Goal: Task Accomplishment & Management: Use online tool/utility

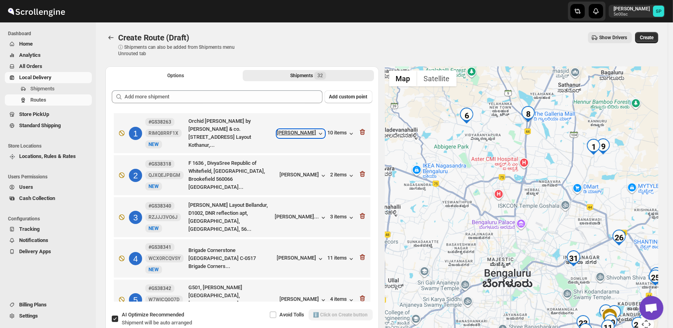
click at [308, 132] on div "[PERSON_NAME]" at bounding box center [301, 133] width 48 height 8
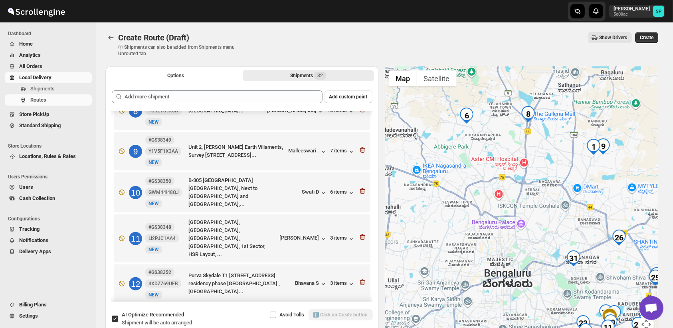
scroll to position [266, 0]
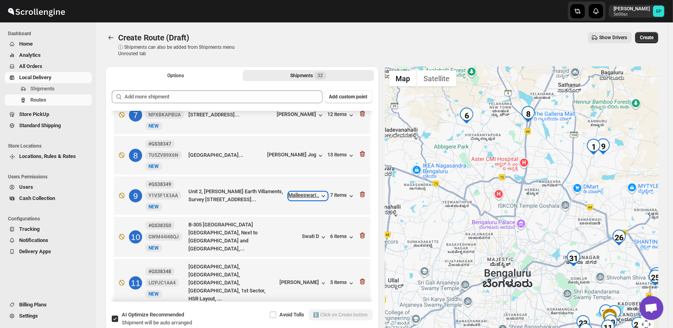
click at [313, 192] on div "Malleeswari ." at bounding box center [308, 196] width 39 height 8
click at [331, 192] on div "7 items" at bounding box center [343, 196] width 25 height 8
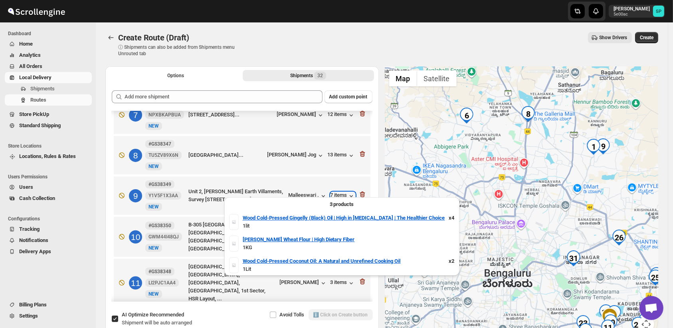
click at [331, 192] on div "7 items" at bounding box center [343, 196] width 25 height 8
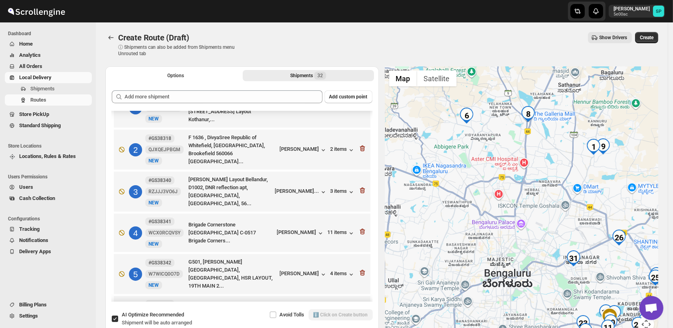
scroll to position [0, 0]
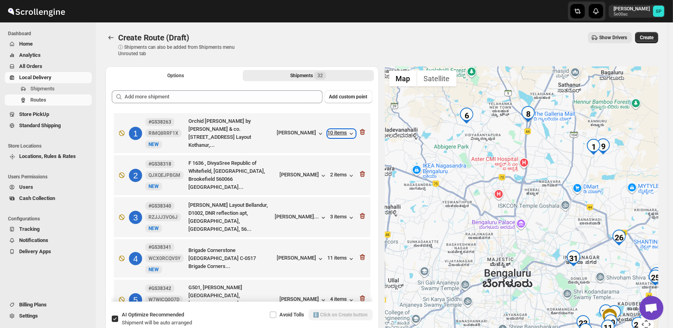
click at [340, 133] on div "10 items" at bounding box center [342, 133] width 28 height 8
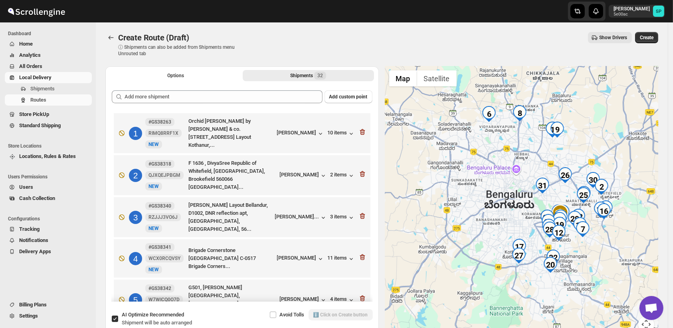
drag, startPoint x: 552, startPoint y: 237, endPoint x: 534, endPoint y: 183, distance: 57.1
click at [534, 183] on div at bounding box center [522, 203] width 274 height 275
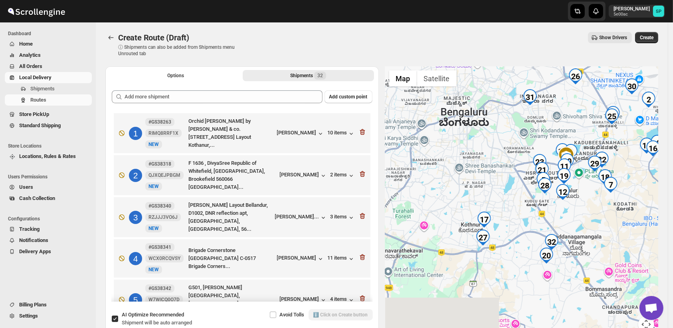
drag, startPoint x: 508, startPoint y: 237, endPoint x: 512, endPoint y: 175, distance: 62.0
click at [512, 175] on div at bounding box center [522, 203] width 274 height 275
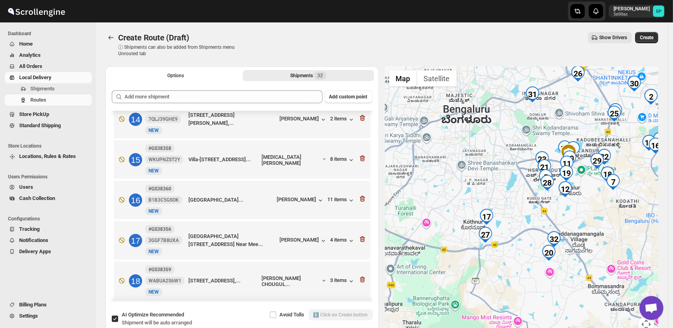
scroll to position [577, 0]
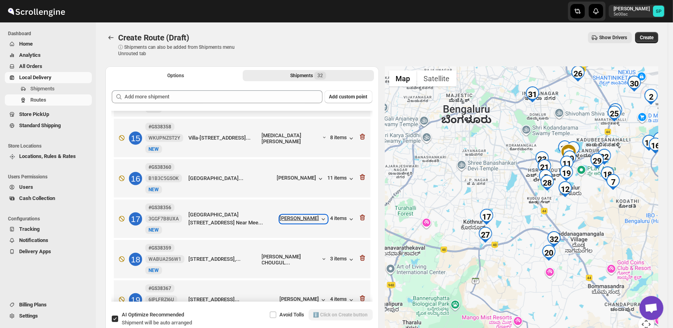
click at [308, 215] on div "[PERSON_NAME]" at bounding box center [304, 219] width 48 height 8
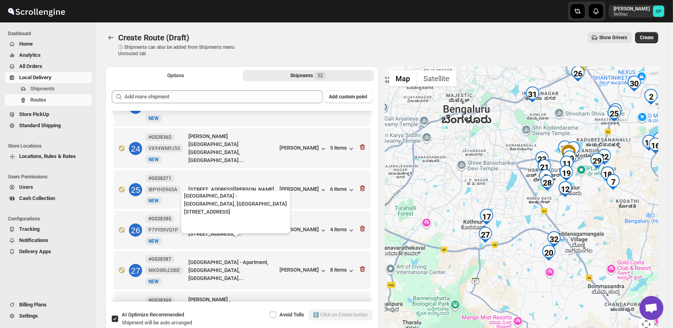
scroll to position [976, 0]
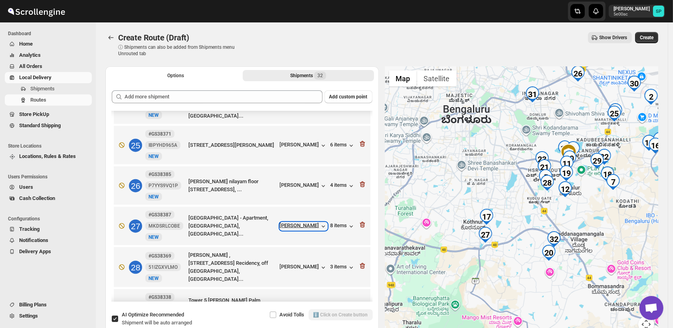
click at [306, 222] on div "[PERSON_NAME]" at bounding box center [304, 226] width 48 height 8
click at [334, 222] on div "8 items" at bounding box center [343, 226] width 25 height 8
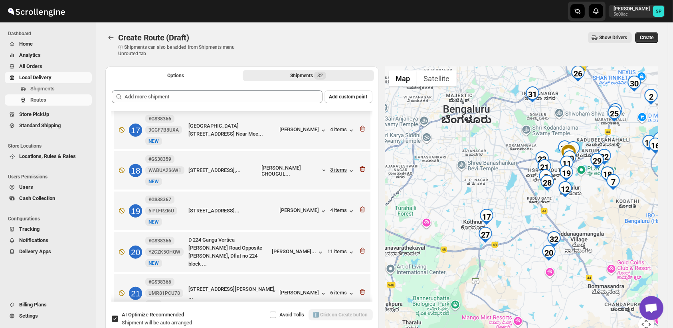
scroll to position [621, 0]
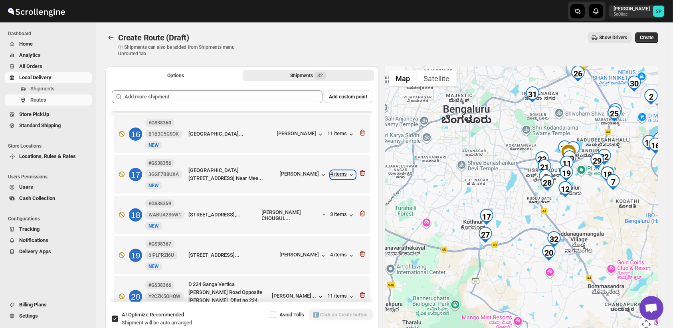
click at [338, 171] on div "4 items" at bounding box center [343, 175] width 25 height 8
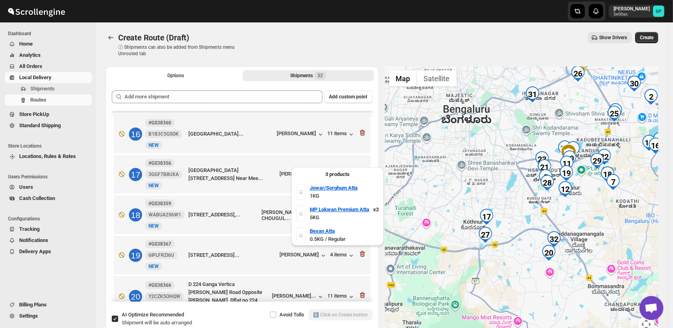
click at [338, 171] on div "4 items" at bounding box center [343, 175] width 25 height 8
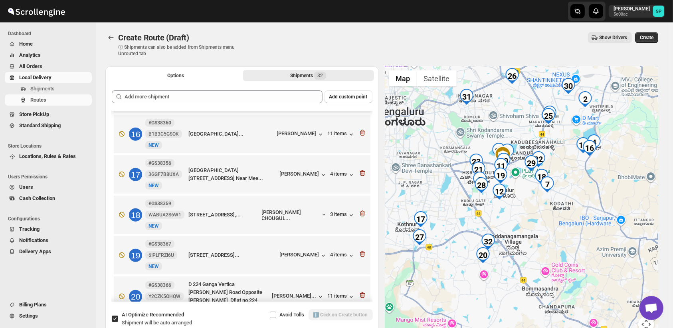
drag, startPoint x: 594, startPoint y: 221, endPoint x: 528, endPoint y: 224, distance: 65.9
click at [528, 224] on div at bounding box center [522, 203] width 274 height 275
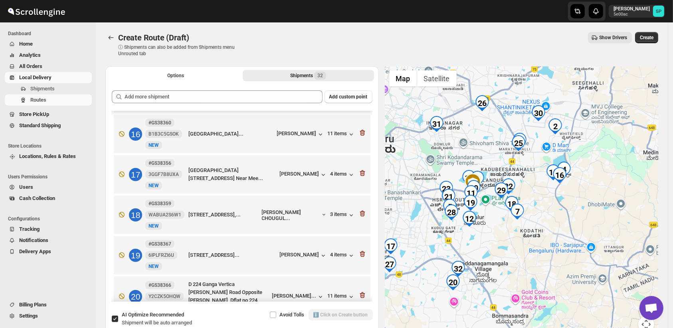
drag, startPoint x: 572, startPoint y: 244, endPoint x: 545, endPoint y: 269, distance: 36.8
click at [545, 269] on div at bounding box center [522, 203] width 274 height 275
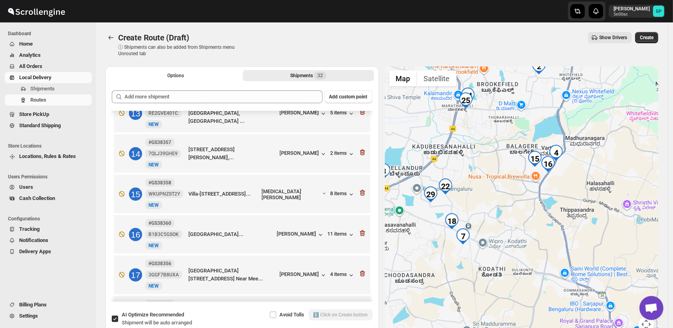
scroll to position [447, 0]
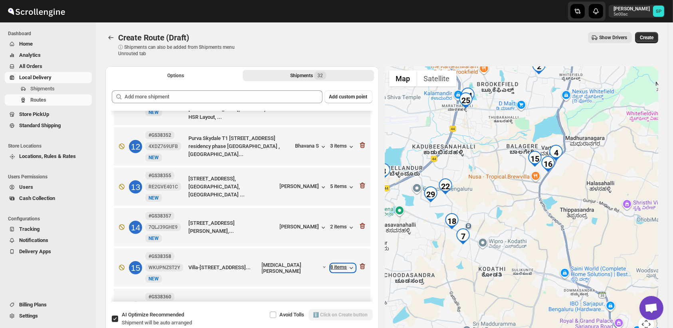
click at [334, 264] on div "8 items" at bounding box center [343, 268] width 25 height 8
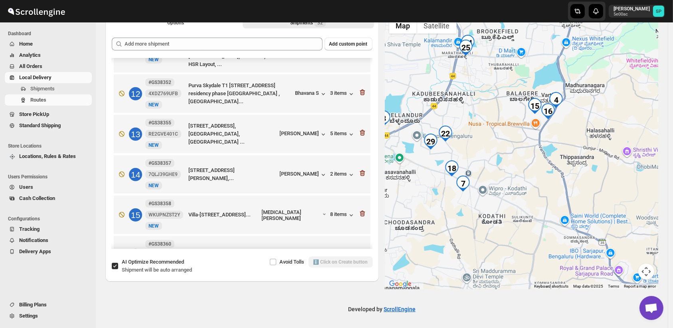
scroll to position [54, 0]
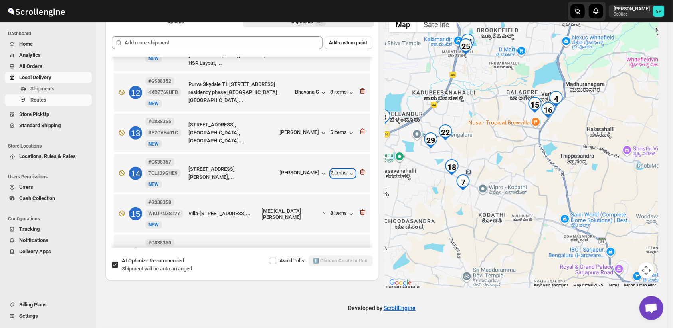
click at [334, 169] on div "2 items" at bounding box center [343, 173] width 25 height 8
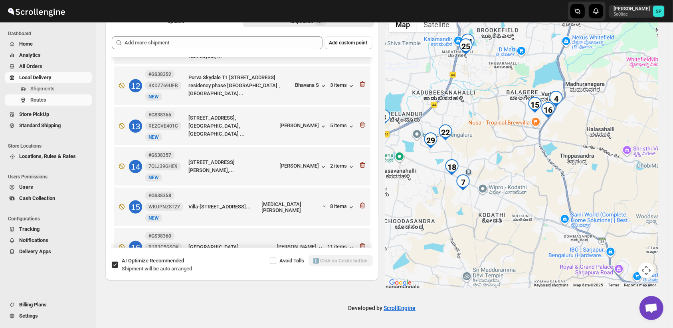
scroll to position [492, 0]
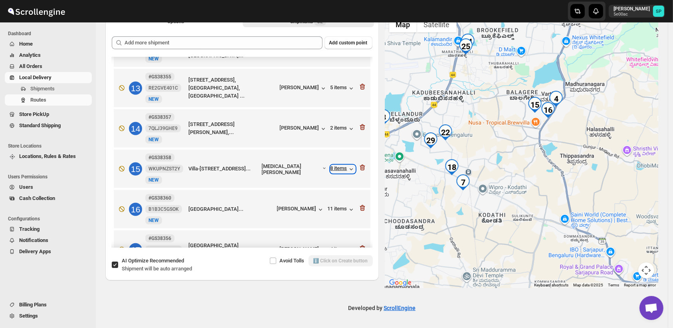
click at [336, 165] on div "8 items" at bounding box center [343, 169] width 25 height 8
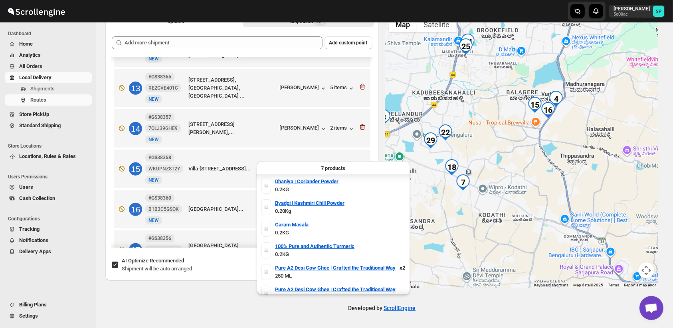
scroll to position [31, 0]
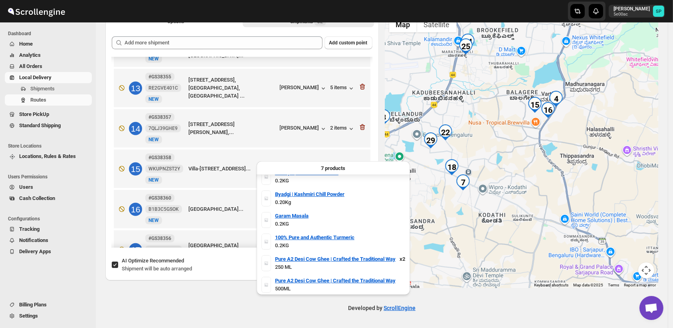
click at [335, 165] on div "8 items" at bounding box center [343, 169] width 25 height 8
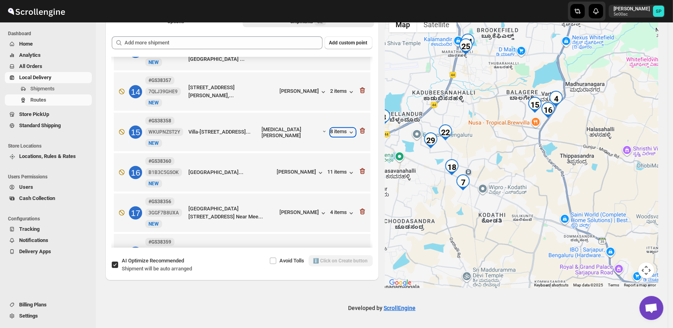
scroll to position [581, 0]
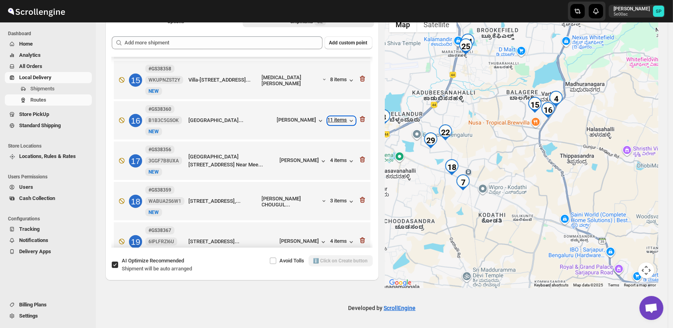
click at [342, 117] on div "11 items" at bounding box center [342, 121] width 28 height 8
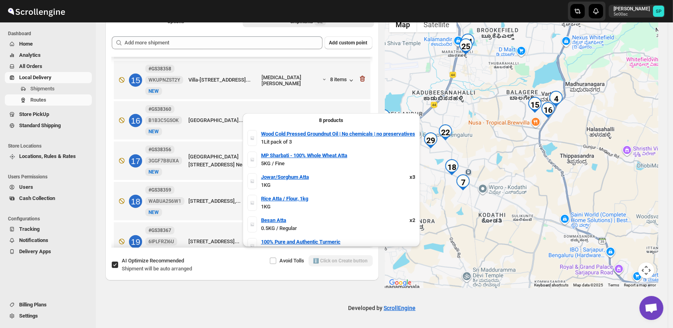
click at [336, 117] on div "11 items" at bounding box center [342, 121] width 28 height 8
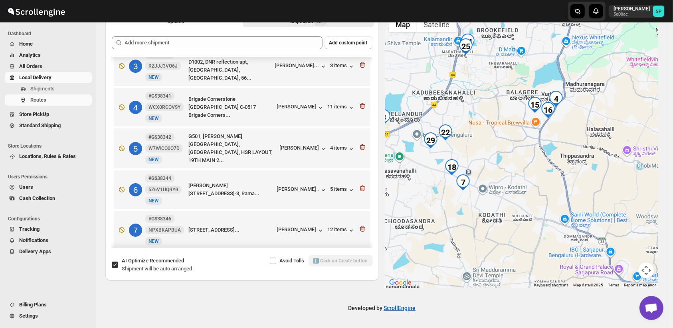
scroll to position [93, 0]
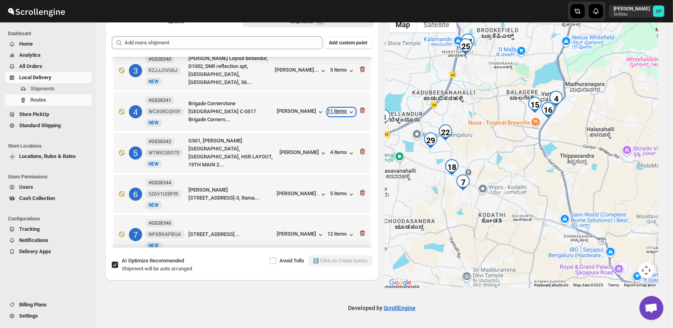
click at [338, 111] on div "11 items" at bounding box center [342, 112] width 28 height 8
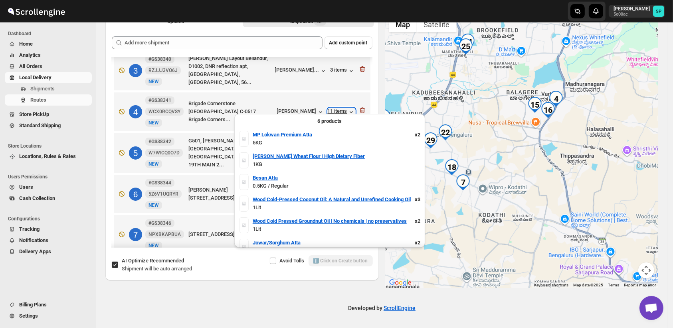
click at [338, 111] on div "11 items" at bounding box center [342, 112] width 28 height 8
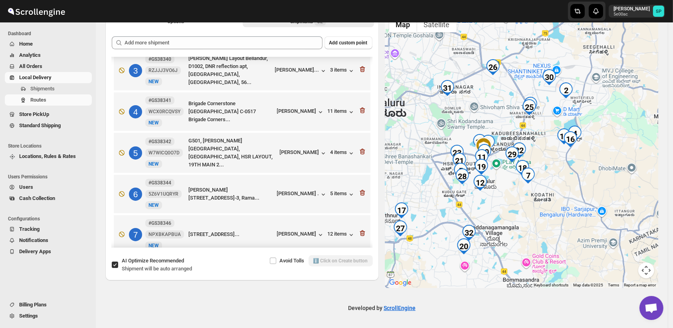
drag, startPoint x: 546, startPoint y: 230, endPoint x: 571, endPoint y: 212, distance: 30.6
click at [571, 212] on div at bounding box center [522, 149] width 274 height 275
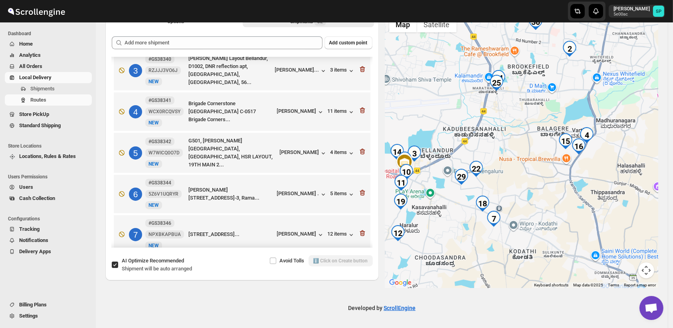
click at [566, 240] on div at bounding box center [522, 149] width 274 height 275
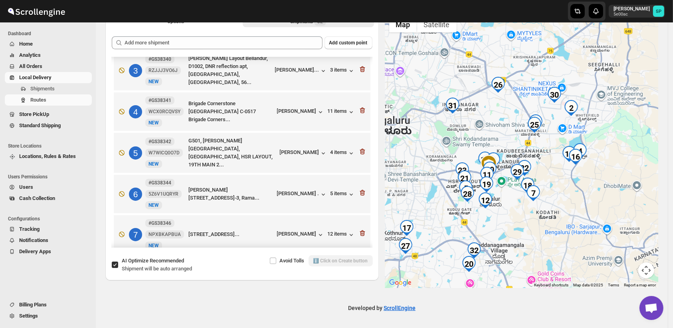
drag, startPoint x: 555, startPoint y: 235, endPoint x: 568, endPoint y: 186, distance: 50.9
click at [566, 194] on div at bounding box center [522, 149] width 274 height 275
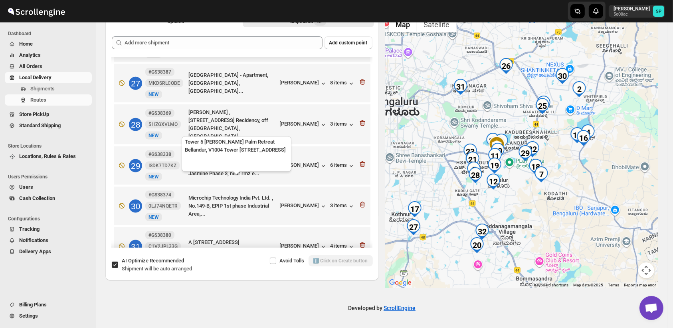
scroll to position [1113, 0]
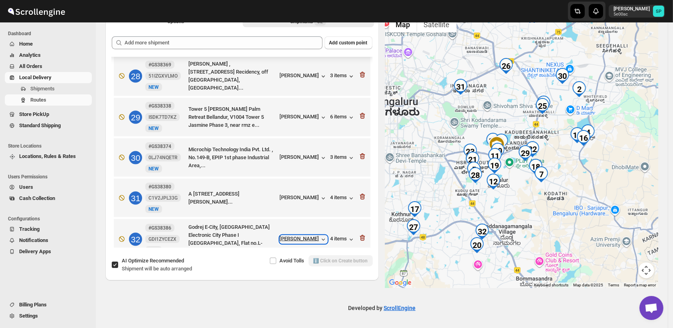
click at [295, 235] on div "[PERSON_NAME]" at bounding box center [304, 239] width 48 height 8
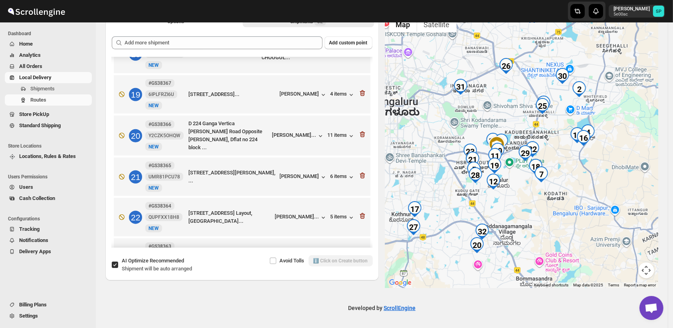
scroll to position [714, 0]
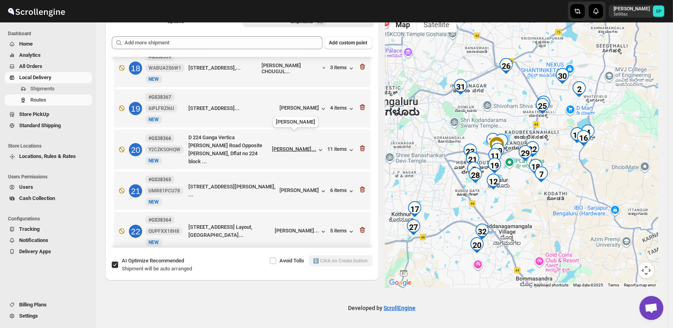
click at [295, 146] on div "[PERSON_NAME]..." at bounding box center [294, 149] width 44 height 6
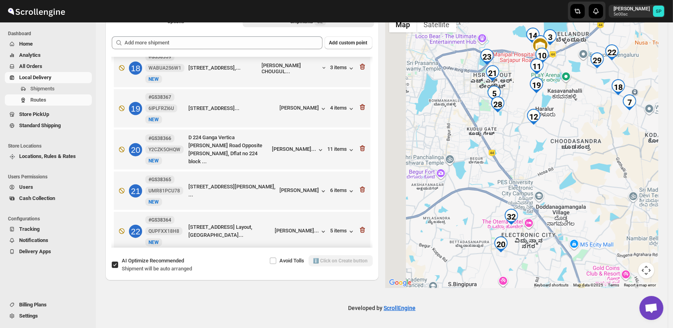
drag, startPoint x: 475, startPoint y: 235, endPoint x: 569, endPoint y: 108, distance: 158.1
click at [569, 108] on div at bounding box center [522, 149] width 274 height 275
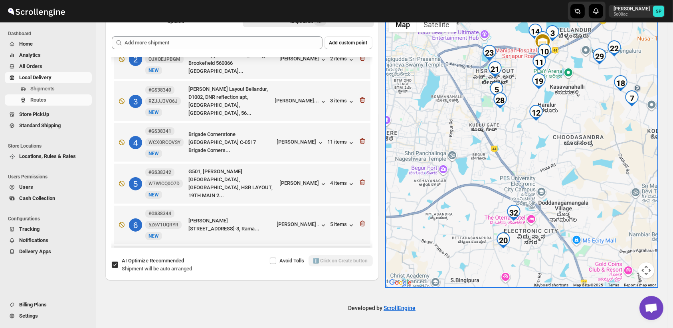
scroll to position [4, 0]
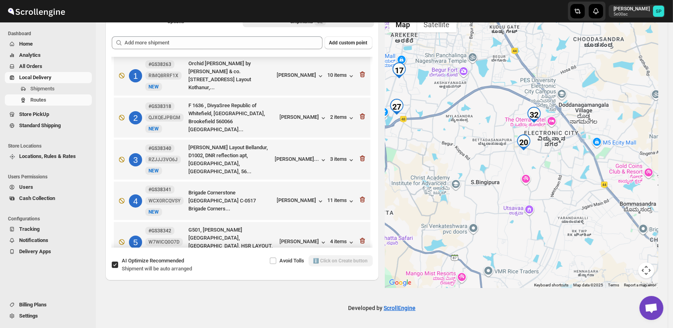
drag, startPoint x: 485, startPoint y: 199, endPoint x: 507, endPoint y: 97, distance: 103.5
click at [507, 97] on div at bounding box center [522, 149] width 274 height 275
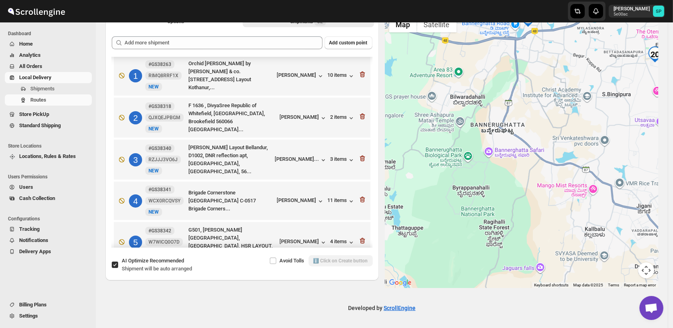
drag, startPoint x: 511, startPoint y: 165, endPoint x: 604, endPoint y: 59, distance: 140.7
click at [604, 59] on div at bounding box center [522, 149] width 274 height 275
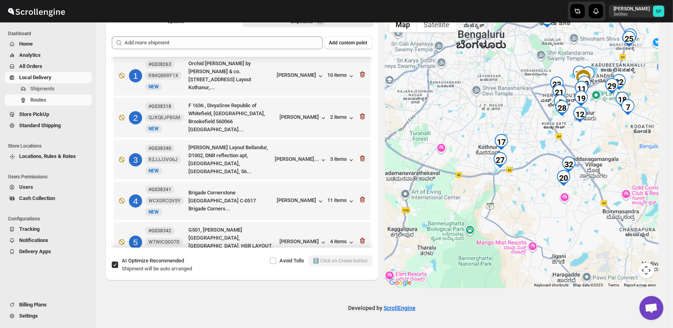
drag, startPoint x: 551, startPoint y: 160, endPoint x: 510, endPoint y: 251, distance: 99.4
click at [510, 251] on div at bounding box center [522, 149] width 274 height 275
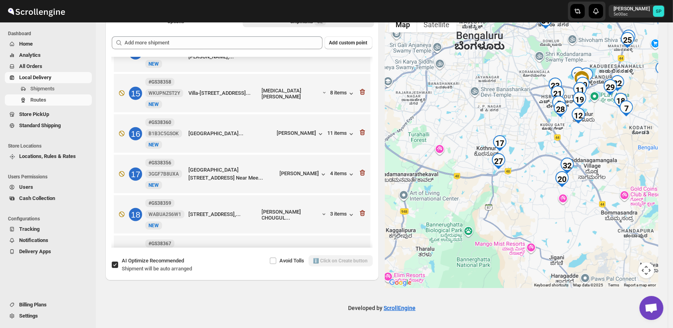
scroll to position [625, 0]
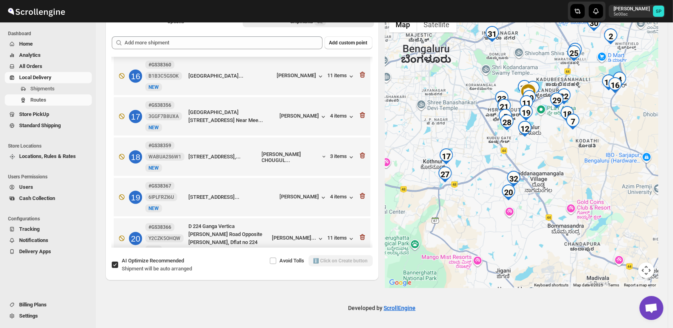
drag, startPoint x: 611, startPoint y: 167, endPoint x: 552, endPoint y: 183, distance: 61.3
click at [552, 183] on div at bounding box center [522, 149] width 274 height 275
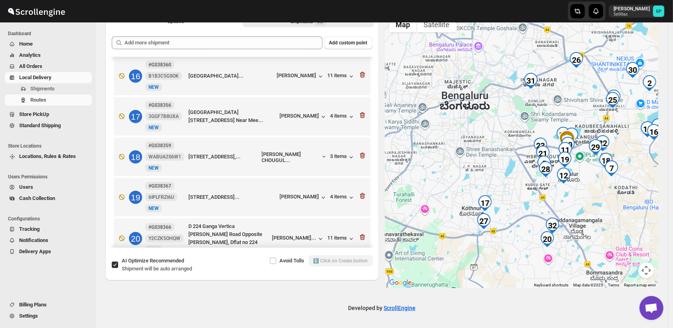
drag, startPoint x: 540, startPoint y: 72, endPoint x: 583, endPoint y: 118, distance: 62.7
click at [583, 118] on div at bounding box center [522, 149] width 274 height 275
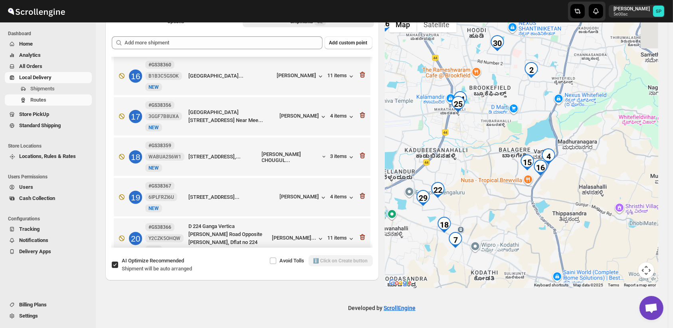
drag, startPoint x: 490, startPoint y: 130, endPoint x: 477, endPoint y: 130, distance: 12.8
click at [477, 130] on div at bounding box center [522, 149] width 274 height 275
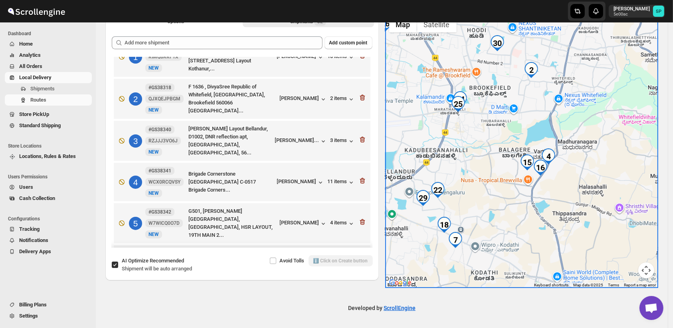
scroll to position [0, 0]
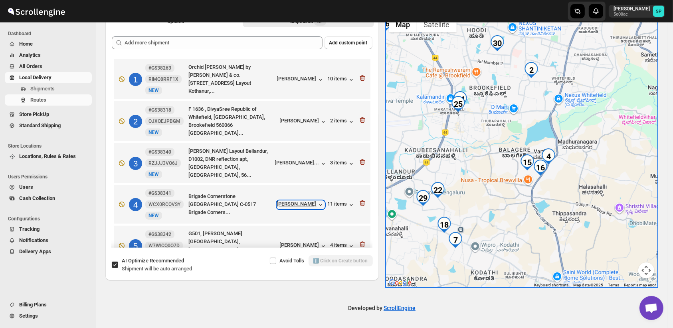
click at [306, 202] on div "[PERSON_NAME]" at bounding box center [301, 205] width 48 height 8
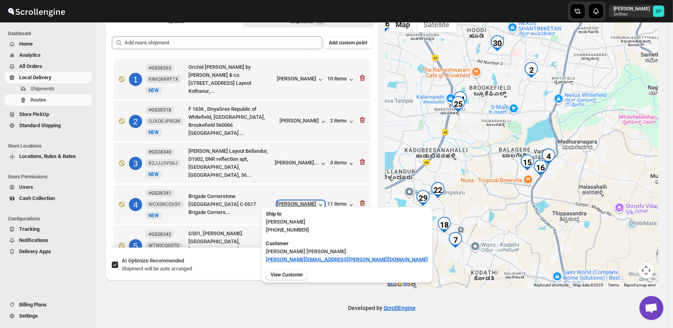
click at [307, 202] on div "[PERSON_NAME]" at bounding box center [301, 205] width 48 height 8
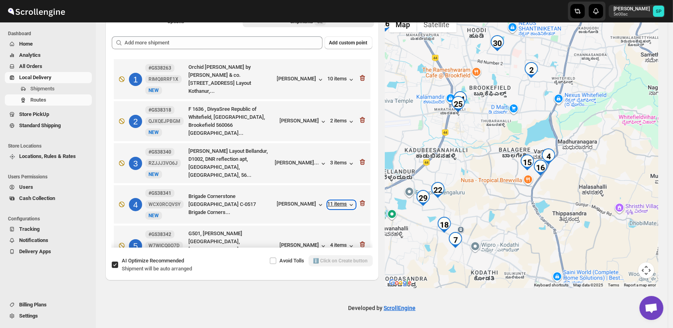
click at [332, 201] on div "11 items" at bounding box center [342, 205] width 28 height 8
click at [591, 175] on div at bounding box center [522, 149] width 274 height 275
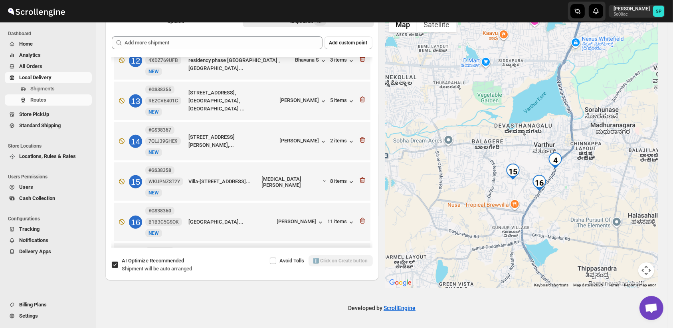
scroll to position [488, 0]
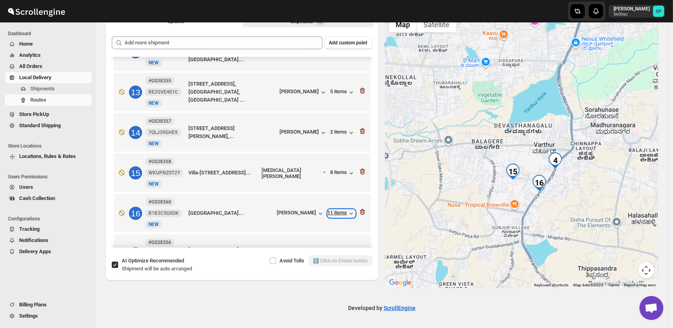
click at [335, 209] on div "11 items" at bounding box center [342, 213] width 28 height 8
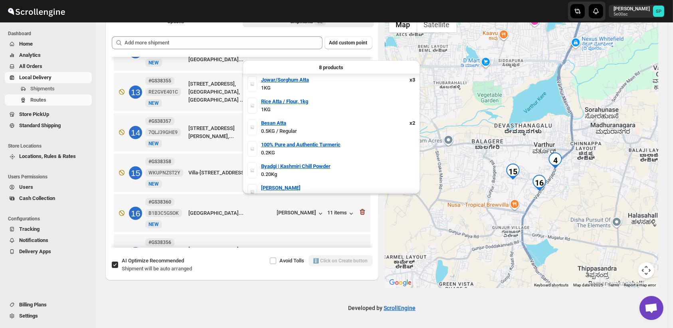
scroll to position [0, 0]
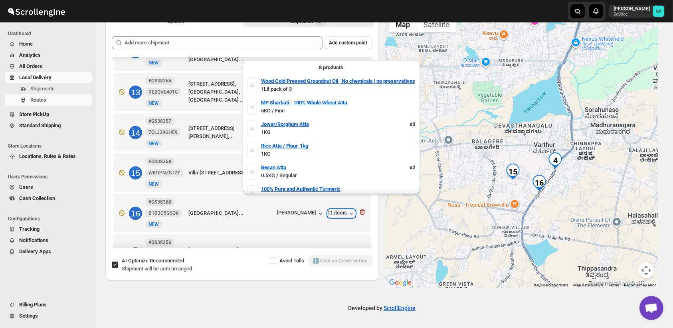
click at [331, 209] on div "11 items" at bounding box center [342, 213] width 28 height 8
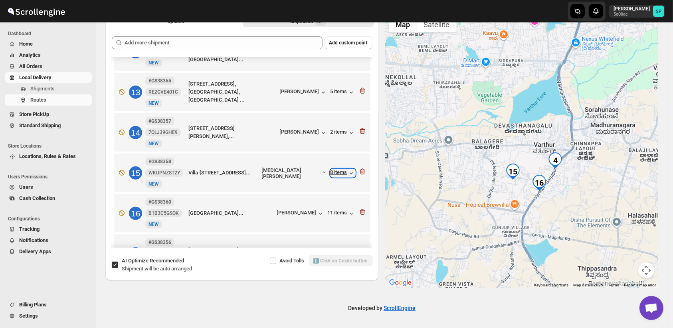
click at [331, 169] on div "8 items" at bounding box center [343, 173] width 25 height 8
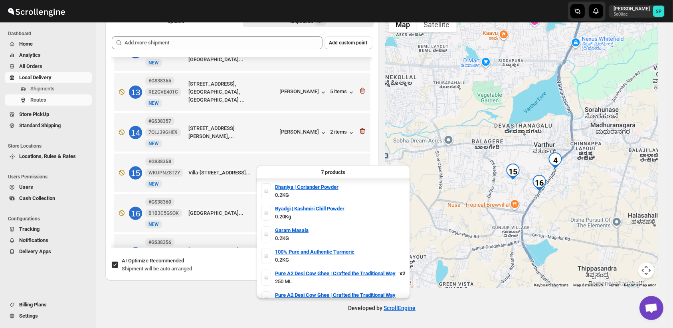
scroll to position [31, 0]
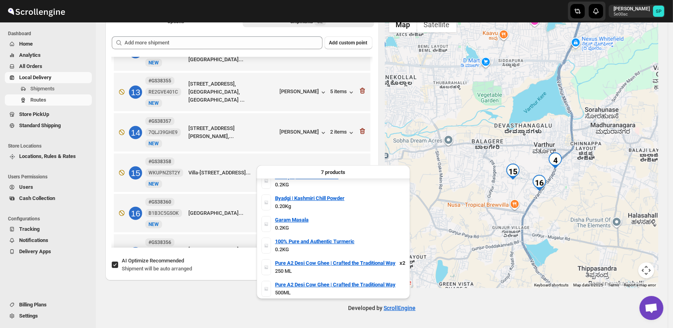
click at [334, 169] on div "8 items" at bounding box center [343, 173] width 25 height 8
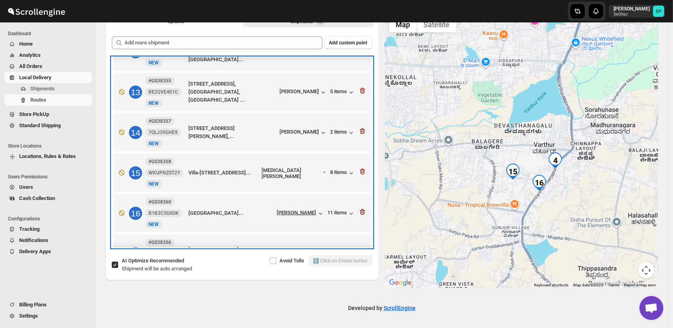
click at [310, 203] on div "16 #GS38360 B1B3C5GSOK [GEOGRAPHIC_DATA]... [PERSON_NAME] 11 items" at bounding box center [241, 212] width 252 height 34
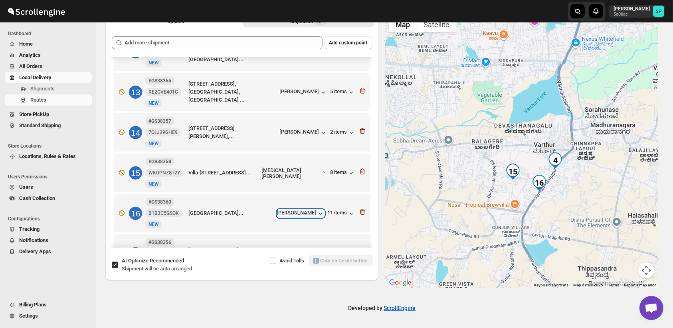
click at [297, 209] on div "[PERSON_NAME]" at bounding box center [301, 213] width 48 height 8
click at [336, 169] on div "8 items" at bounding box center [343, 173] width 25 height 8
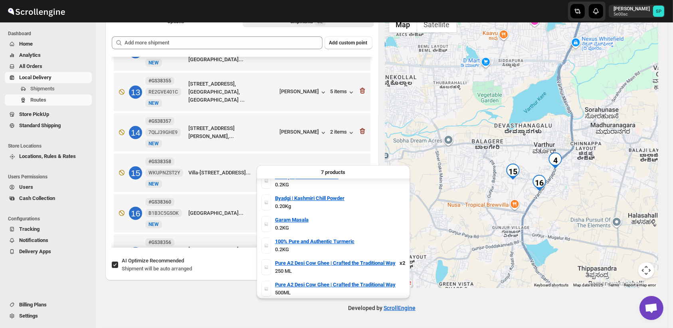
scroll to position [0, 0]
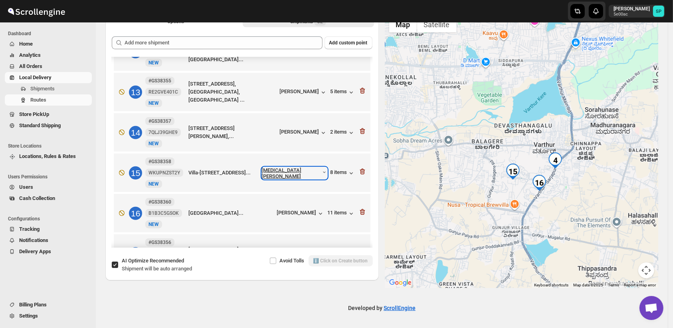
click at [322, 169] on icon "button" at bounding box center [325, 172] width 6 height 6
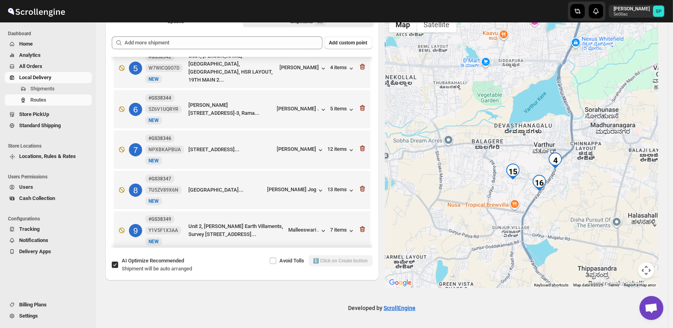
scroll to position [89, 0]
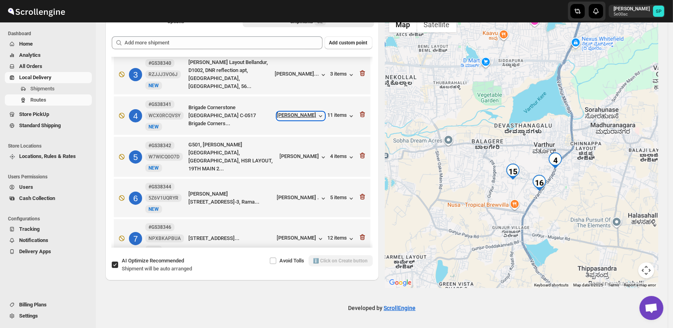
click at [305, 112] on div "[PERSON_NAME]" at bounding box center [301, 116] width 48 height 8
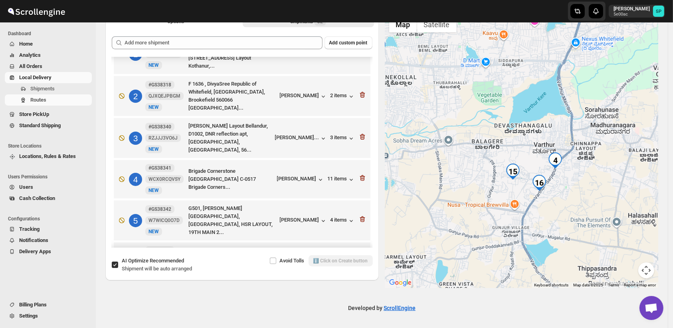
scroll to position [44, 0]
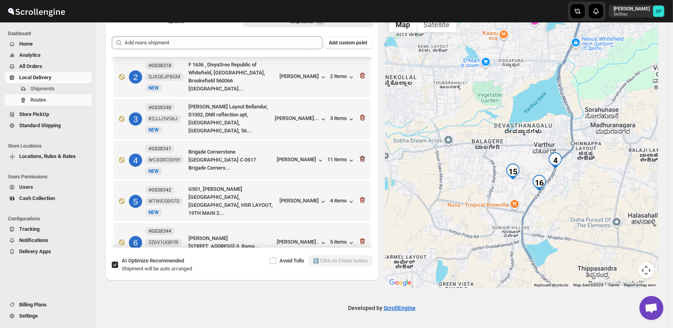
click at [359, 155] on icon "button" at bounding box center [363, 159] width 8 height 8
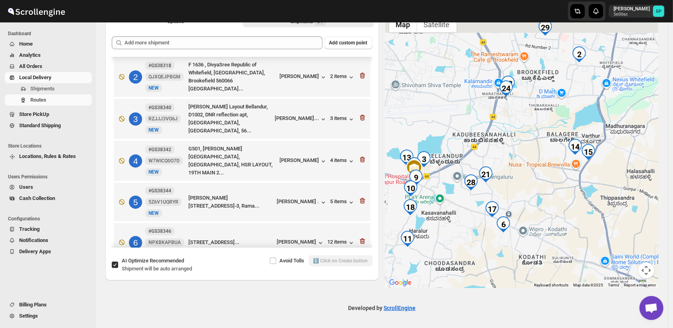
drag, startPoint x: 584, startPoint y: 179, endPoint x: 537, endPoint y: 265, distance: 97.9
click at [537, 265] on div at bounding box center [522, 149] width 274 height 275
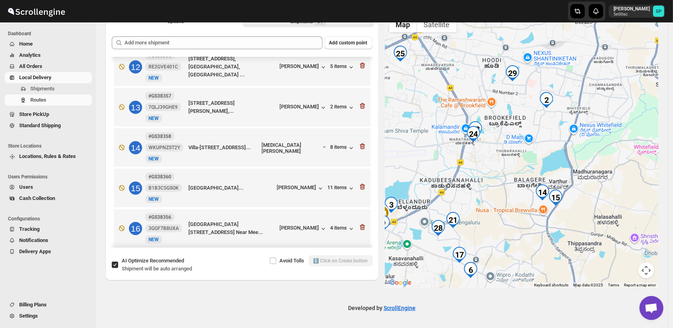
scroll to position [488, 0]
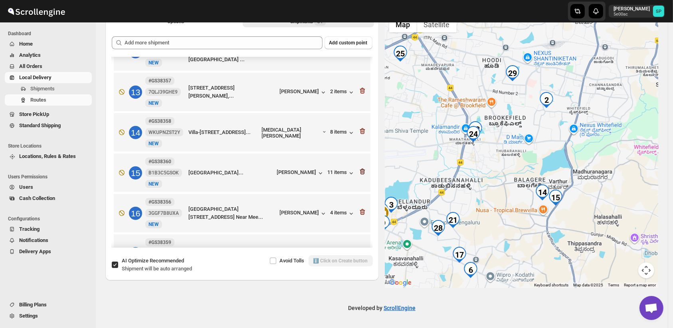
click at [360, 169] on icon "button" at bounding box center [362, 172] width 5 height 6
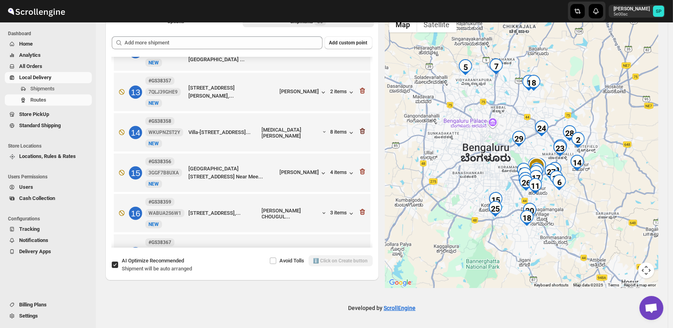
click at [361, 127] on icon "button" at bounding box center [363, 131] width 8 height 8
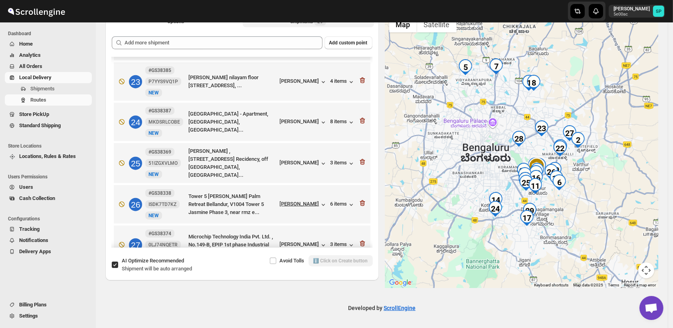
scroll to position [903, 0]
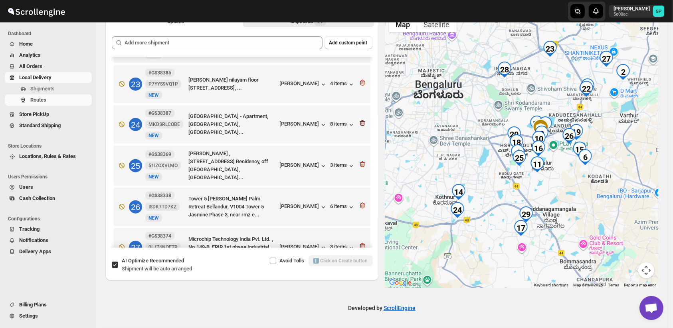
click at [363, 122] on icon "button" at bounding box center [363, 123] width 1 height 2
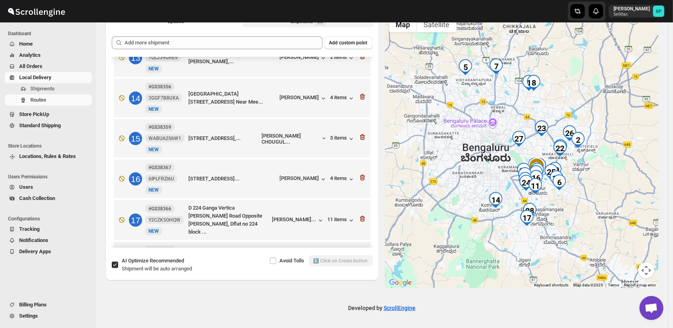
scroll to position [503, 0]
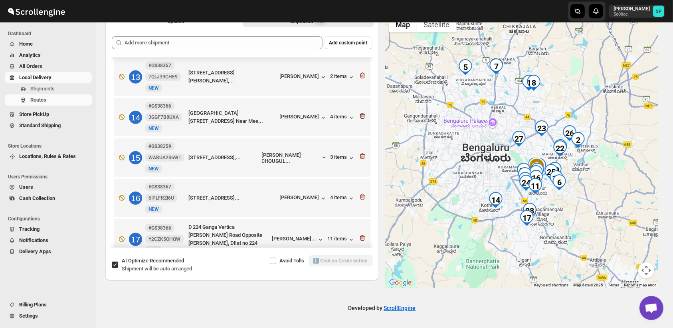
click at [360, 112] on icon "button" at bounding box center [363, 116] width 8 height 8
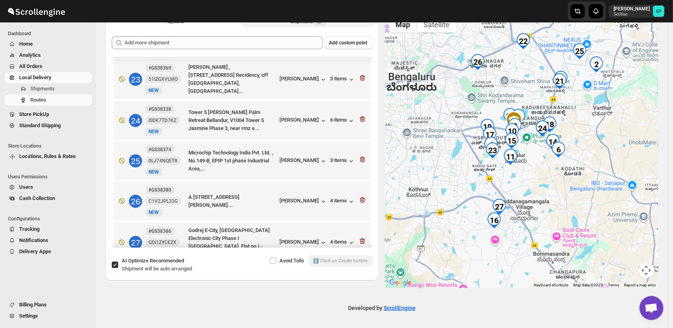
scroll to position [910, 0]
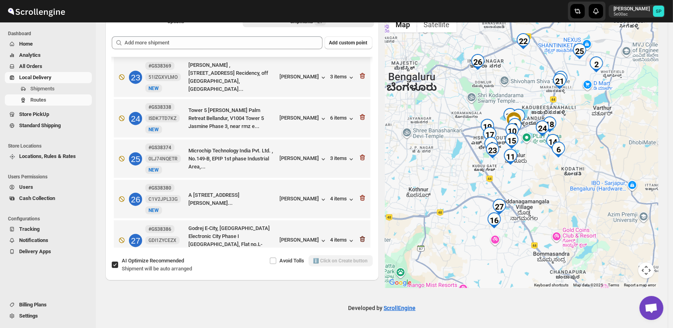
click at [359, 235] on icon "button" at bounding box center [363, 239] width 8 height 8
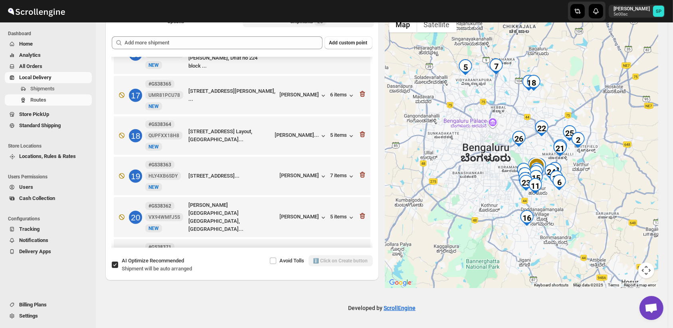
scroll to position [604, 0]
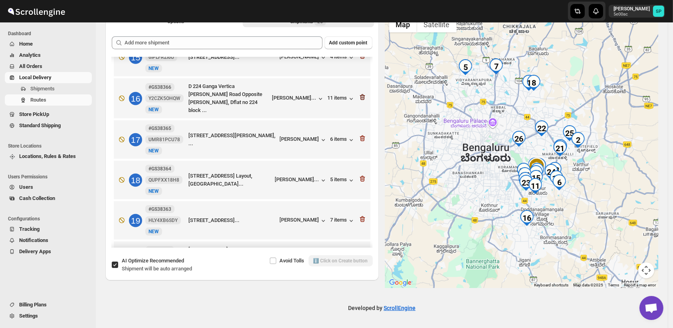
click at [359, 93] on icon "button" at bounding box center [363, 97] width 8 height 8
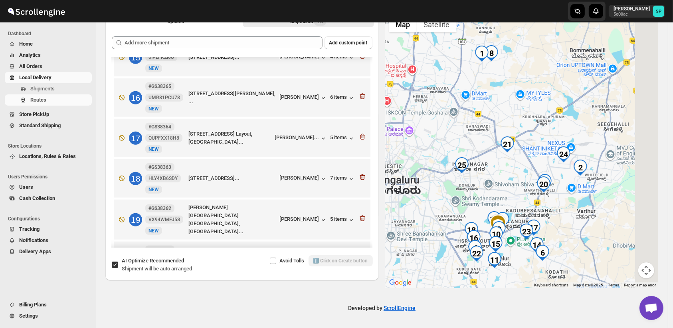
drag, startPoint x: 583, startPoint y: 192, endPoint x: 518, endPoint y: 187, distance: 64.9
click at [518, 187] on div at bounding box center [522, 149] width 274 height 275
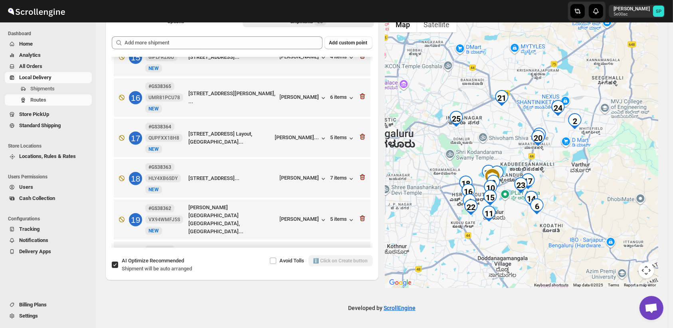
drag, startPoint x: 554, startPoint y: 211, endPoint x: 561, endPoint y: 166, distance: 45.7
click at [561, 166] on div at bounding box center [522, 149] width 274 height 275
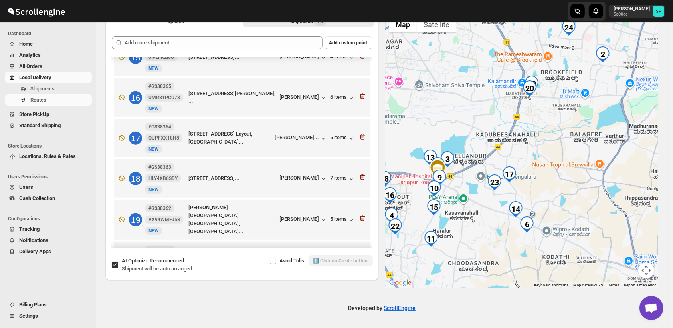
drag, startPoint x: 553, startPoint y: 174, endPoint x: 570, endPoint y: 145, distance: 32.7
click at [570, 145] on div at bounding box center [522, 149] width 274 height 275
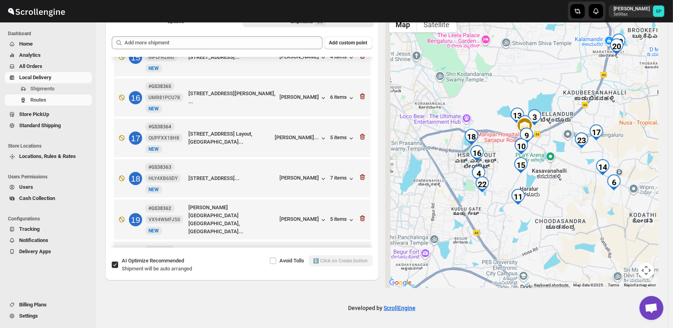
drag, startPoint x: 514, startPoint y: 216, endPoint x: 554, endPoint y: 206, distance: 41.6
click at [554, 206] on div at bounding box center [522, 149] width 274 height 275
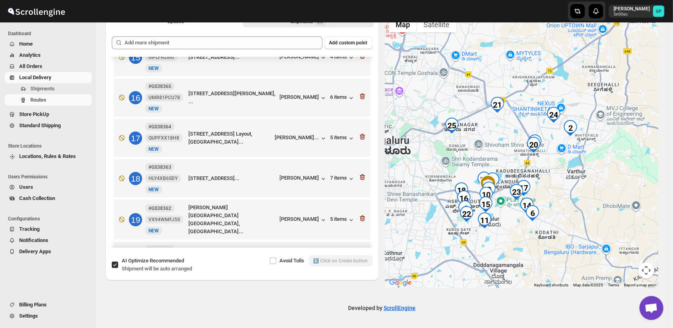
drag, startPoint x: 559, startPoint y: 209, endPoint x: 501, endPoint y: 240, distance: 66.1
click at [501, 240] on div at bounding box center [522, 149] width 274 height 275
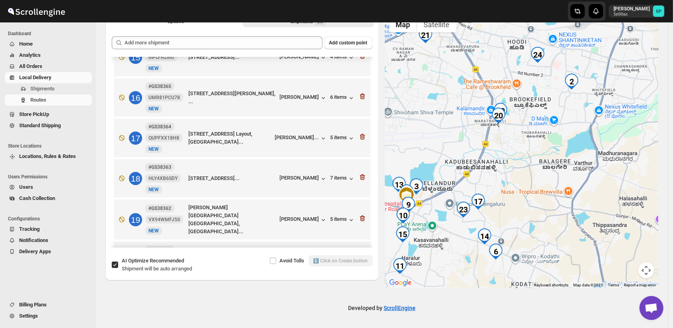
drag, startPoint x: 543, startPoint y: 179, endPoint x: 562, endPoint y: 209, distance: 34.9
click at [562, 209] on div at bounding box center [522, 149] width 274 height 275
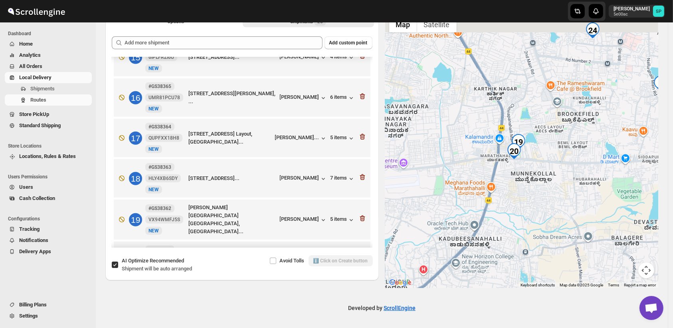
drag, startPoint x: 526, startPoint y: 161, endPoint x: 542, endPoint y: 199, distance: 40.6
click at [542, 199] on div at bounding box center [522, 149] width 274 height 275
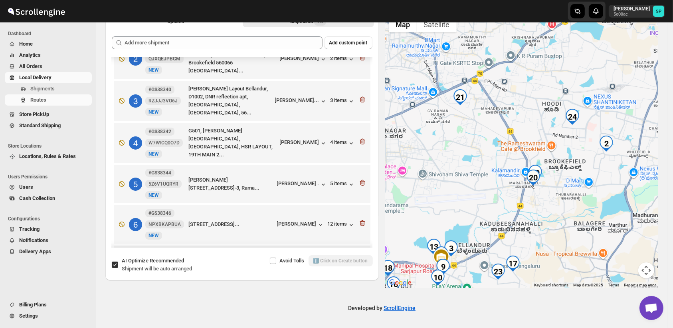
scroll to position [0, 0]
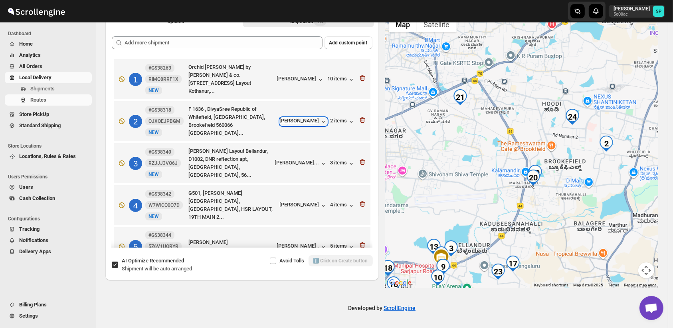
click at [293, 117] on div "[PERSON_NAME]" at bounding box center [304, 121] width 48 height 8
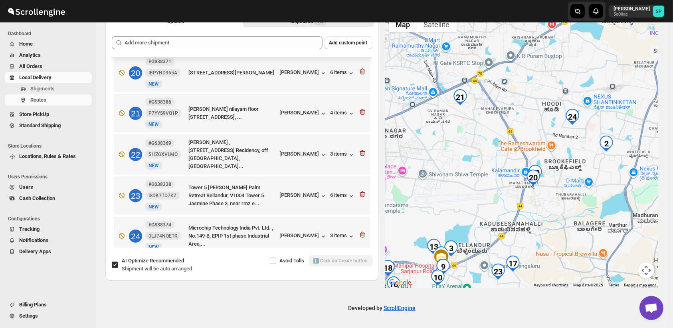
scroll to position [829, 0]
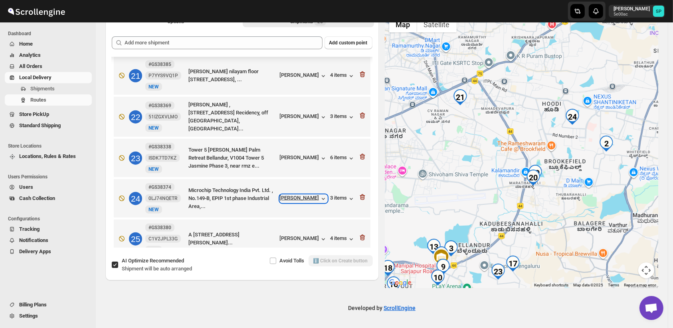
click at [287, 195] on div "[PERSON_NAME]" at bounding box center [304, 199] width 48 height 8
click at [359, 193] on icon "button" at bounding box center [363, 197] width 8 height 8
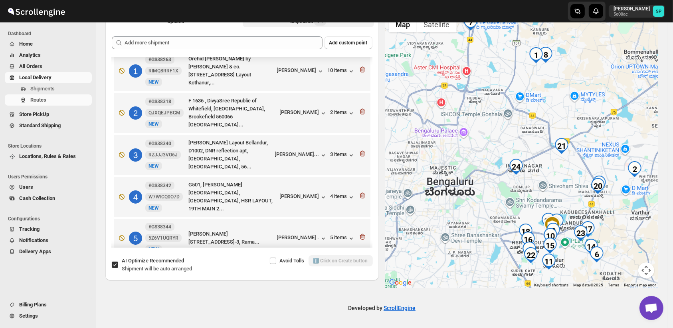
scroll to position [0, 0]
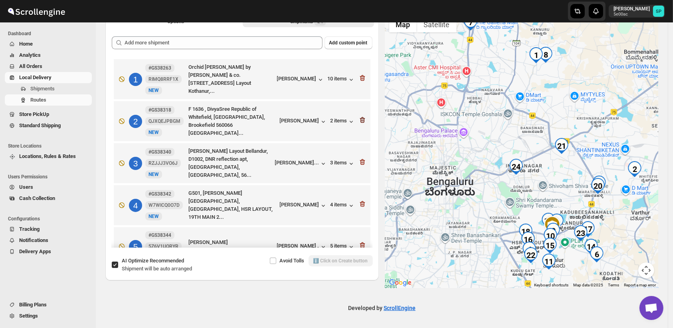
click at [363, 119] on icon "button" at bounding box center [363, 120] width 1 height 2
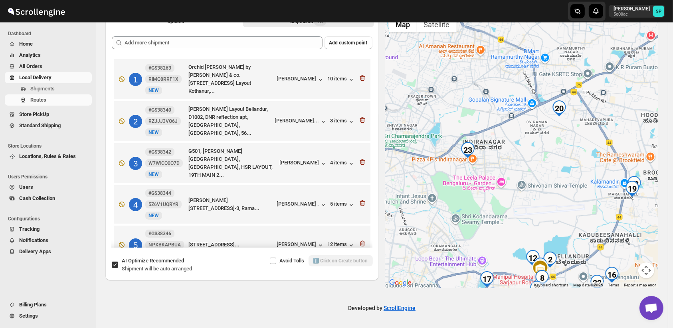
drag, startPoint x: 600, startPoint y: 200, endPoint x: 526, endPoint y: 197, distance: 74.0
click at [526, 197] on div at bounding box center [522, 149] width 274 height 275
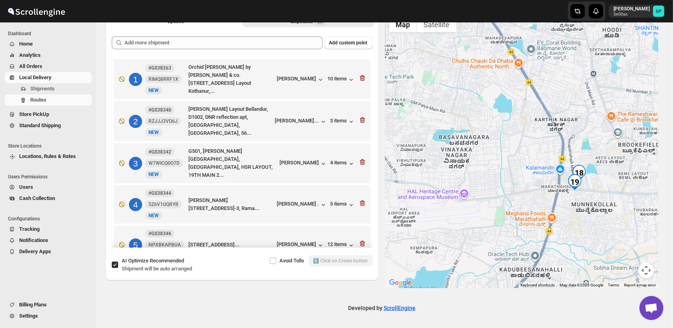
drag, startPoint x: 617, startPoint y: 203, endPoint x: 538, endPoint y: 194, distance: 79.2
click at [538, 194] on div at bounding box center [522, 149] width 274 height 275
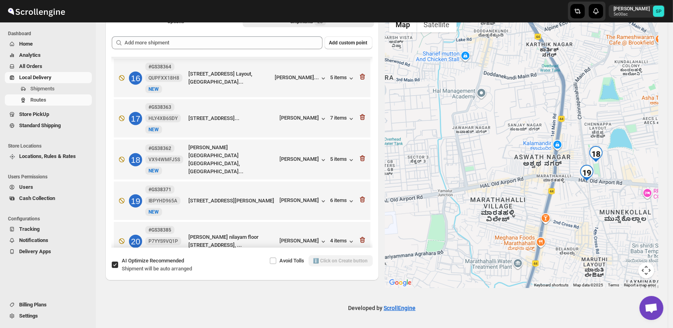
scroll to position [621, 0]
click at [302, 156] on div "[PERSON_NAME]" at bounding box center [304, 160] width 48 height 8
click at [299, 197] on div "[PERSON_NAME]" at bounding box center [304, 201] width 48 height 8
click at [335, 197] on div "6 items" at bounding box center [343, 201] width 25 height 8
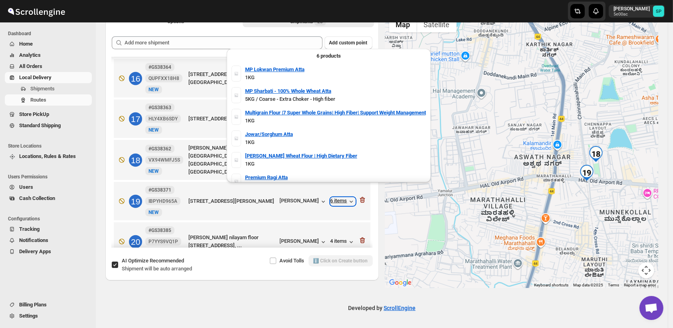
click at [340, 197] on div "6 items" at bounding box center [343, 201] width 25 height 8
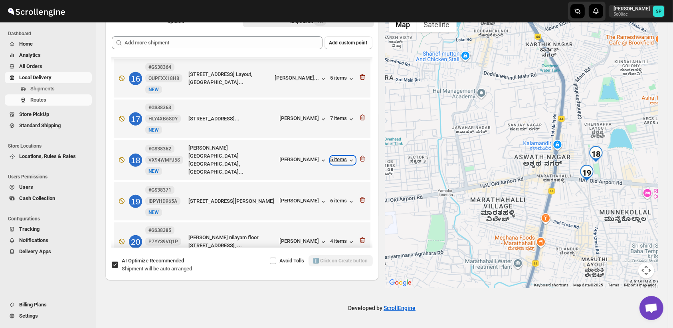
click at [339, 156] on div "5 items" at bounding box center [343, 160] width 25 height 8
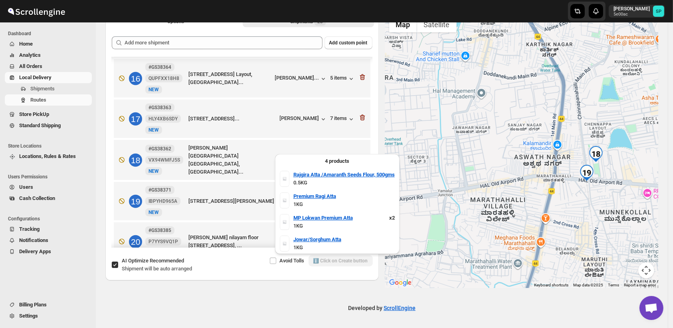
click at [342, 156] on div "5 items" at bounding box center [343, 160] width 25 height 8
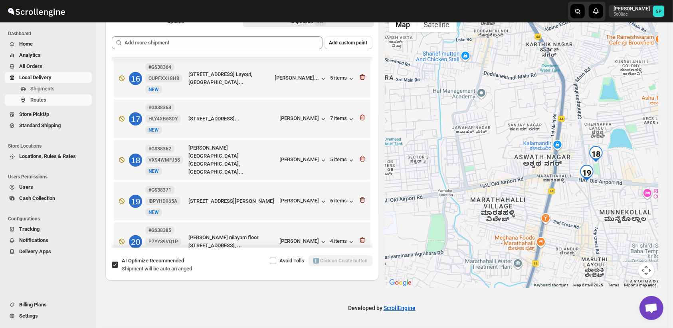
click at [363, 199] on icon "button" at bounding box center [363, 200] width 1 height 2
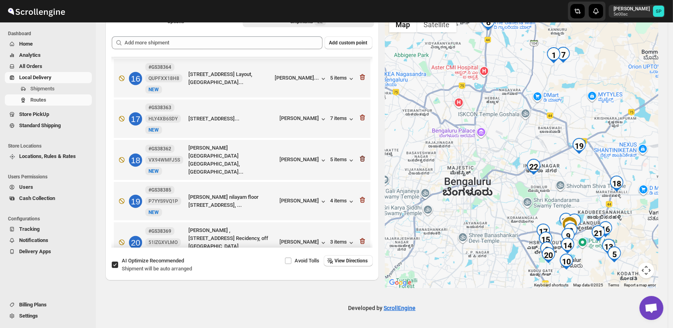
click at [359, 155] on icon "button" at bounding box center [363, 159] width 8 height 8
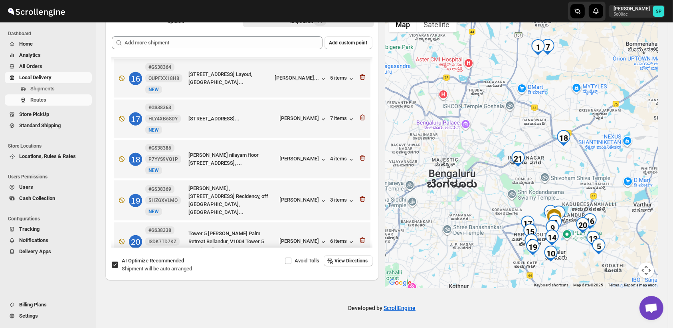
drag, startPoint x: 620, startPoint y: 190, endPoint x: 590, endPoint y: 175, distance: 33.0
click at [590, 174] on div at bounding box center [522, 149] width 274 height 275
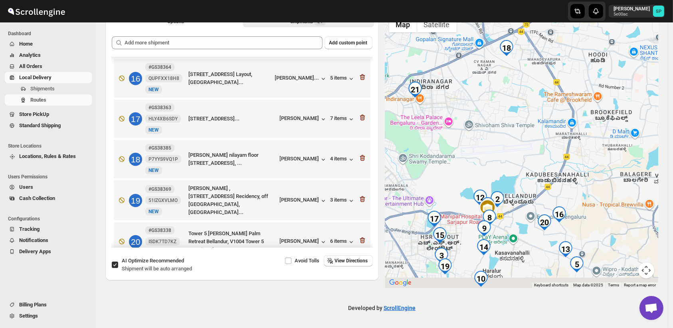
drag, startPoint x: 566, startPoint y: 211, endPoint x: 592, endPoint y: 149, distance: 67.0
click at [592, 149] on div at bounding box center [522, 149] width 274 height 275
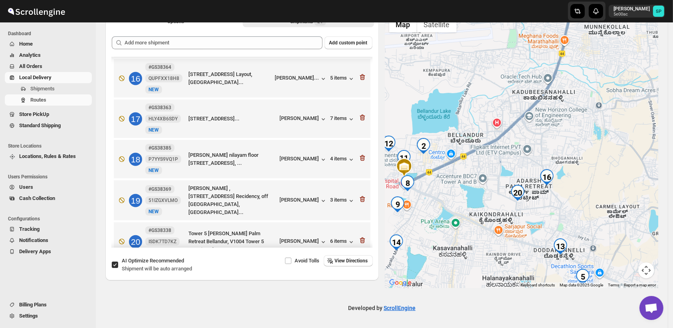
drag, startPoint x: 585, startPoint y: 192, endPoint x: 598, endPoint y: 141, distance: 52.7
click at [598, 141] on div at bounding box center [522, 149] width 274 height 275
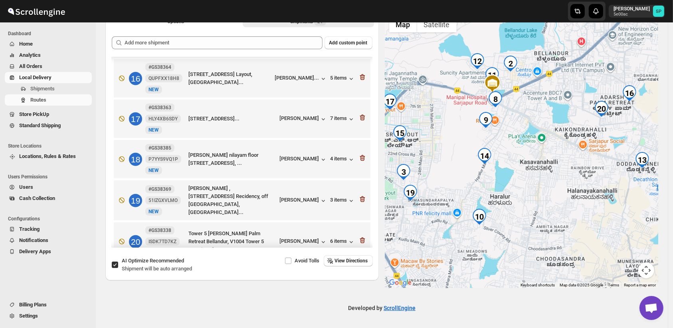
drag, startPoint x: 498, startPoint y: 206, endPoint x: 522, endPoint y: 164, distance: 48.2
click at [522, 164] on div at bounding box center [522, 149] width 274 height 275
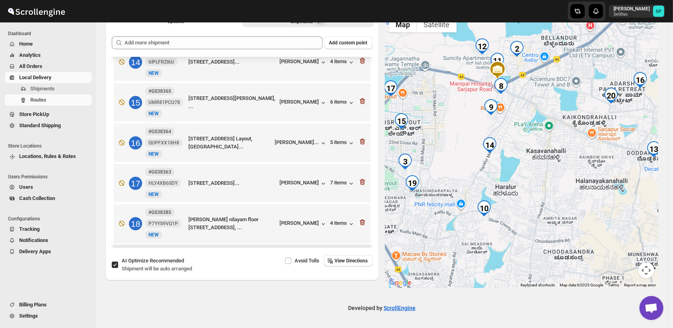
scroll to position [445, 0]
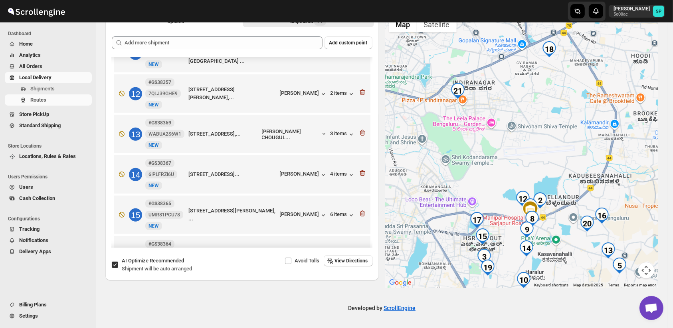
drag, startPoint x: 550, startPoint y: 245, endPoint x: 553, endPoint y: 270, distance: 25.0
click at [553, 270] on div at bounding box center [522, 149] width 274 height 275
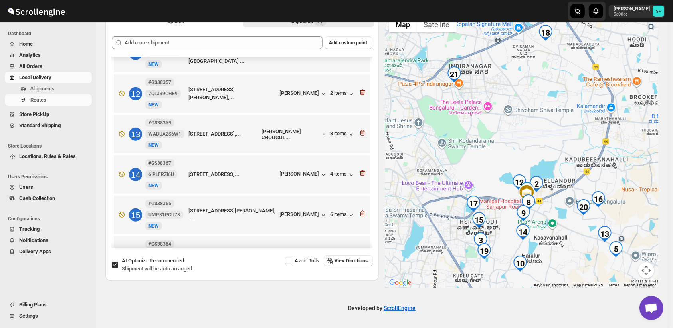
drag, startPoint x: 540, startPoint y: 166, endPoint x: 526, endPoint y: 93, distance: 74.0
click at [526, 93] on div at bounding box center [522, 149] width 274 height 275
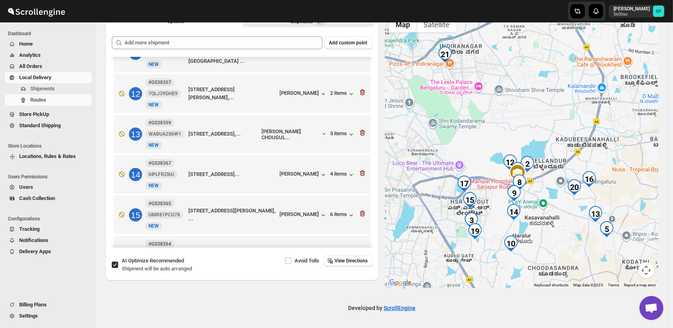
drag, startPoint x: 556, startPoint y: 210, endPoint x: 557, endPoint y: 270, distance: 59.1
click at [557, 270] on div at bounding box center [522, 149] width 274 height 275
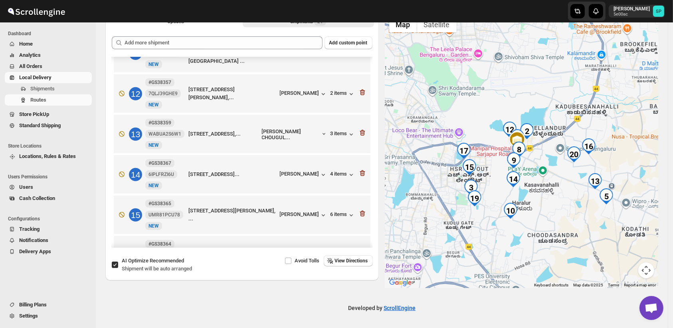
drag, startPoint x: 562, startPoint y: 240, endPoint x: 561, endPoint y: 186, distance: 53.9
click at [561, 186] on div at bounding box center [522, 149] width 274 height 275
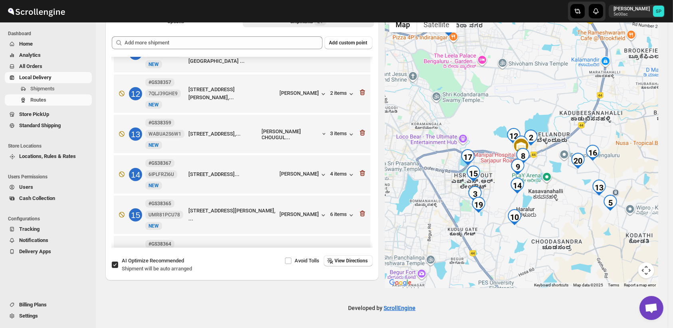
drag, startPoint x: 560, startPoint y: 197, endPoint x: 564, endPoint y: 209, distance: 13.1
click at [564, 209] on div at bounding box center [522, 149] width 274 height 275
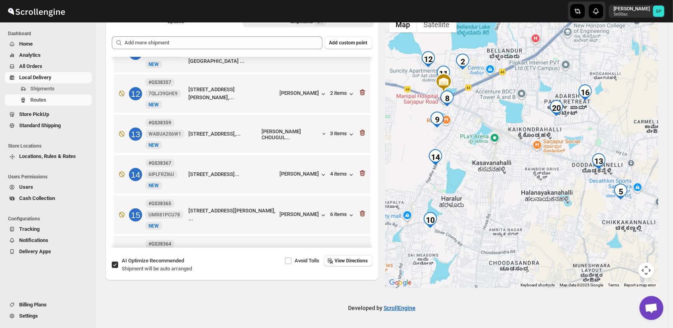
click at [539, 222] on div at bounding box center [522, 149] width 274 height 275
click at [300, 128] on div "[PERSON_NAME] CHOUGUL..." at bounding box center [291, 134] width 59 height 12
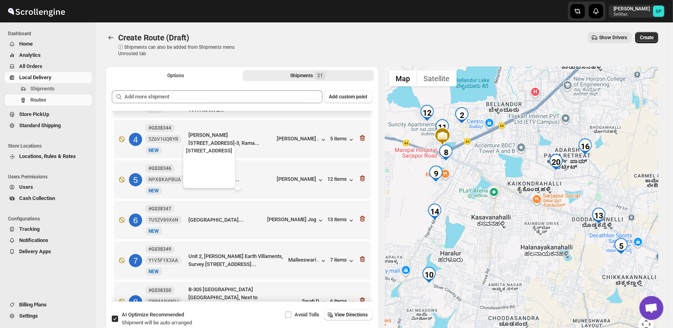
scroll to position [89, 0]
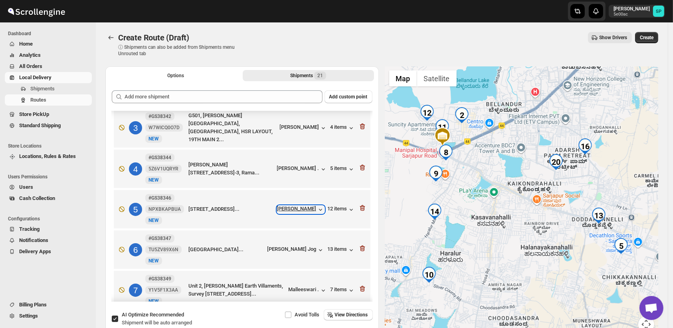
click at [301, 206] on div "[PERSON_NAME]" at bounding box center [301, 209] width 48 height 8
click at [339, 165] on div "5 items" at bounding box center [343, 169] width 25 height 8
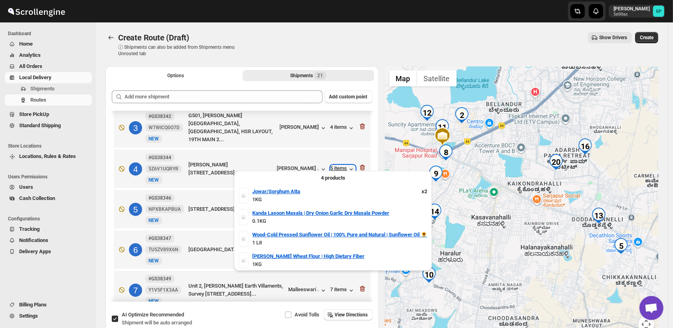
click at [339, 165] on div "5 items" at bounding box center [343, 169] width 25 height 8
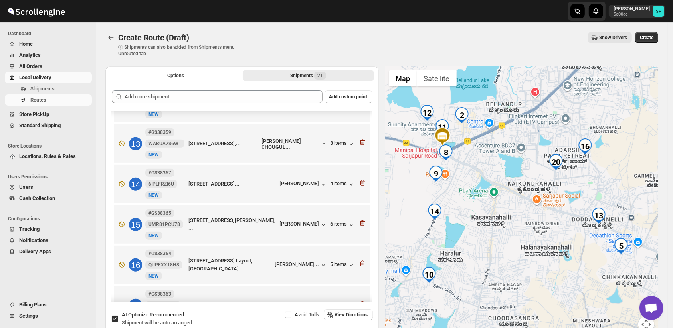
scroll to position [445, 0]
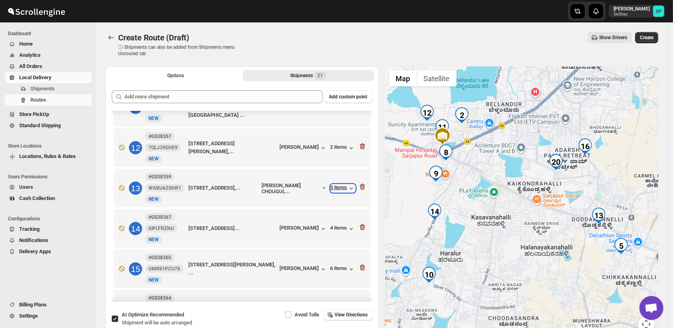
click at [331, 184] on div "3 items" at bounding box center [343, 188] width 25 height 8
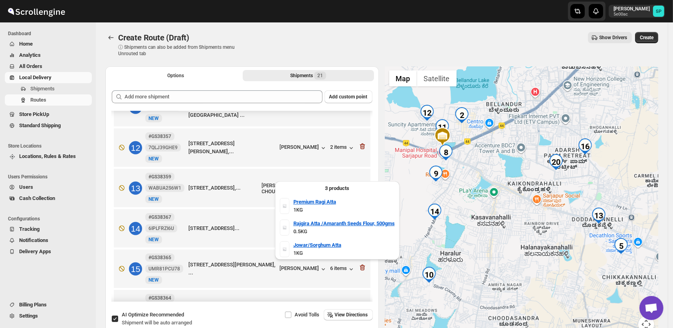
click at [331, 184] on div "3 items" at bounding box center [343, 188] width 25 height 8
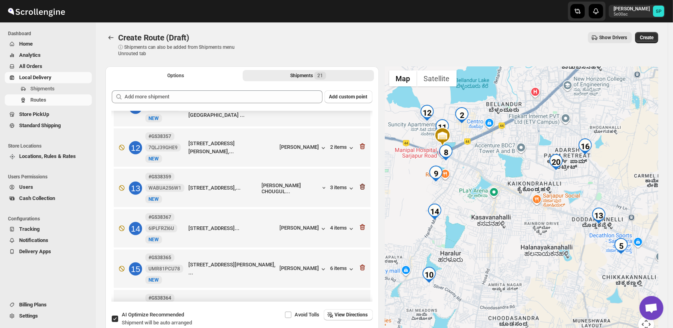
click at [361, 186] on icon "button" at bounding box center [361, 187] width 1 height 2
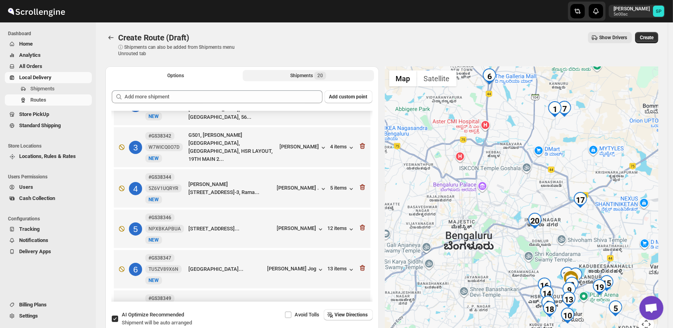
scroll to position [89, 0]
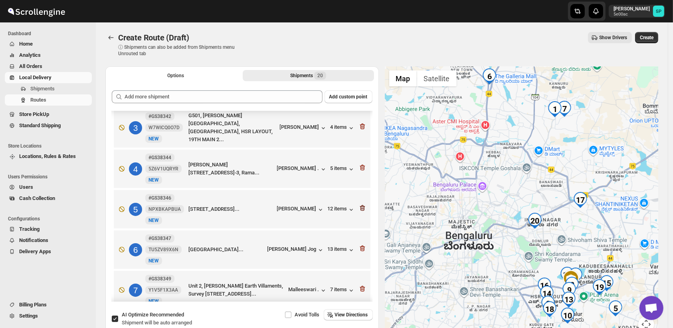
click at [360, 204] on icon "button" at bounding box center [363, 208] width 8 height 8
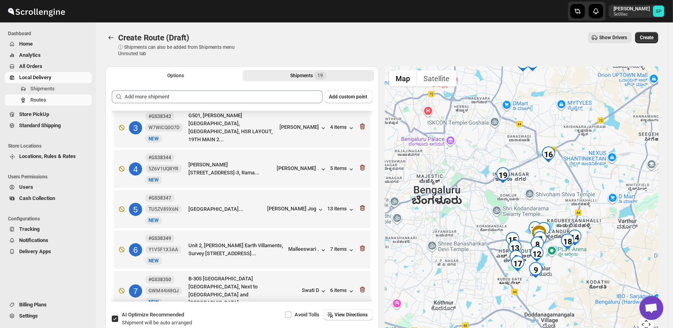
drag, startPoint x: 579, startPoint y: 248, endPoint x: 545, endPoint y: 207, distance: 54.2
click at [543, 202] on div at bounding box center [522, 203] width 274 height 275
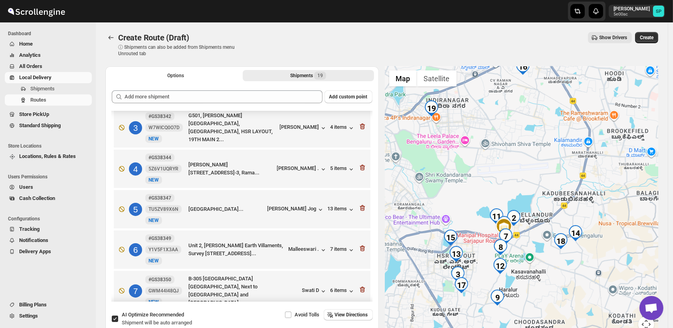
drag, startPoint x: 579, startPoint y: 261, endPoint x: 595, endPoint y: 216, distance: 47.5
click at [595, 216] on div at bounding box center [522, 203] width 274 height 275
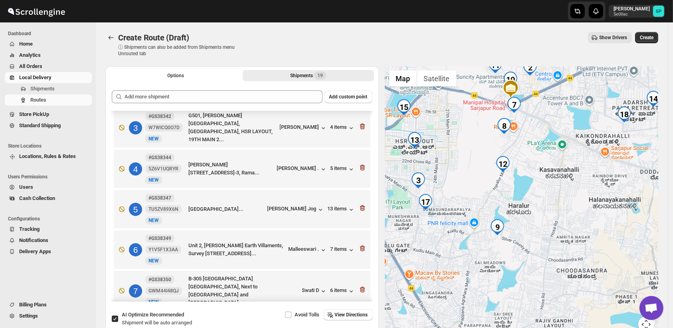
drag, startPoint x: 574, startPoint y: 242, endPoint x: 611, endPoint y: 224, distance: 41.3
click at [611, 224] on div at bounding box center [522, 203] width 274 height 275
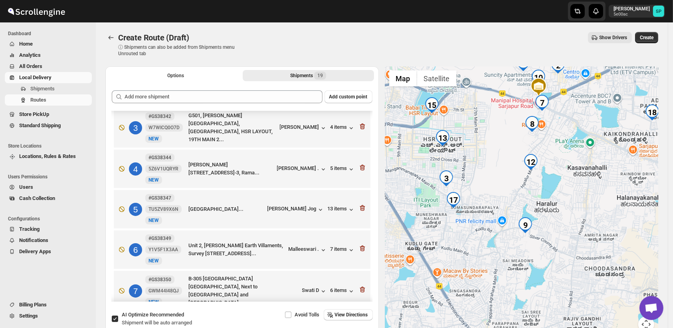
drag, startPoint x: 574, startPoint y: 227, endPoint x: 602, endPoint y: 225, distance: 28.0
click at [602, 225] on div at bounding box center [522, 203] width 274 height 275
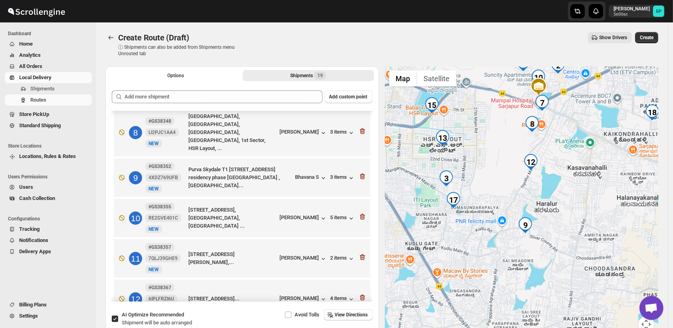
scroll to position [356, 0]
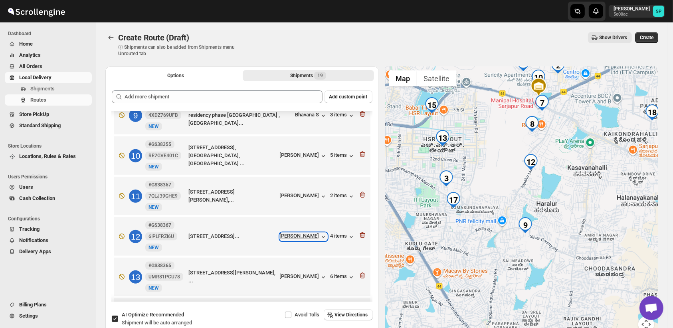
click at [291, 232] on div "[PERSON_NAME]" at bounding box center [304, 236] width 48 height 8
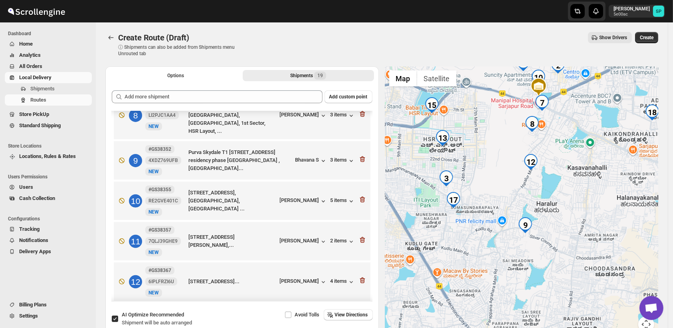
scroll to position [267, 0]
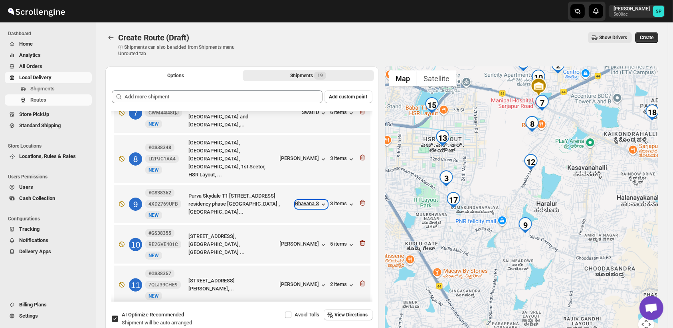
click at [307, 200] on div "Bhavana S" at bounding box center [312, 204] width 32 height 8
click at [332, 200] on div "3 items" at bounding box center [343, 204] width 25 height 8
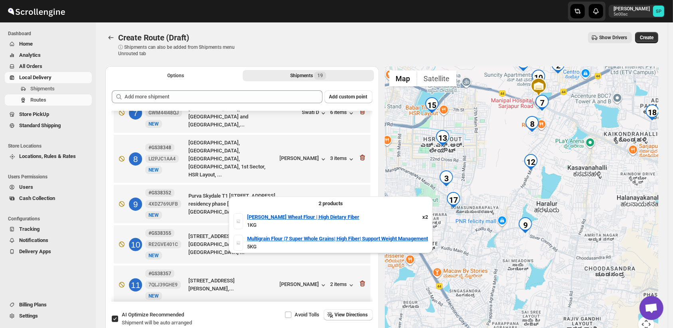
click at [332, 200] on div "3 items" at bounding box center [343, 204] width 25 height 8
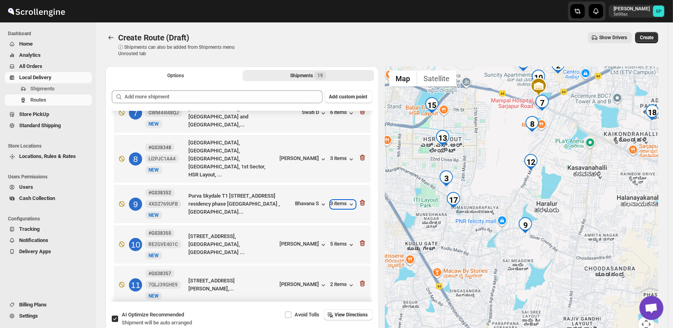
scroll to position [356, 0]
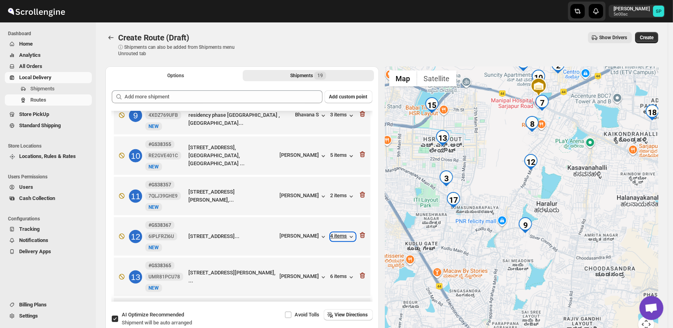
click at [338, 232] on div "4 items" at bounding box center [343, 236] width 25 height 8
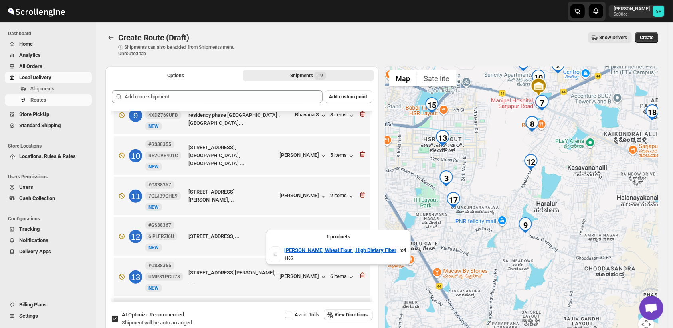
click at [338, 232] on div "4 items" at bounding box center [343, 236] width 25 height 8
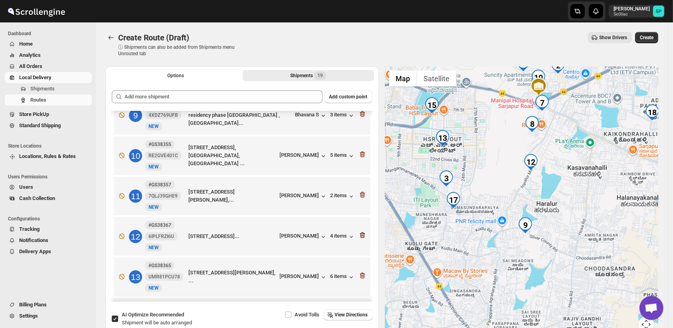
click at [360, 232] on icon "button" at bounding box center [362, 235] width 5 height 6
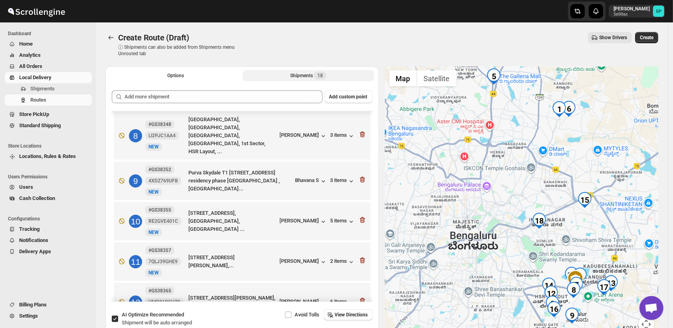
scroll to position [267, 0]
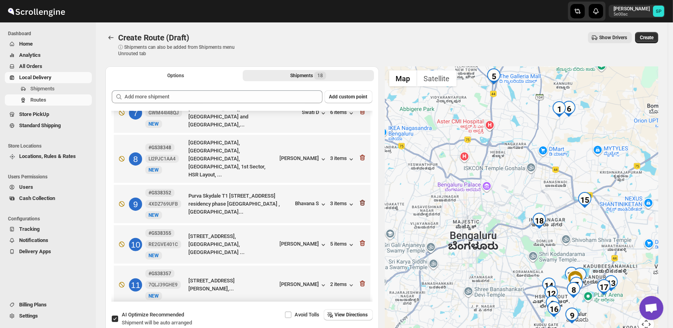
click at [359, 199] on icon "button" at bounding box center [363, 203] width 8 height 8
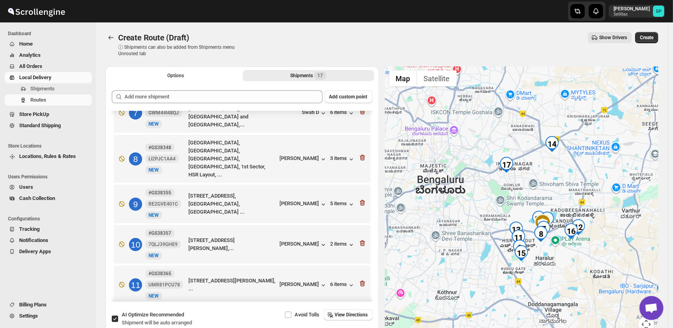
drag, startPoint x: 508, startPoint y: 268, endPoint x: 476, endPoint y: 206, distance: 69.7
click at [476, 206] on div at bounding box center [522, 203] width 274 height 275
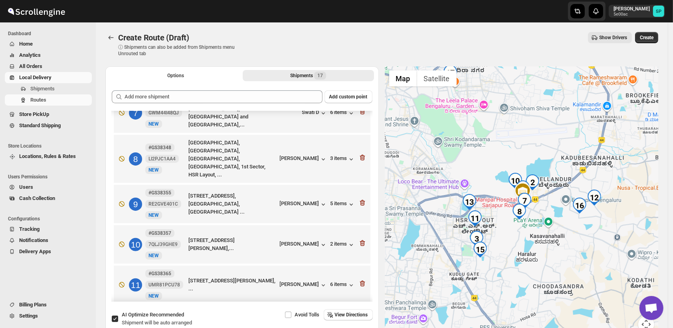
drag, startPoint x: 535, startPoint y: 254, endPoint x: 511, endPoint y: 248, distance: 25.2
click at [511, 248] on div at bounding box center [522, 203] width 274 height 275
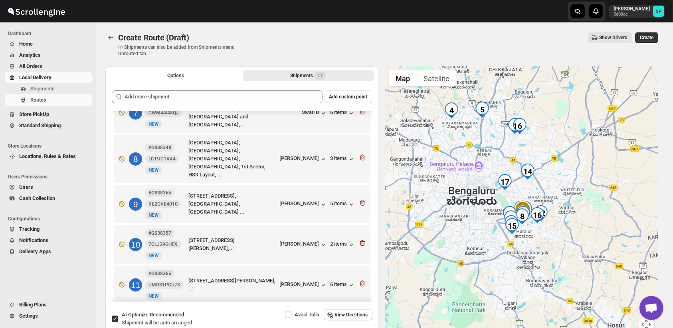
drag, startPoint x: 520, startPoint y: 147, endPoint x: 532, endPoint y: 179, distance: 33.8
click at [532, 179] on div at bounding box center [522, 203] width 274 height 275
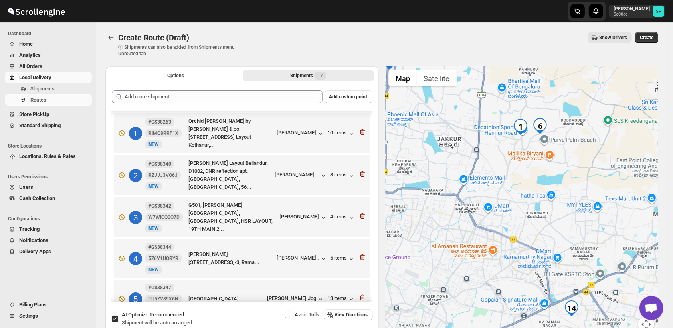
scroll to position [0, 0]
click at [361, 130] on icon "button" at bounding box center [363, 132] width 8 height 8
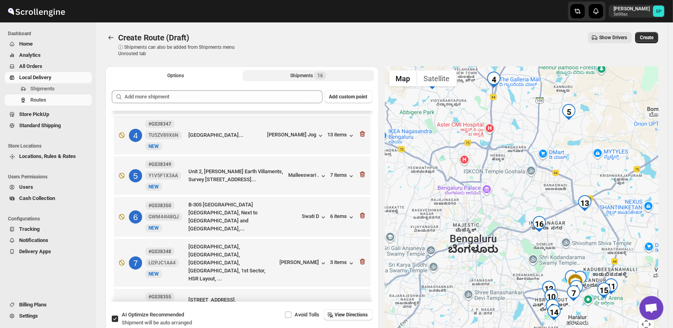
scroll to position [133, 0]
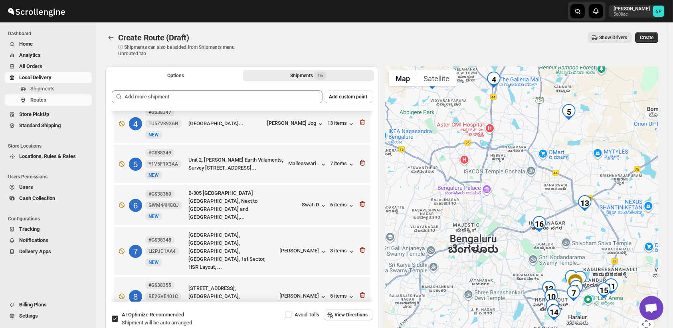
click at [359, 161] on icon "button" at bounding box center [363, 163] width 8 height 8
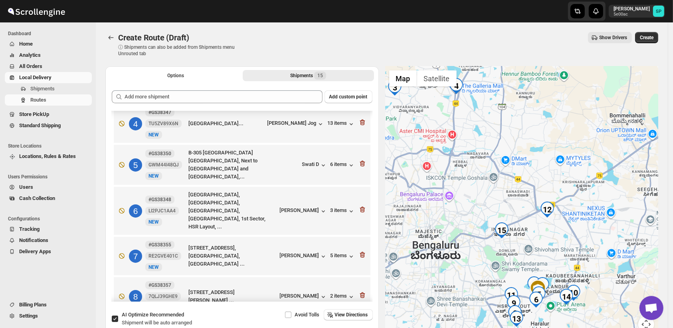
drag, startPoint x: 489, startPoint y: 147, endPoint x: 451, endPoint y: 148, distance: 38.4
click at [451, 148] on div at bounding box center [522, 203] width 274 height 275
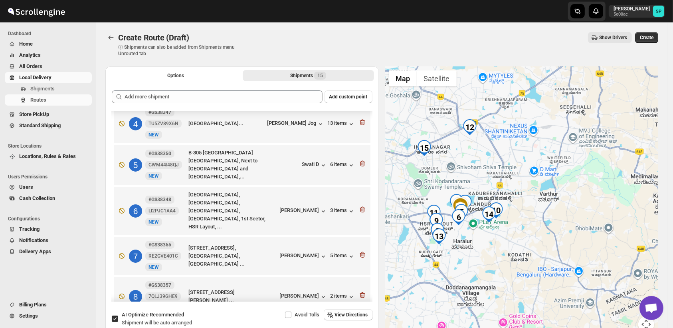
drag, startPoint x: 561, startPoint y: 220, endPoint x: 481, endPoint y: 132, distance: 119.4
click at [481, 132] on div at bounding box center [522, 203] width 274 height 275
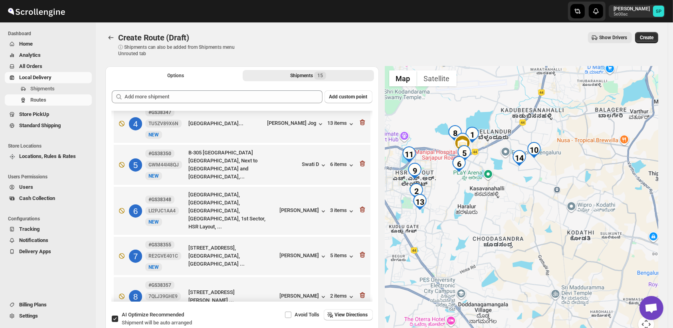
drag, startPoint x: 506, startPoint y: 214, endPoint x: 586, endPoint y: 154, distance: 99.0
click at [586, 154] on div at bounding box center [522, 203] width 274 height 275
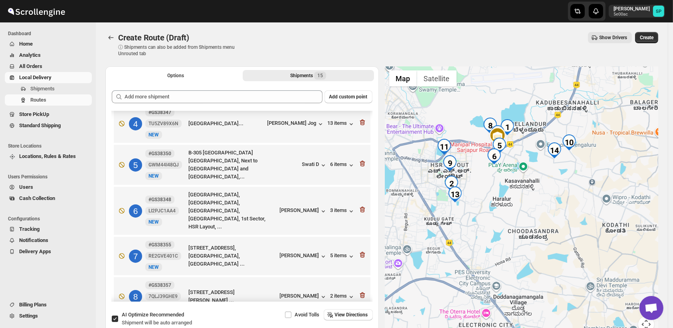
drag, startPoint x: 503, startPoint y: 199, endPoint x: 546, endPoint y: 192, distance: 43.7
click at [546, 192] on div at bounding box center [522, 203] width 274 height 275
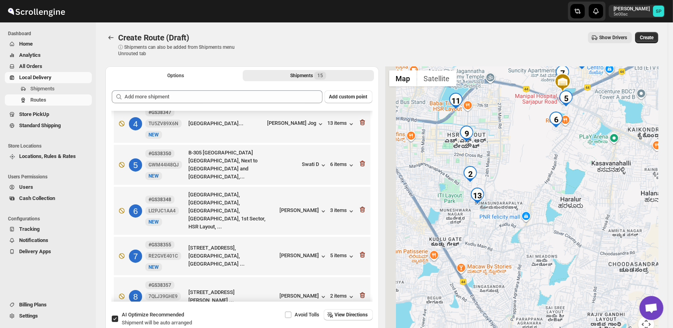
drag, startPoint x: 508, startPoint y: 203, endPoint x: 602, endPoint y: 207, distance: 93.5
click at [602, 207] on div at bounding box center [522, 203] width 274 height 275
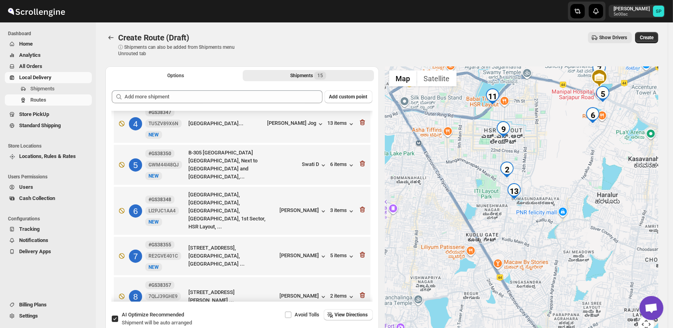
scroll to position [222, 0]
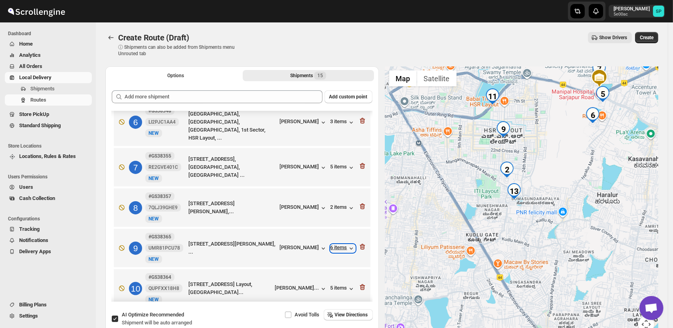
click at [332, 244] on div "6 items" at bounding box center [343, 248] width 25 height 8
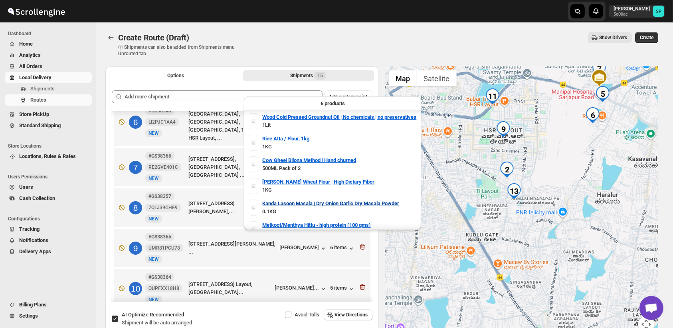
scroll to position [10, 0]
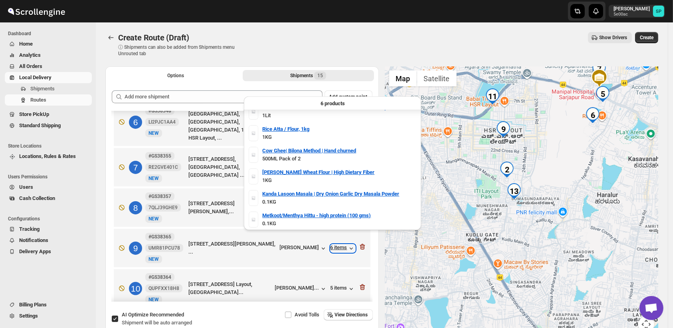
click at [341, 244] on div "6 items" at bounding box center [343, 248] width 25 height 8
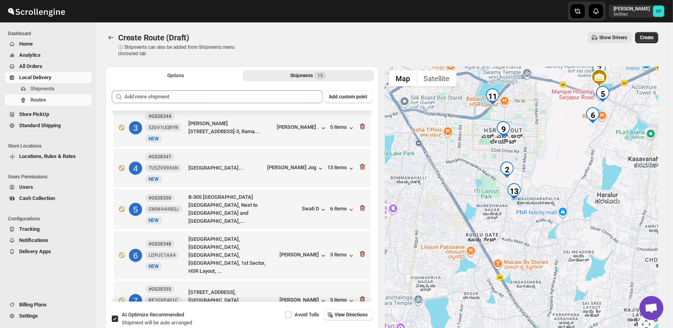
scroll to position [0, 0]
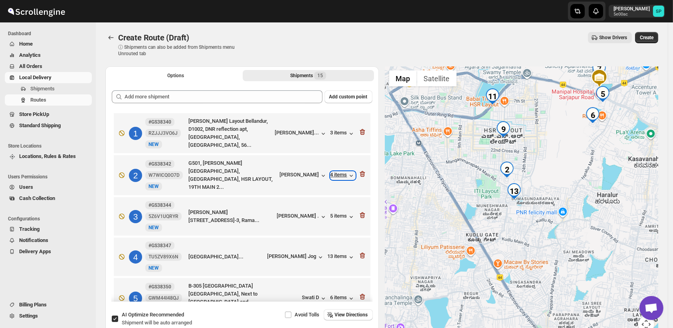
click at [343, 172] on div "4 items" at bounding box center [343, 175] width 25 height 8
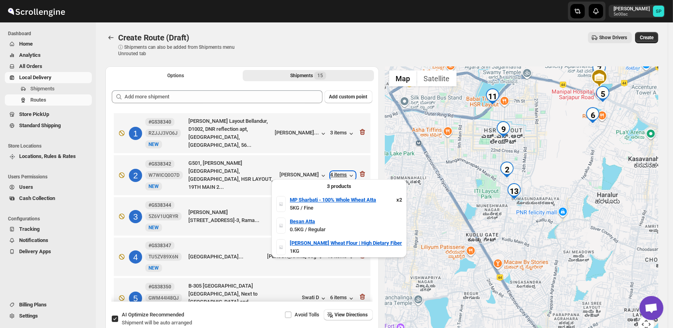
click at [343, 172] on div "4 items" at bounding box center [343, 175] width 25 height 8
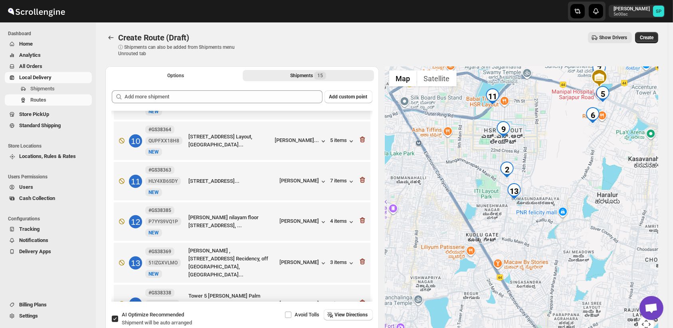
scroll to position [399, 0]
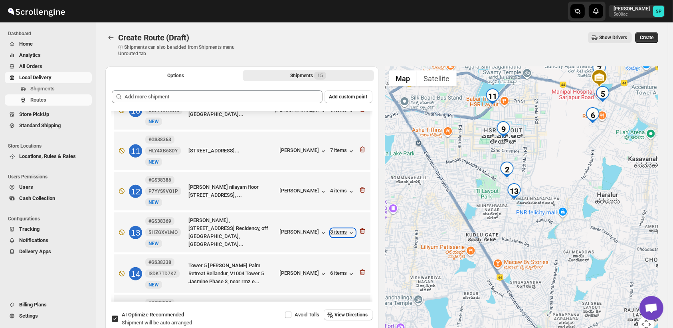
click at [342, 228] on div "3 items" at bounding box center [343, 232] width 25 height 8
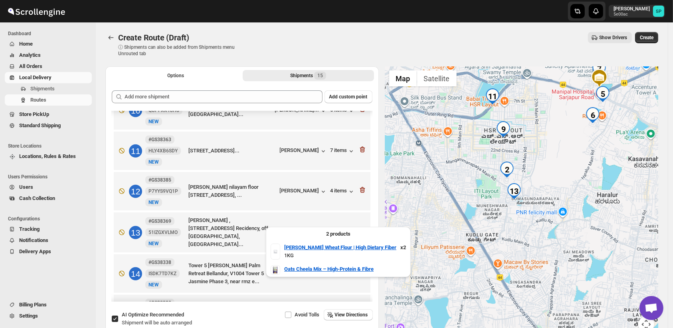
click at [348, 228] on icon "button" at bounding box center [352, 232] width 8 height 8
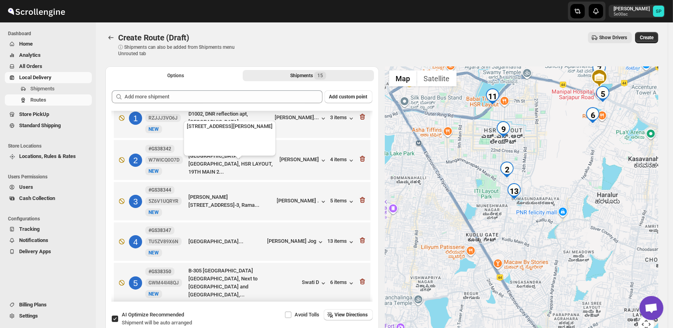
scroll to position [0, 0]
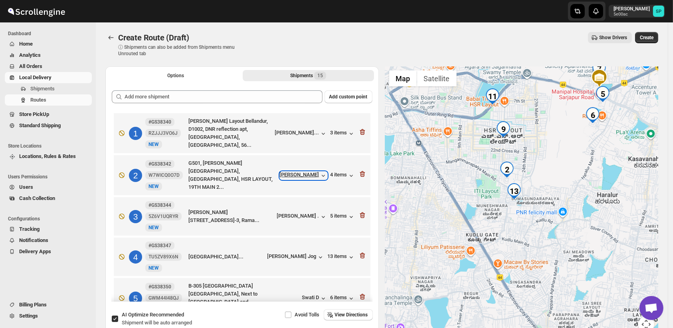
click at [306, 175] on div "[PERSON_NAME]" at bounding box center [304, 175] width 48 height 8
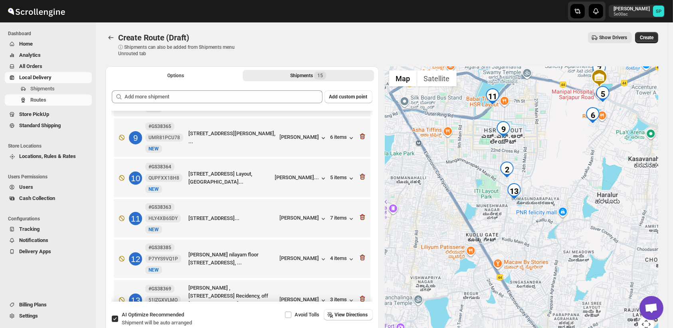
scroll to position [355, 0]
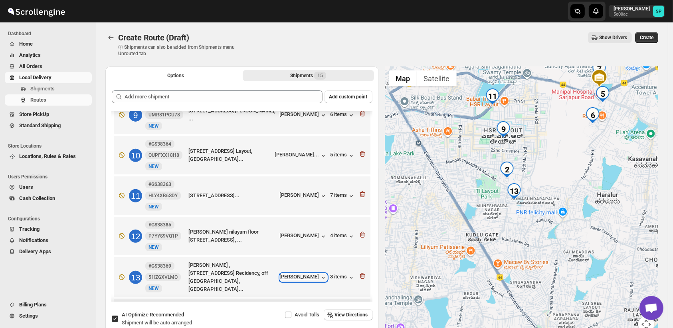
click at [300, 273] on div "[PERSON_NAME]" at bounding box center [304, 277] width 48 height 8
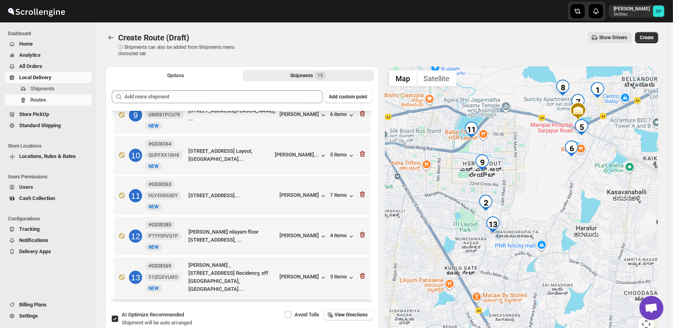
drag, startPoint x: 552, startPoint y: 210, endPoint x: 550, endPoint y: 226, distance: 16.5
click at [550, 226] on div at bounding box center [522, 203] width 274 height 275
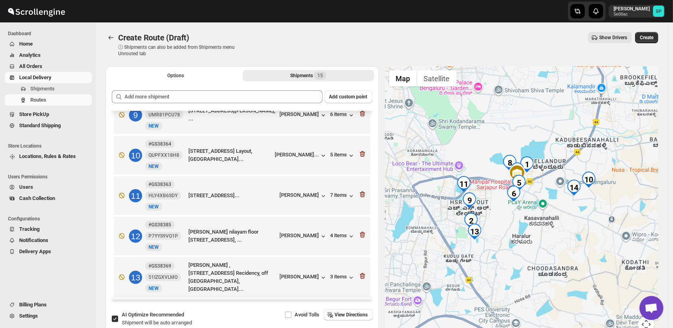
drag, startPoint x: 562, startPoint y: 228, endPoint x: 511, endPoint y: 232, distance: 51.2
click at [511, 232] on div at bounding box center [522, 203] width 274 height 275
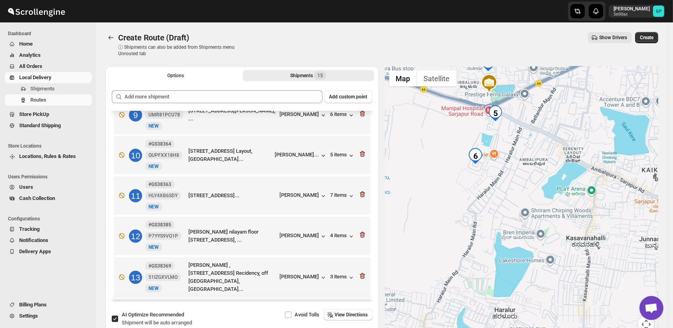
drag, startPoint x: 484, startPoint y: 220, endPoint x: 525, endPoint y: 251, distance: 51.6
click at [525, 251] on div at bounding box center [522, 203] width 274 height 275
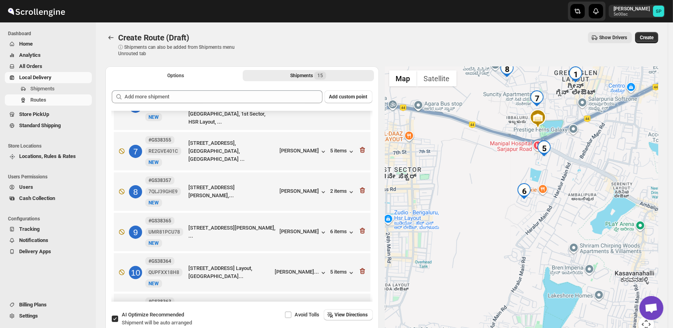
scroll to position [201, 0]
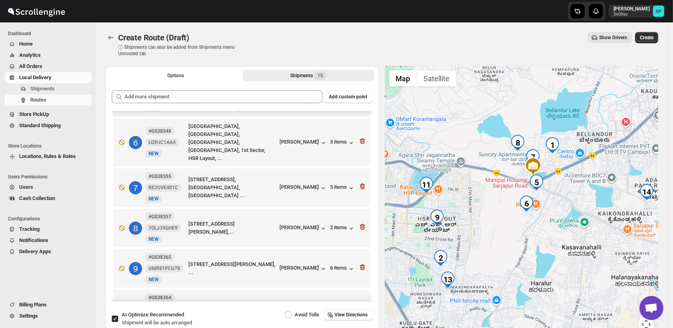
drag, startPoint x: 479, startPoint y: 254, endPoint x: 503, endPoint y: 244, distance: 25.7
click at [503, 244] on div at bounding box center [522, 203] width 274 height 275
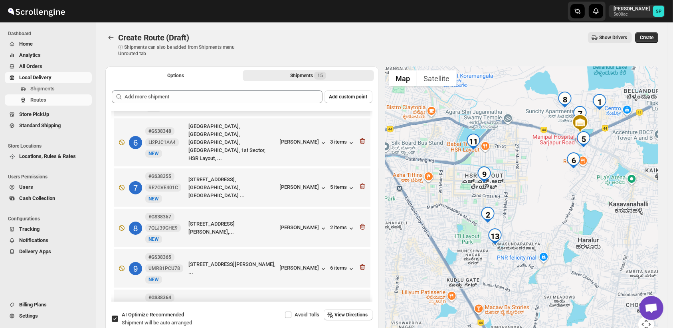
drag, startPoint x: 476, startPoint y: 241, endPoint x: 525, endPoint y: 197, distance: 65.9
click at [525, 197] on div at bounding box center [522, 203] width 274 height 275
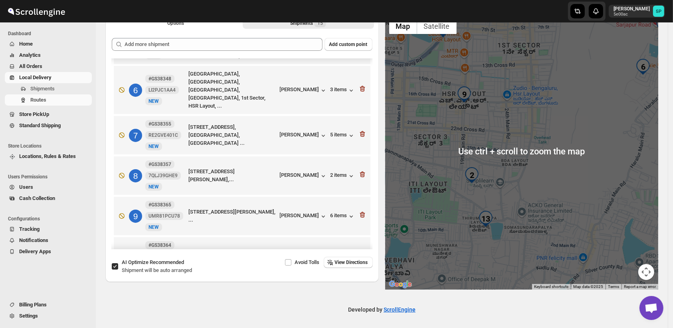
scroll to position [54, 0]
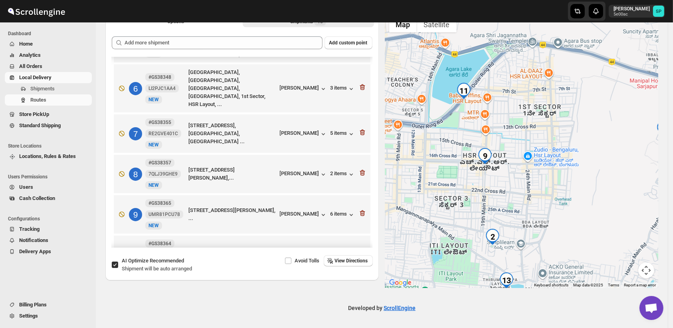
drag, startPoint x: 562, startPoint y: 230, endPoint x: 570, endPoint y: 248, distance: 20.0
click at [570, 248] on div at bounding box center [522, 149] width 274 height 275
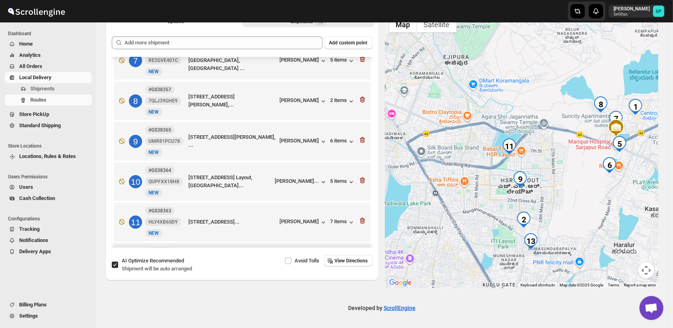
scroll to position [290, 0]
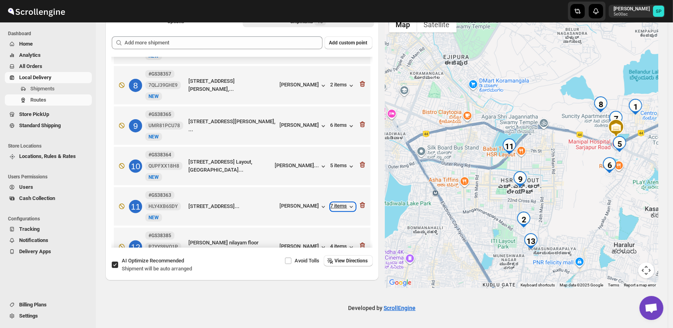
click at [331, 203] on div "7 items" at bounding box center [343, 207] width 25 height 8
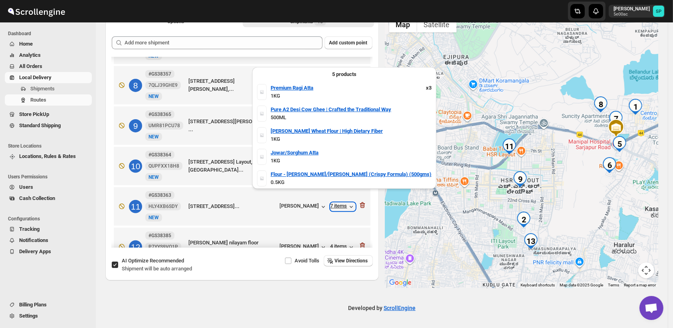
click at [331, 203] on div "7 items" at bounding box center [343, 207] width 25 height 8
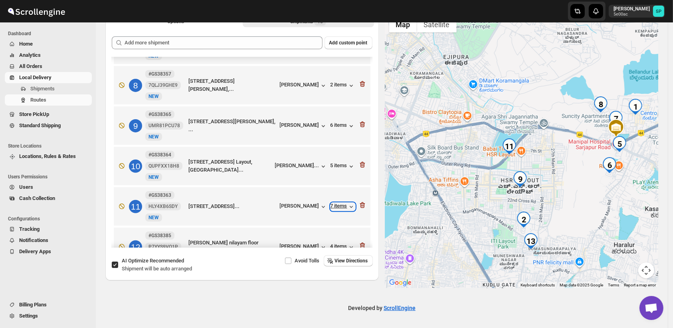
scroll to position [246, 0]
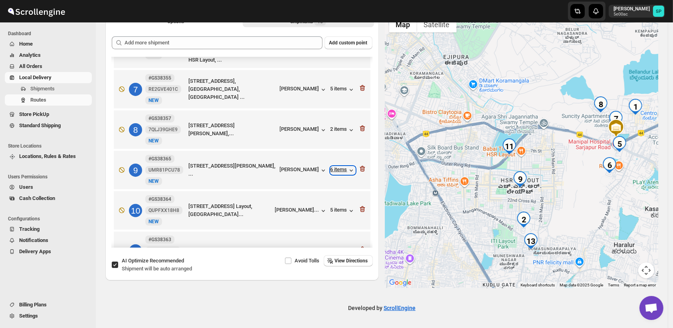
click at [336, 166] on div "6 items" at bounding box center [343, 170] width 25 height 8
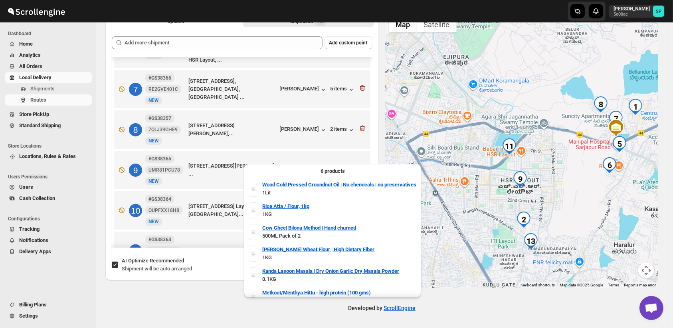
click at [337, 166] on div "6 items" at bounding box center [343, 170] width 25 height 8
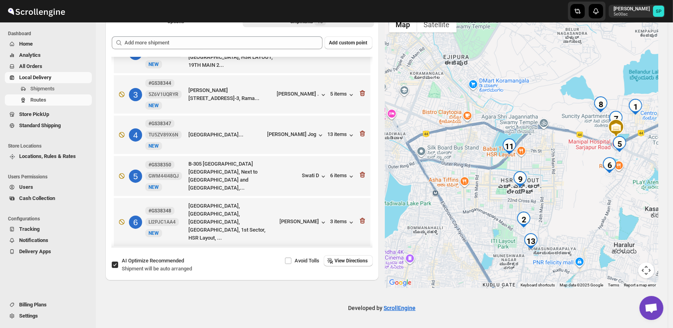
scroll to position [0, 0]
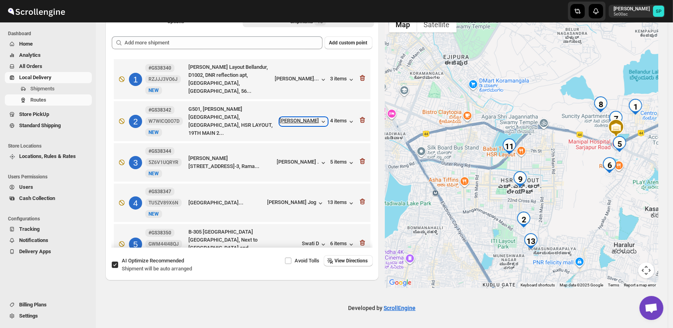
click at [325, 119] on icon "button" at bounding box center [324, 121] width 8 height 8
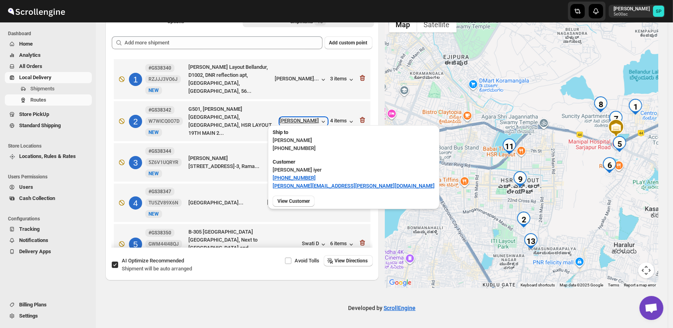
click at [308, 117] on div "[PERSON_NAME]" at bounding box center [304, 121] width 48 height 8
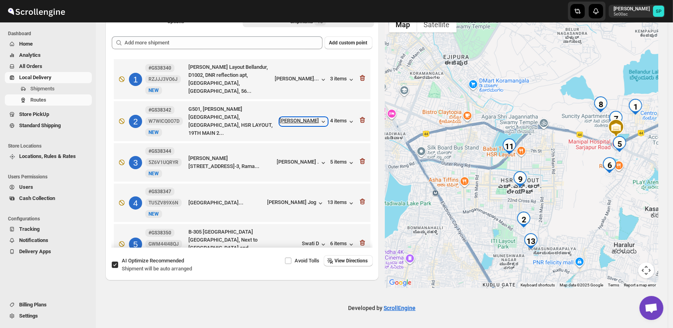
click at [323, 117] on icon "button" at bounding box center [324, 121] width 8 height 8
click at [340, 118] on div "4 items" at bounding box center [343, 121] width 25 height 8
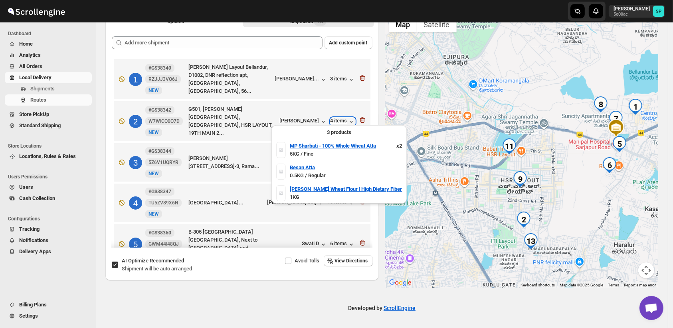
click at [339, 118] on div "4 items" at bounding box center [343, 121] width 25 height 8
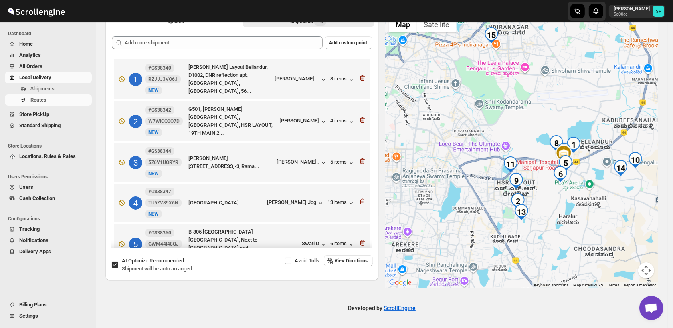
drag, startPoint x: 504, startPoint y: 223, endPoint x: 464, endPoint y: 214, distance: 40.9
click at [464, 214] on div at bounding box center [522, 149] width 274 height 275
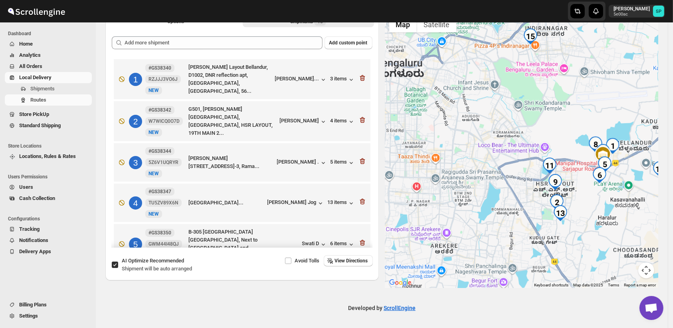
drag, startPoint x: 598, startPoint y: 229, endPoint x: 533, endPoint y: 229, distance: 65.5
click at [533, 229] on div at bounding box center [522, 149] width 274 height 275
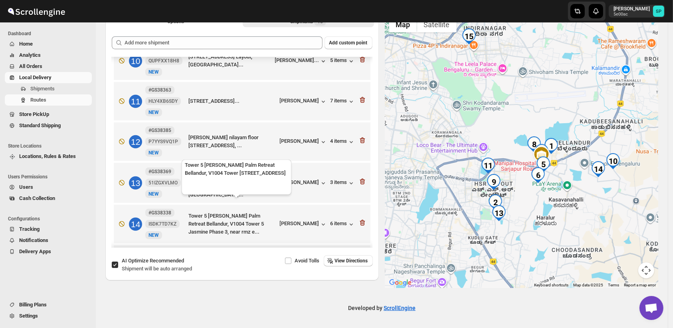
scroll to position [423, 0]
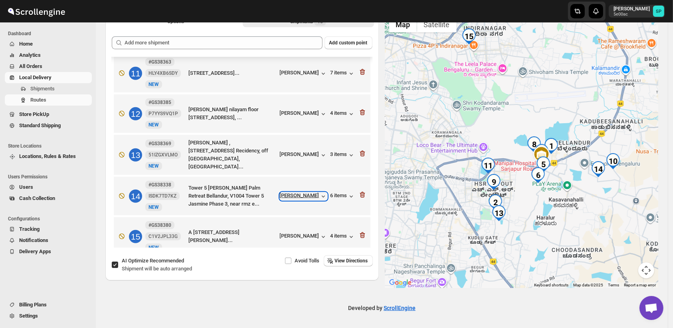
click at [307, 192] on div "[PERSON_NAME]" at bounding box center [304, 196] width 48 height 8
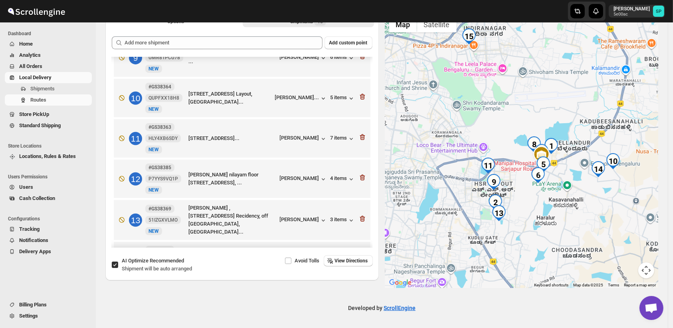
scroll to position [290, 0]
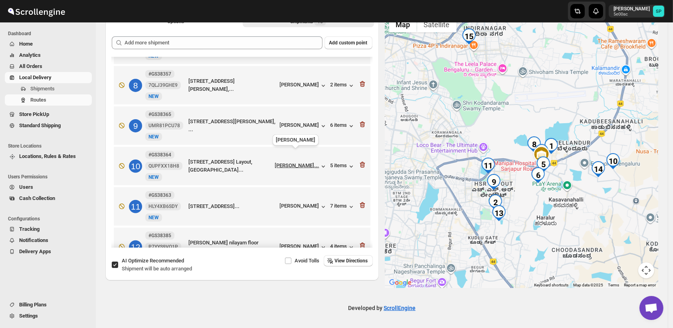
click at [289, 162] on div "[PERSON_NAME]..." at bounding box center [297, 165] width 44 height 6
click at [344, 162] on div "5 items" at bounding box center [343, 166] width 25 height 8
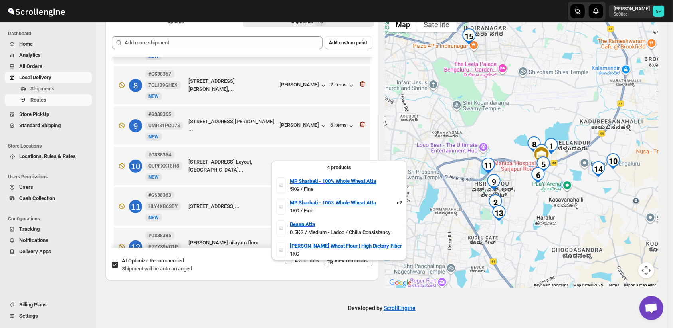
click at [344, 162] on div "5 items" at bounding box center [343, 166] width 25 height 8
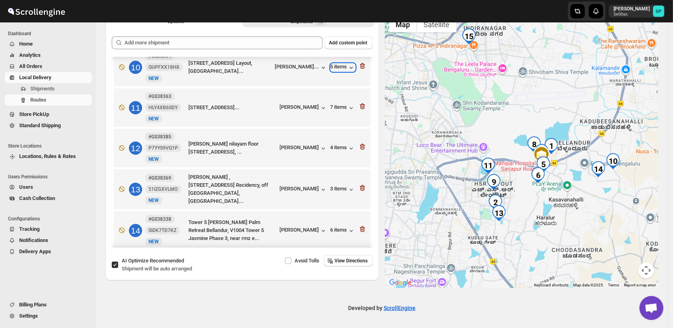
scroll to position [423, 0]
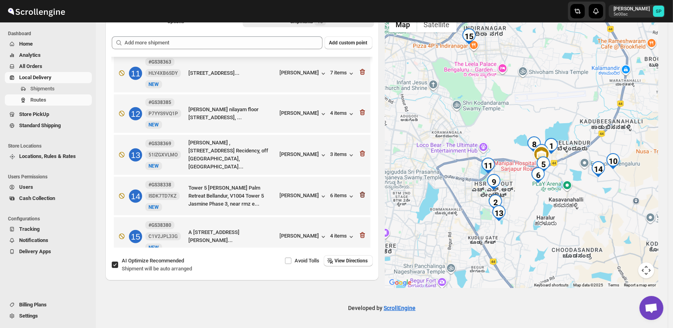
click at [363, 194] on icon "button" at bounding box center [363, 195] width 1 height 2
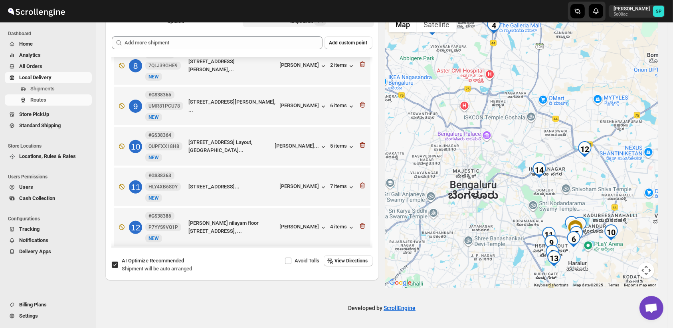
scroll to position [294, 0]
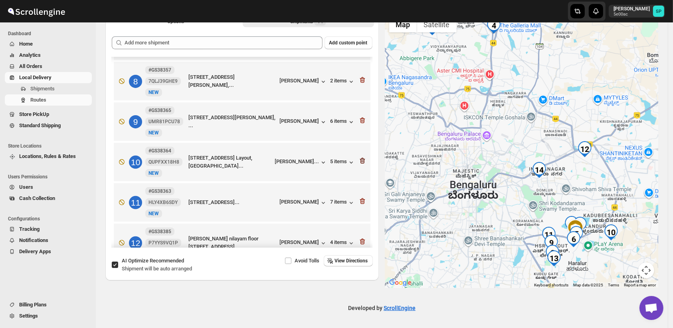
click at [361, 158] on icon "button" at bounding box center [362, 161] width 5 height 6
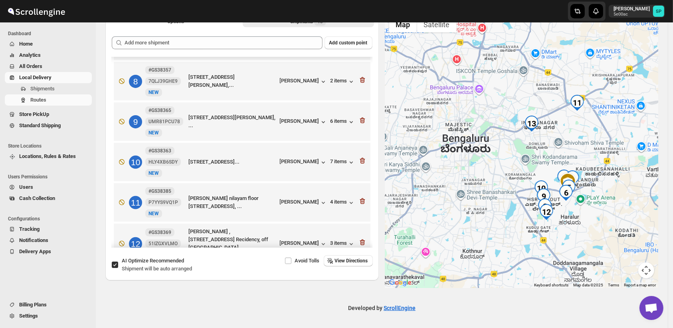
drag, startPoint x: 633, startPoint y: 233, endPoint x: 611, endPoint y: 181, distance: 56.9
click at [611, 181] on div at bounding box center [522, 149] width 274 height 275
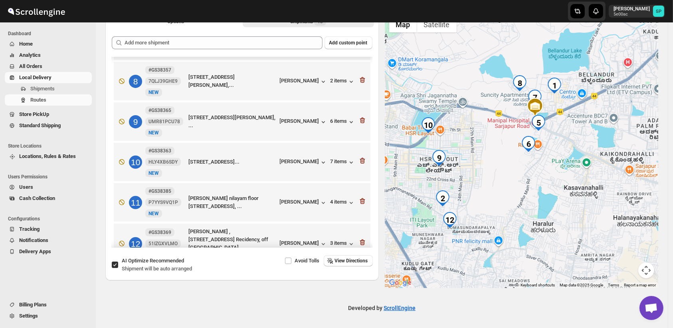
drag, startPoint x: 559, startPoint y: 222, endPoint x: 579, endPoint y: 193, distance: 34.7
click at [579, 193] on div at bounding box center [522, 149] width 274 height 275
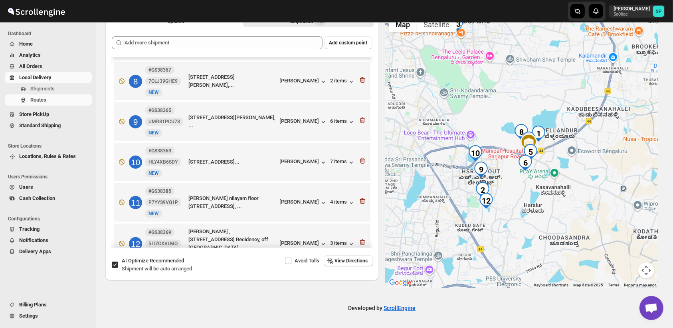
drag, startPoint x: 530, startPoint y: 244, endPoint x: 526, endPoint y: 224, distance: 20.7
click at [526, 224] on div at bounding box center [522, 149] width 274 height 275
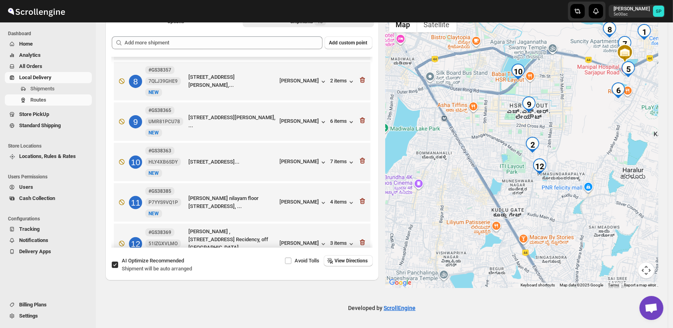
drag, startPoint x: 473, startPoint y: 189, endPoint x: 570, endPoint y: 171, distance: 98.6
click at [570, 171] on div at bounding box center [522, 149] width 274 height 275
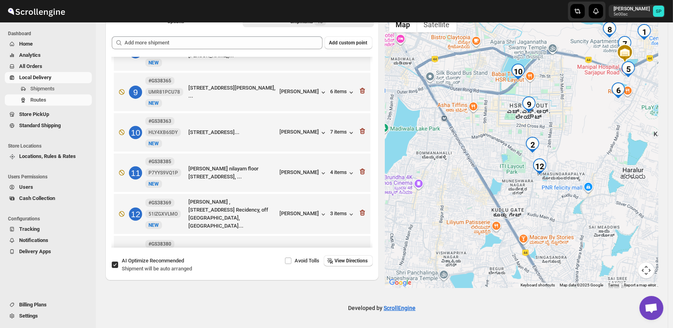
scroll to position [209, 0]
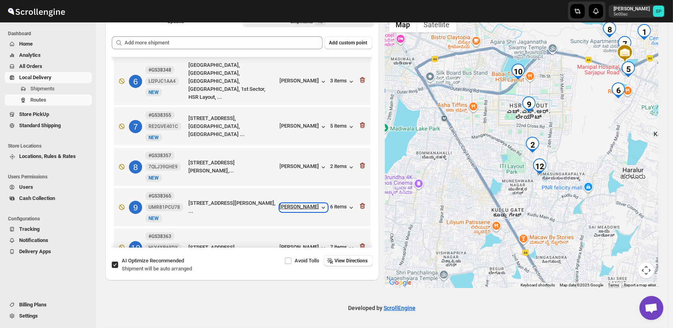
click at [304, 203] on div "[PERSON_NAME]" at bounding box center [304, 207] width 48 height 8
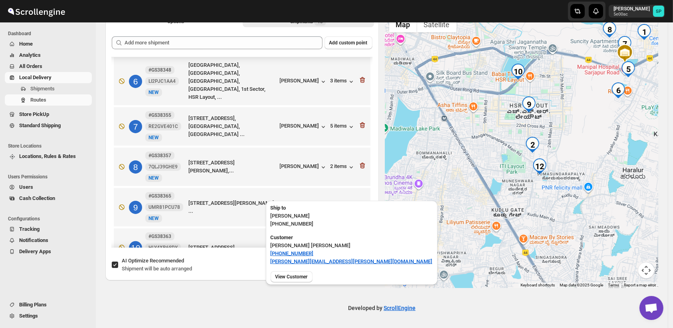
click at [304, 203] on div "[PERSON_NAME]" at bounding box center [304, 207] width 48 height 8
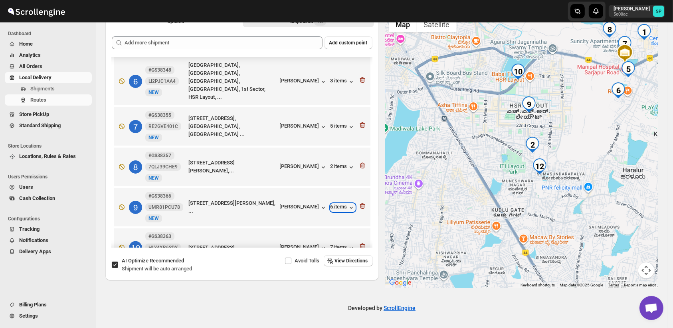
click at [337, 203] on div "6 items" at bounding box center [343, 207] width 25 height 8
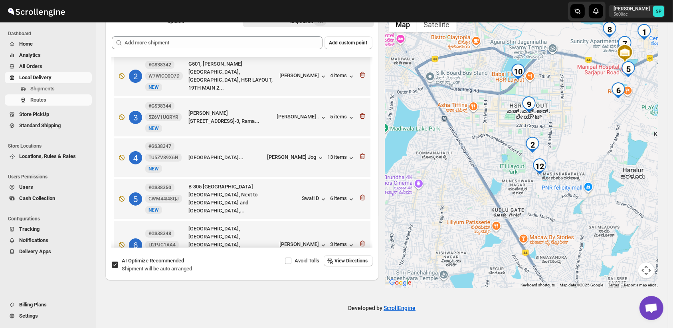
scroll to position [0, 0]
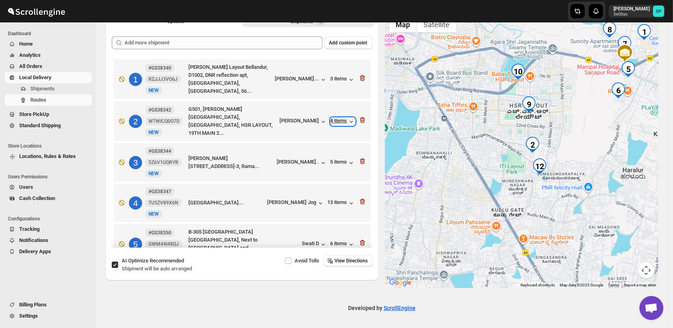
click at [337, 118] on div "4 items" at bounding box center [343, 121] width 25 height 8
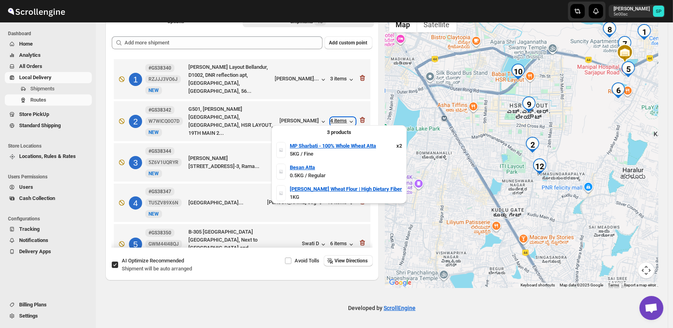
click at [337, 118] on div "4 items" at bounding box center [343, 121] width 25 height 8
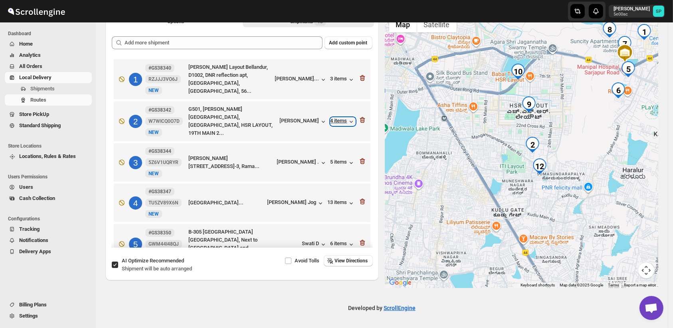
click at [337, 118] on div "4 items" at bounding box center [343, 121] width 25 height 8
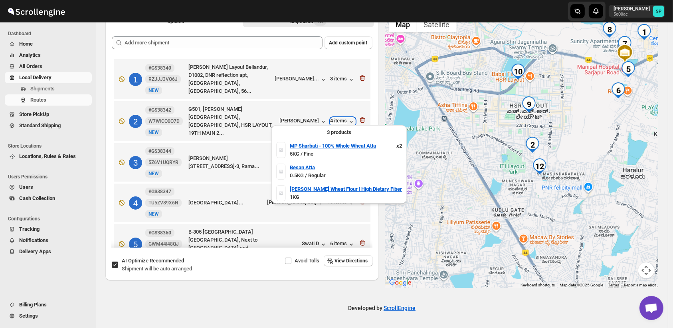
click at [337, 118] on div "4 items" at bounding box center [343, 121] width 25 height 8
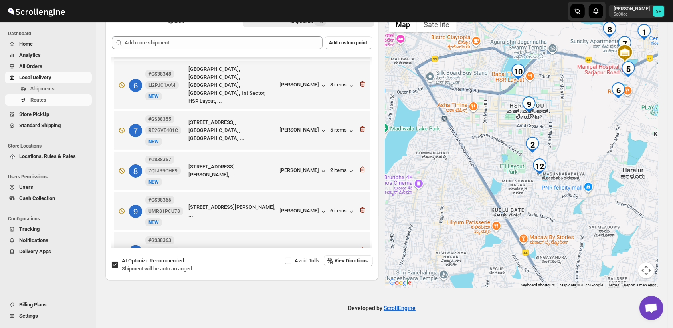
scroll to position [266, 0]
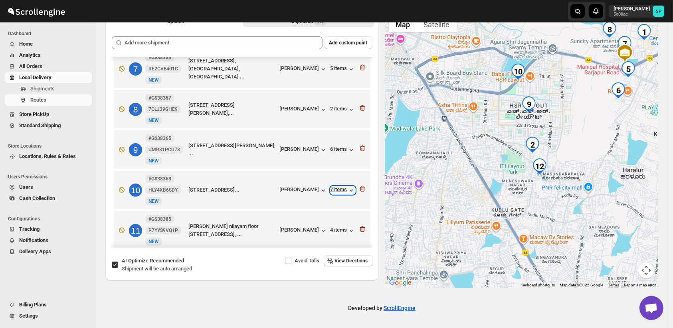
click at [335, 186] on div "7 items" at bounding box center [343, 190] width 25 height 8
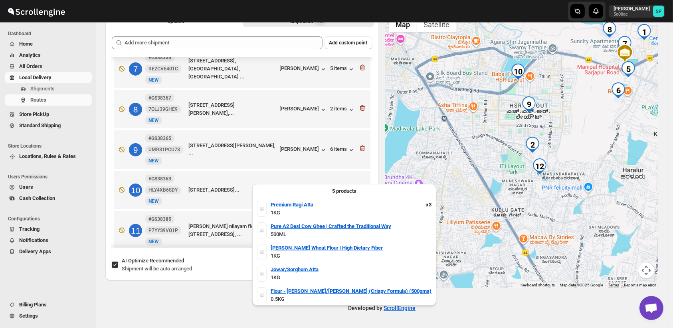
click at [343, 186] on div "7 items" at bounding box center [343, 190] width 25 height 8
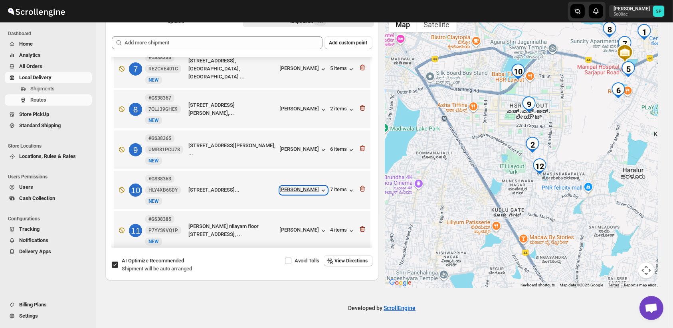
click at [308, 186] on div "[PERSON_NAME]" at bounding box center [304, 190] width 48 height 8
click at [312, 146] on div "[PERSON_NAME]" at bounding box center [304, 150] width 48 height 8
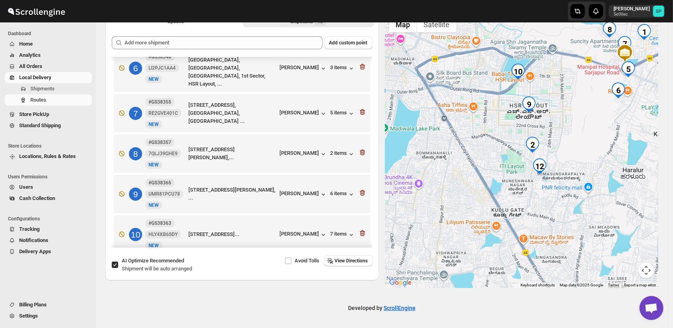
scroll to position [310, 0]
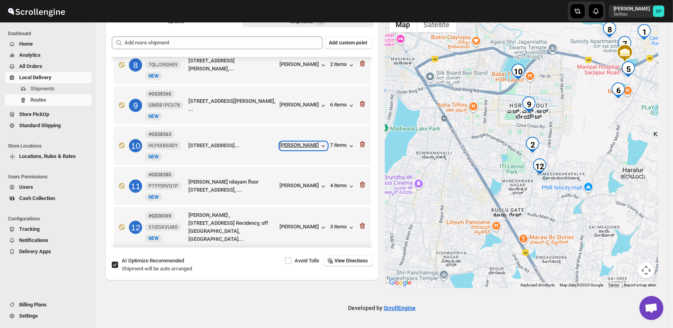
click at [302, 142] on div "[PERSON_NAME]" at bounding box center [304, 146] width 48 height 8
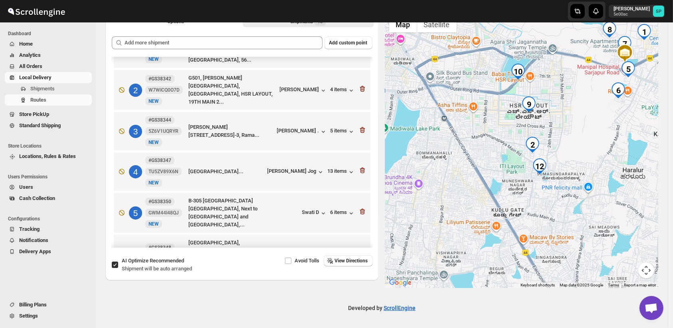
scroll to position [0, 0]
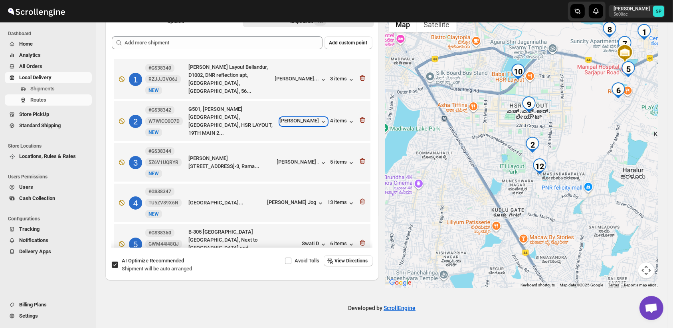
click at [306, 117] on div "[PERSON_NAME]" at bounding box center [304, 121] width 48 height 8
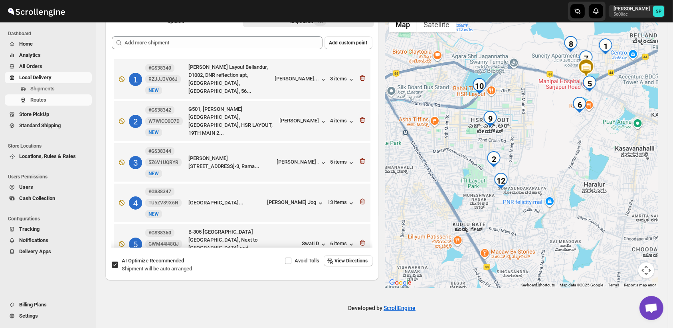
drag, startPoint x: 608, startPoint y: 137, endPoint x: 569, endPoint y: 152, distance: 41.3
click at [569, 152] on div at bounding box center [522, 149] width 274 height 275
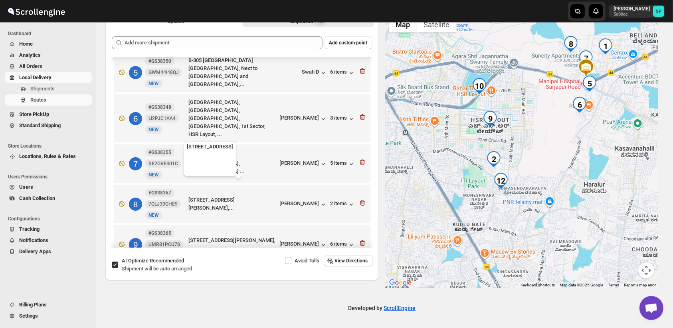
scroll to position [222, 0]
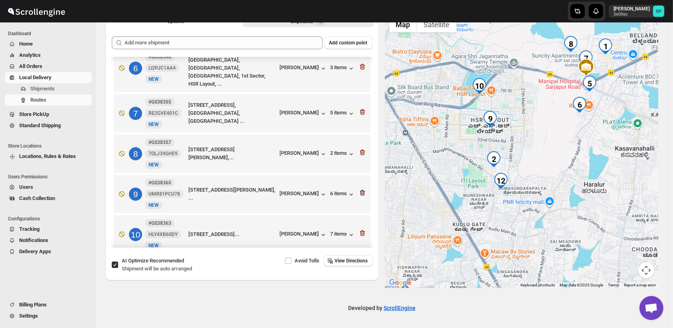
click at [359, 189] on icon "button" at bounding box center [363, 193] width 8 height 8
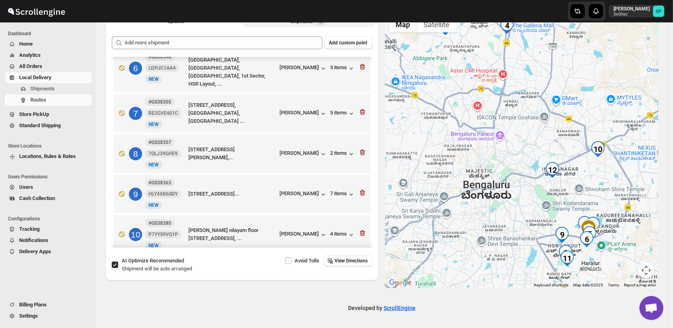
scroll to position [0, 0]
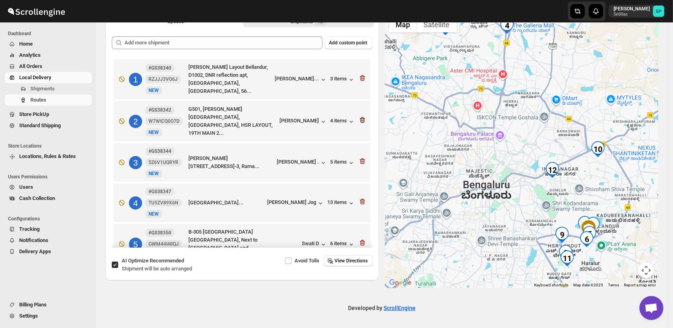
click at [360, 119] on icon "button" at bounding box center [363, 120] width 8 height 8
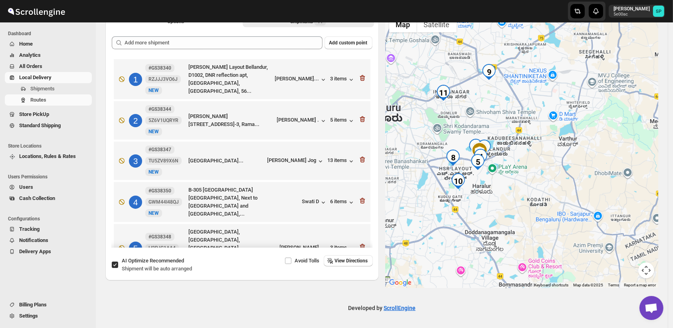
drag, startPoint x: 501, startPoint y: 232, endPoint x: 387, endPoint y: 155, distance: 137.8
click at [387, 155] on div "Options Shipments 11 More views Options Shipments 11 More views Add custom poin…" at bounding box center [379, 147] width 560 height 282
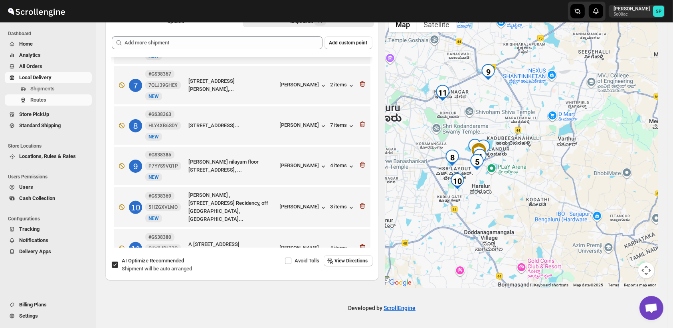
scroll to position [260, 0]
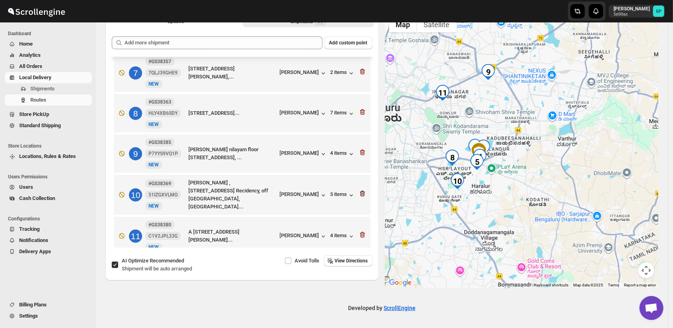
click at [360, 191] on icon "button" at bounding box center [362, 194] width 5 height 6
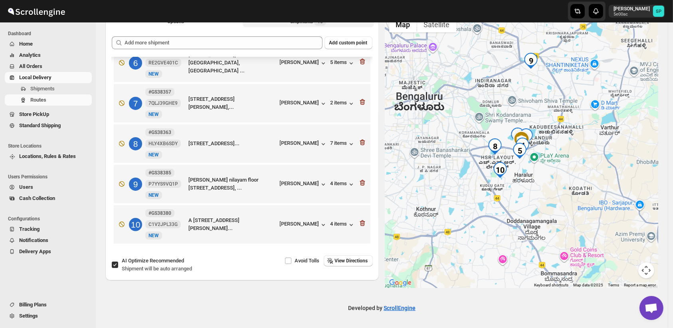
scroll to position [220, 0]
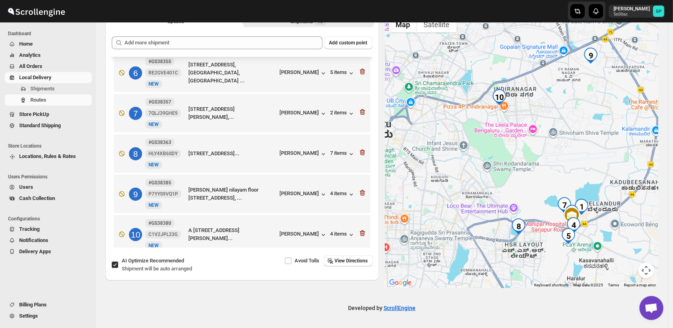
drag, startPoint x: 598, startPoint y: 260, endPoint x: 584, endPoint y: 239, distance: 25.0
click at [580, 244] on div at bounding box center [522, 149] width 274 height 275
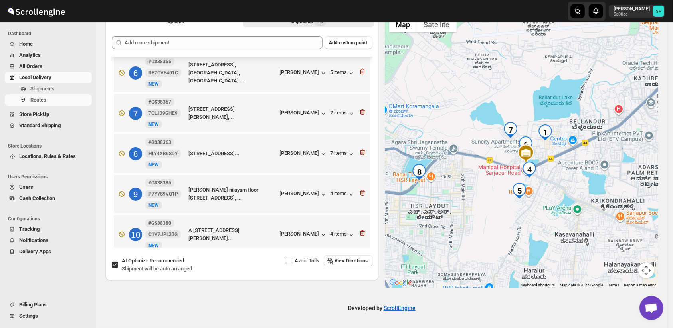
drag, startPoint x: 597, startPoint y: 227, endPoint x: 596, endPoint y: 207, distance: 20.0
click at [596, 207] on div at bounding box center [522, 149] width 274 height 275
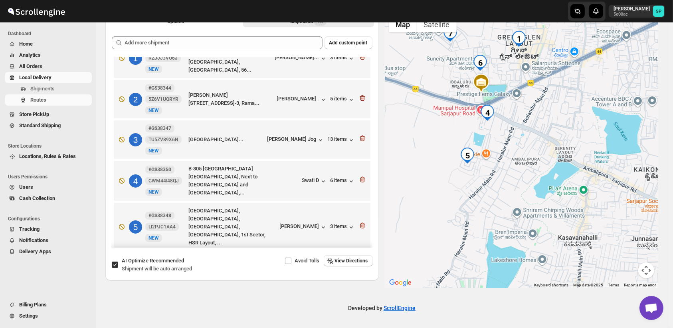
scroll to position [0, 0]
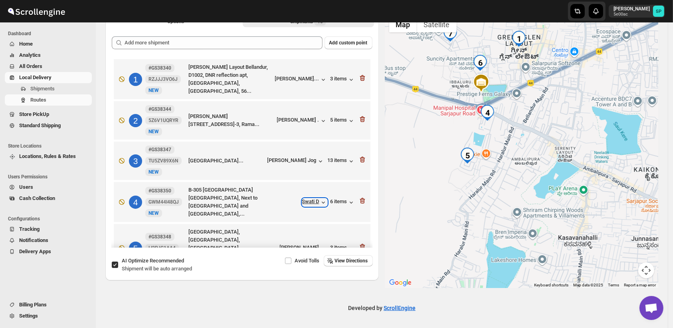
click at [320, 201] on icon "button" at bounding box center [324, 202] width 8 height 8
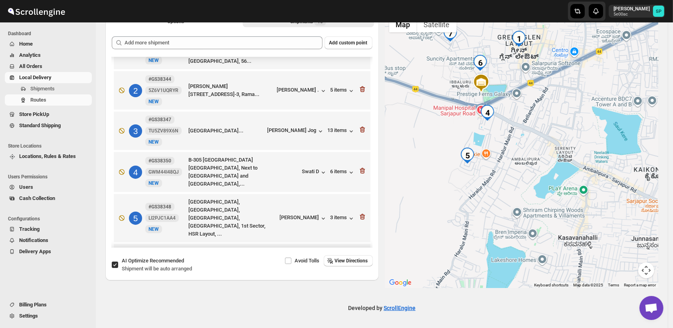
scroll to position [44, 0]
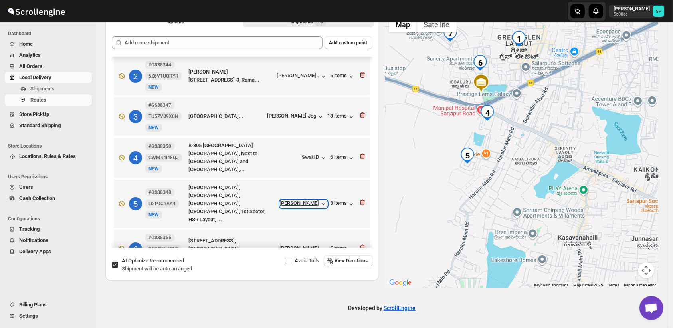
click at [305, 200] on div "[PERSON_NAME]" at bounding box center [304, 204] width 48 height 8
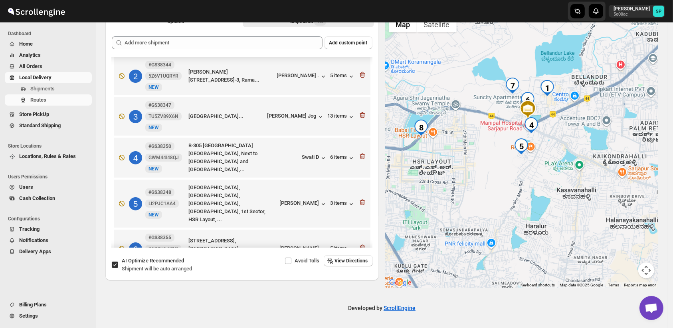
drag, startPoint x: 518, startPoint y: 212, endPoint x: 548, endPoint y: 185, distance: 40.7
click at [547, 185] on div at bounding box center [522, 149] width 274 height 275
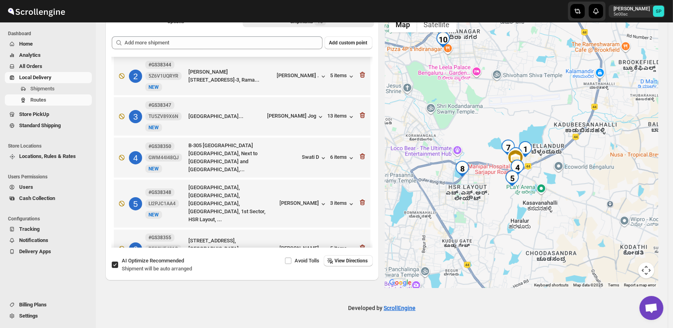
drag, startPoint x: 555, startPoint y: 163, endPoint x: 531, endPoint y: 211, distance: 53.1
click at [529, 207] on div at bounding box center [522, 149] width 274 height 275
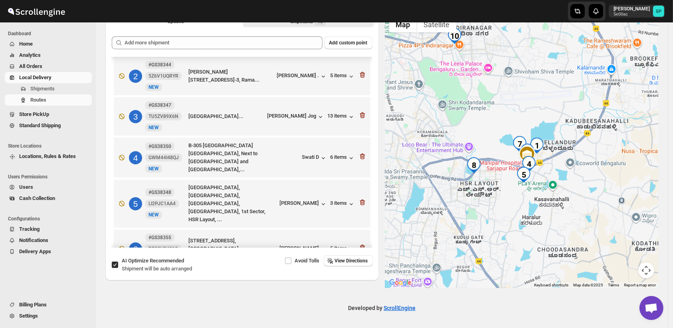
drag, startPoint x: 574, startPoint y: 187, endPoint x: 604, endPoint y: 193, distance: 30.8
click at [609, 190] on div at bounding box center [522, 149] width 274 height 275
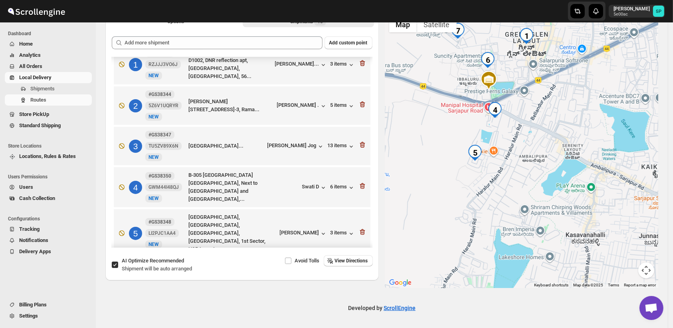
scroll to position [0, 0]
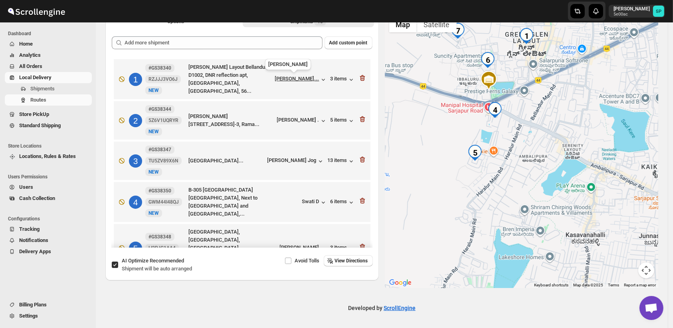
click at [305, 79] on div "1 #GS38340 RZJJJ3VO6J [GEOGRAPHIC_DATA][PERSON_NAME] [GEOGRAPHIC_DATA], D1002, …" at bounding box center [241, 77] width 252 height 35
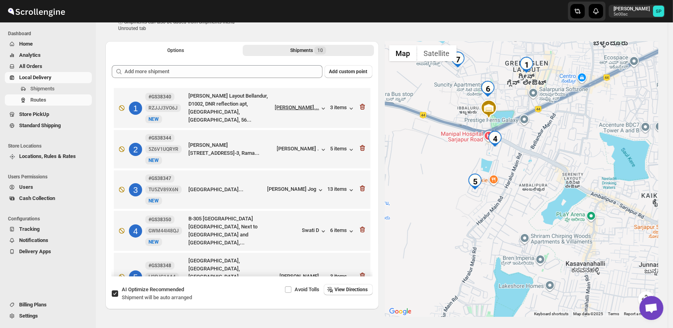
scroll to position [10, 0]
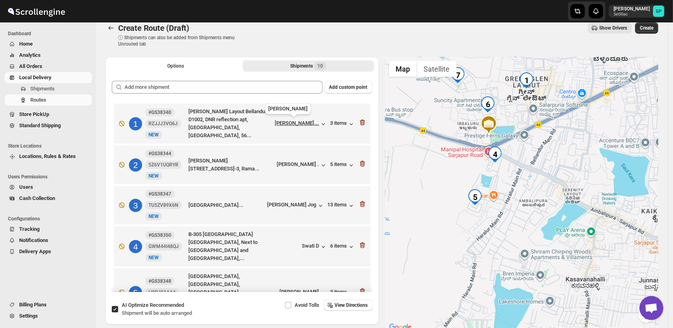
click at [306, 126] on span "[PERSON_NAME]..." at bounding box center [297, 124] width 44 height 8
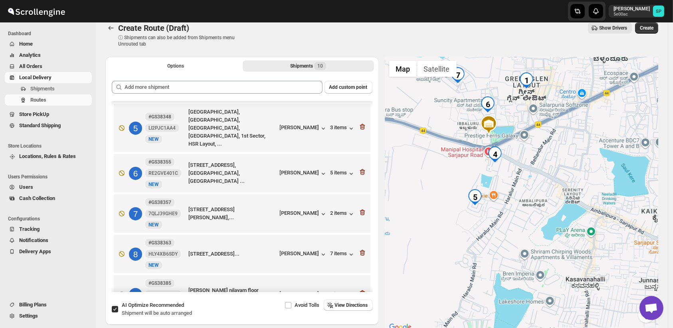
scroll to position [177, 0]
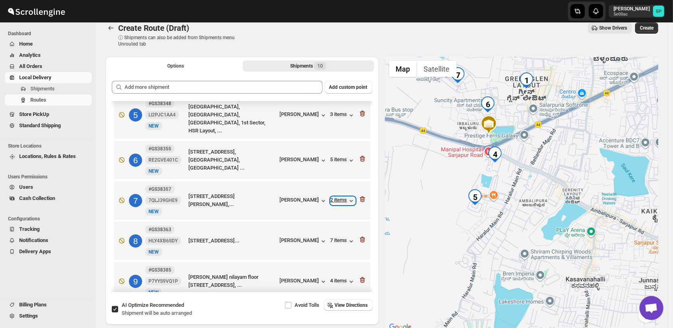
click at [331, 197] on div "2 items" at bounding box center [343, 201] width 25 height 8
click at [301, 197] on div "[PERSON_NAME]" at bounding box center [304, 201] width 48 height 8
click at [338, 197] on div "2 items" at bounding box center [343, 201] width 25 height 8
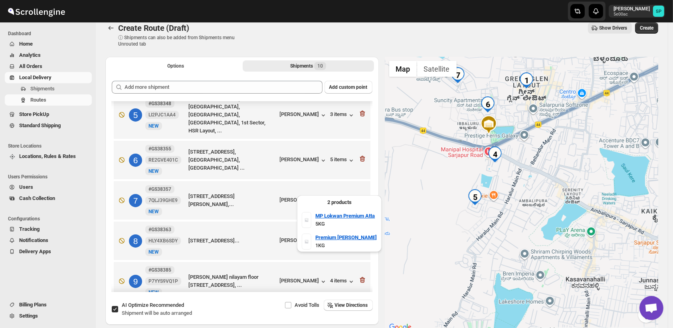
click at [338, 197] on div "2 items" at bounding box center [343, 201] width 25 height 8
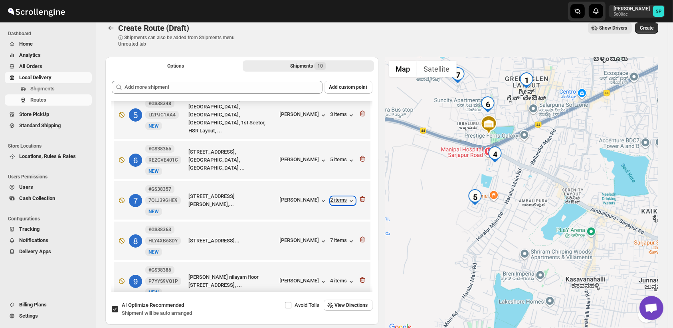
scroll to position [0, 0]
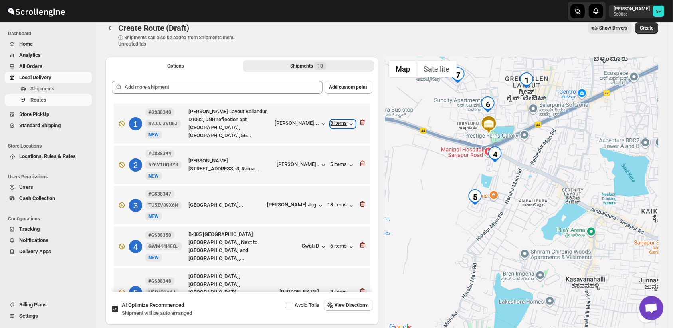
click at [332, 124] on div "3 items" at bounding box center [343, 124] width 25 height 8
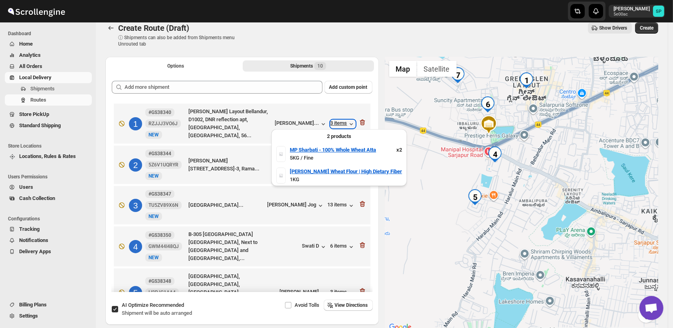
click at [332, 124] on div "3 items" at bounding box center [343, 124] width 25 height 8
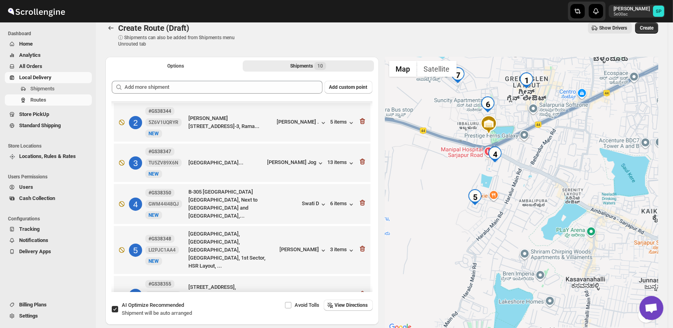
scroll to position [89, 0]
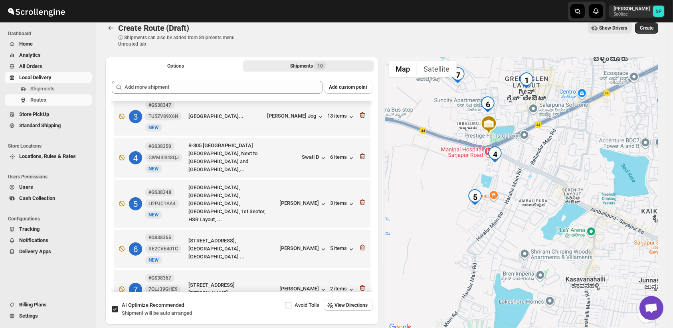
click at [360, 153] on icon "button" at bounding box center [363, 156] width 8 height 8
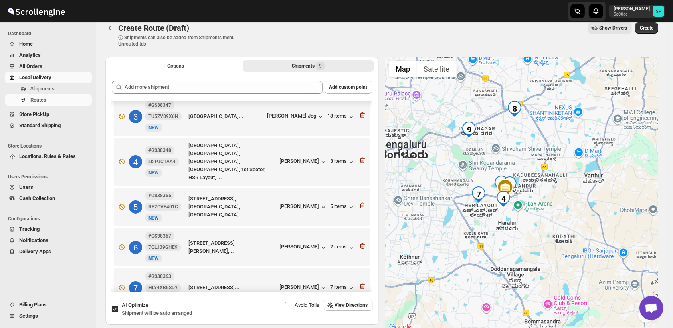
drag, startPoint x: 496, startPoint y: 242, endPoint x: 415, endPoint y: 149, distance: 124.3
click at [415, 149] on div at bounding box center [522, 194] width 274 height 275
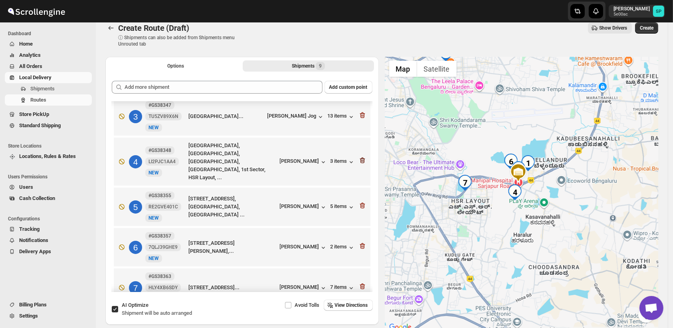
click at [363, 159] on icon "button" at bounding box center [363, 160] width 1 height 2
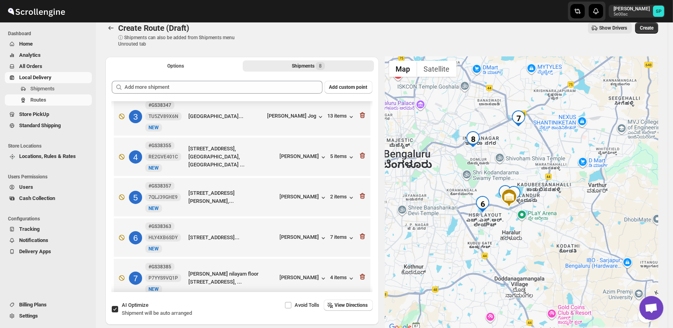
drag, startPoint x: 553, startPoint y: 205, endPoint x: 529, endPoint y: 174, distance: 39.6
click at [529, 174] on div at bounding box center [522, 194] width 274 height 275
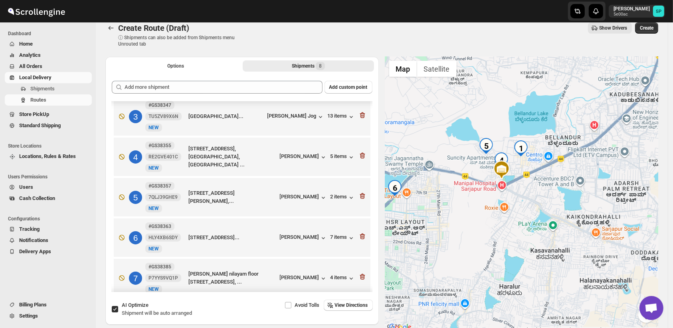
drag, startPoint x: 577, startPoint y: 185, endPoint x: 582, endPoint y: 185, distance: 4.9
click at [582, 185] on div at bounding box center [522, 194] width 274 height 275
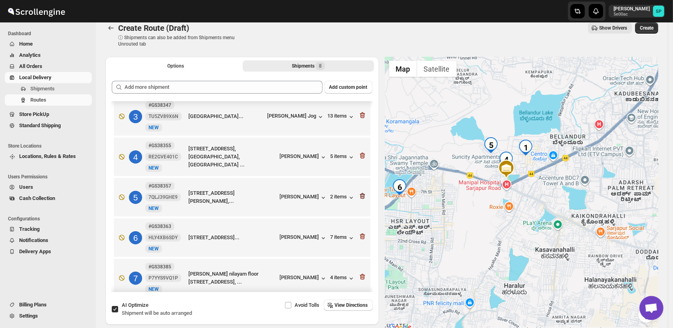
click at [359, 193] on icon "button" at bounding box center [363, 196] width 8 height 8
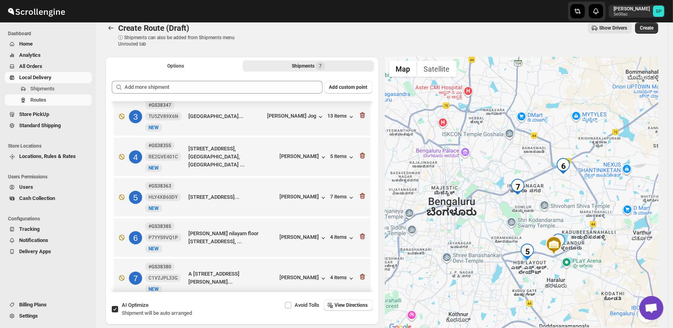
drag, startPoint x: 625, startPoint y: 259, endPoint x: 575, endPoint y: 191, distance: 84.3
click at [575, 191] on div at bounding box center [522, 194] width 274 height 275
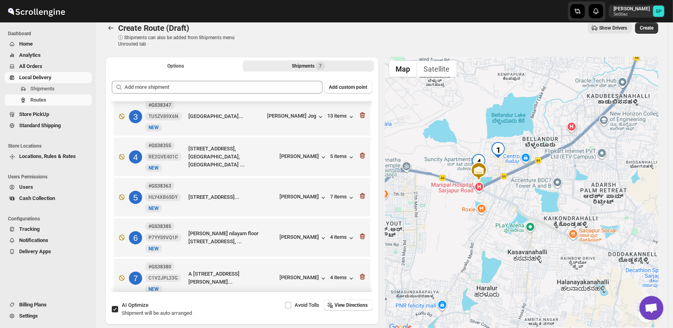
drag, startPoint x: 542, startPoint y: 205, endPoint x: 562, endPoint y: 207, distance: 20.0
click at [562, 207] on div at bounding box center [522, 194] width 274 height 275
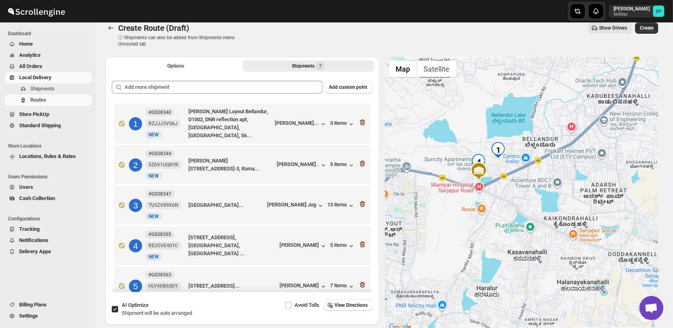
scroll to position [0, 0]
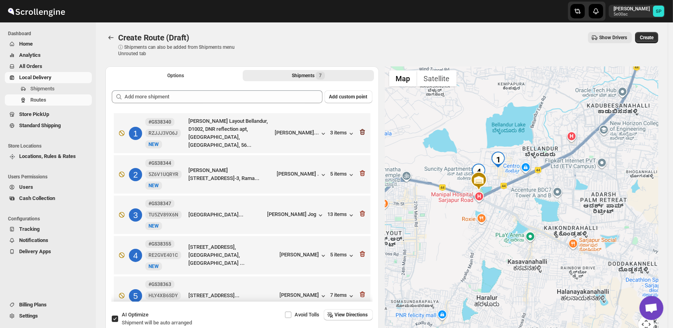
click at [361, 131] on icon "button" at bounding box center [362, 132] width 5 height 6
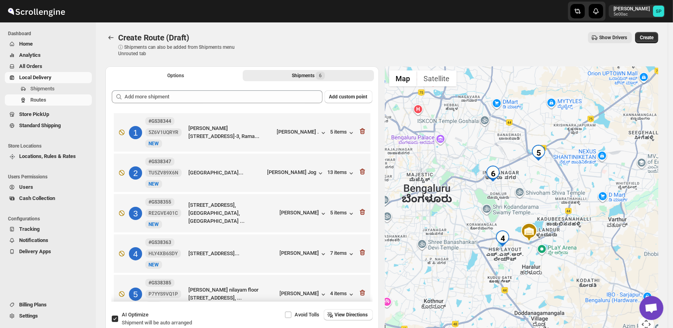
drag, startPoint x: 560, startPoint y: 255, endPoint x: 491, endPoint y: 181, distance: 101.8
click at [489, 171] on div at bounding box center [522, 203] width 274 height 275
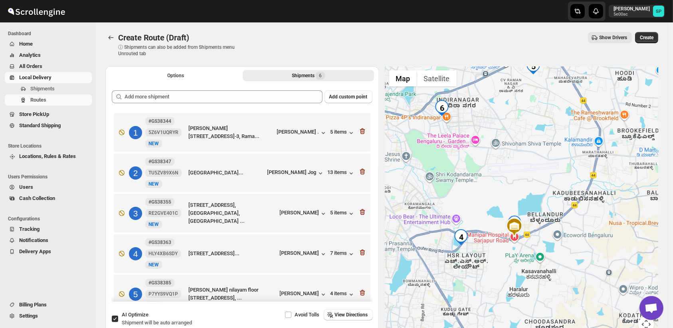
drag, startPoint x: 504, startPoint y: 200, endPoint x: 466, endPoint y: 177, distance: 44.3
click at [466, 177] on div at bounding box center [522, 203] width 274 height 275
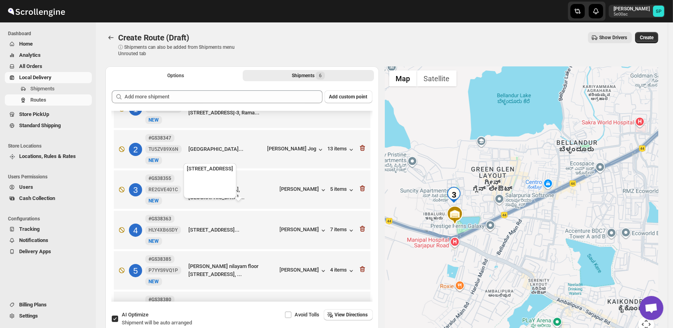
scroll to position [44, 0]
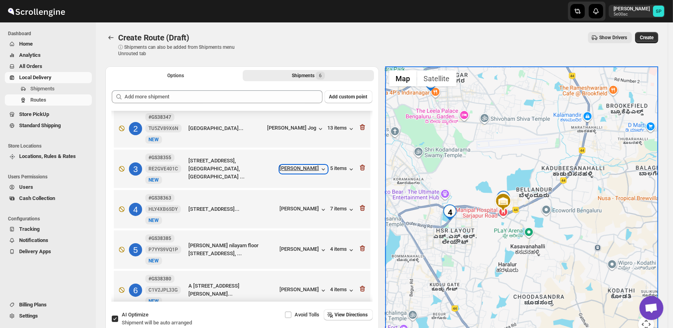
click at [316, 173] on div "[PERSON_NAME]" at bounding box center [304, 169] width 48 height 8
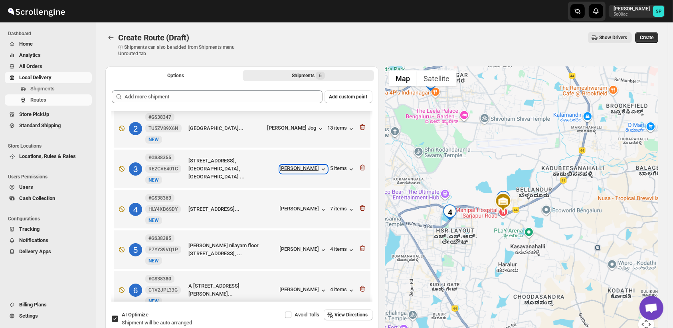
click at [320, 168] on icon "button" at bounding box center [324, 169] width 8 height 8
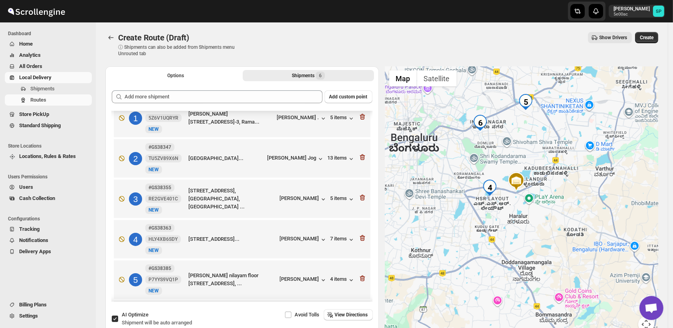
scroll to position [0, 0]
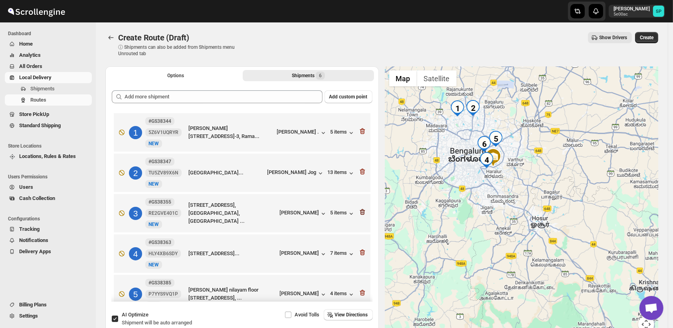
click at [360, 212] on icon "button" at bounding box center [362, 212] width 5 height 6
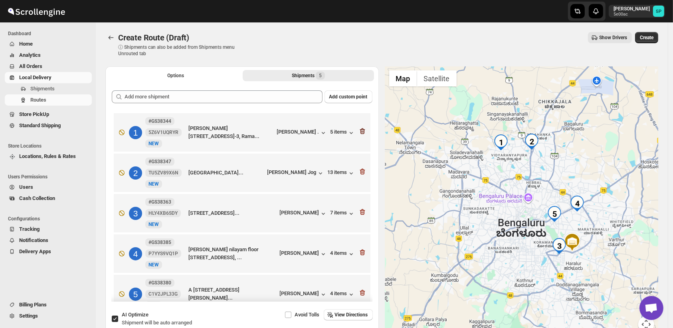
click at [360, 129] on icon "button" at bounding box center [363, 131] width 8 height 8
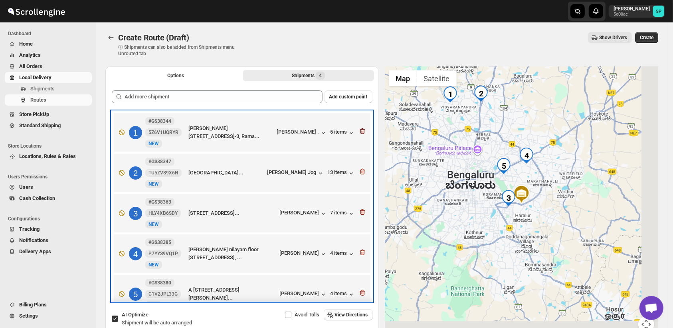
click at [360, 154] on div "2 #GS38347 TU5ZV89X6N [GEOGRAPHIC_DATA]... [PERSON_NAME] Jog 13 items" at bounding box center [241, 171] width 252 height 34
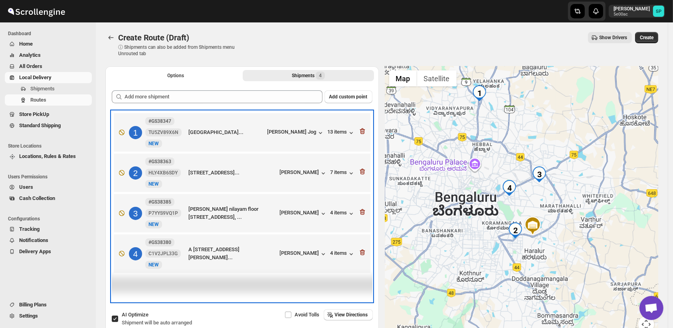
click at [360, 129] on div "1 #GS38347 TU5ZV89X6N [GEOGRAPHIC_DATA]... [PERSON_NAME] Jog 13 items" at bounding box center [241, 131] width 252 height 34
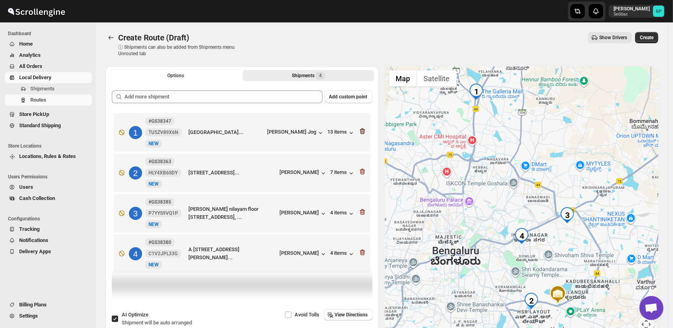
click at [364, 130] on icon "button" at bounding box center [363, 131] width 8 height 8
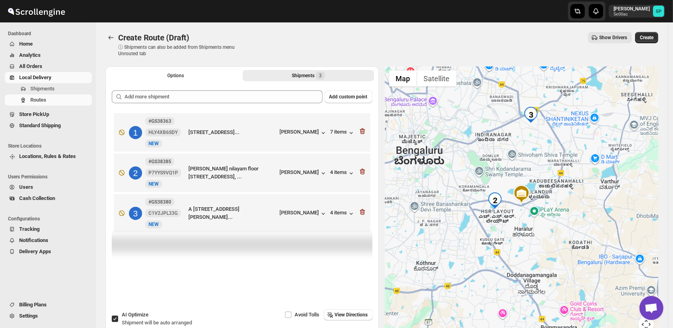
click at [364, 130] on icon "button" at bounding box center [363, 131] width 8 height 8
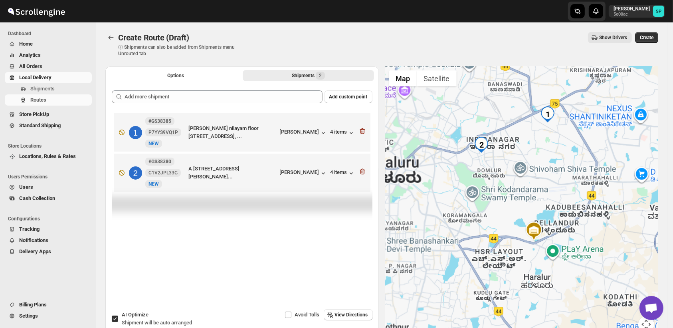
click at [364, 130] on icon "button" at bounding box center [363, 131] width 8 height 8
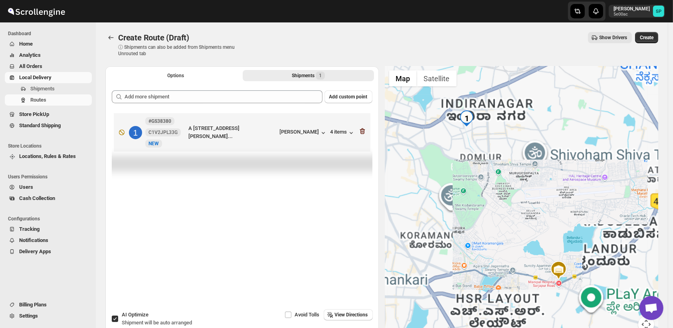
click at [364, 130] on icon "button" at bounding box center [363, 131] width 8 height 8
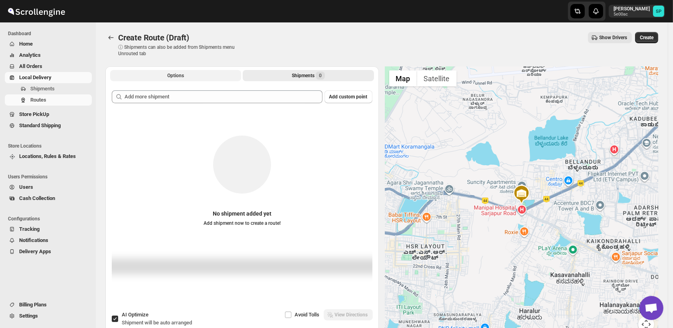
click at [177, 73] on span "Options" at bounding box center [175, 75] width 17 height 6
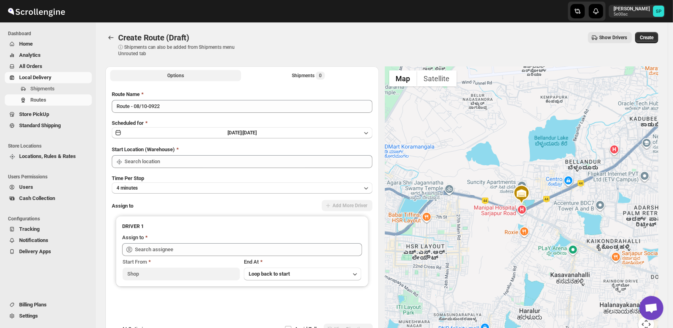
type input "Shop"
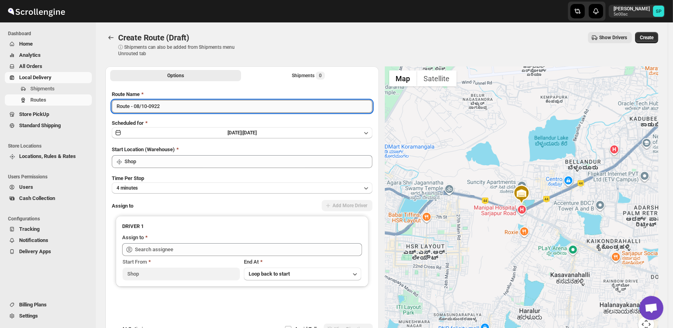
click at [174, 107] on input "Route - 08/10-0922" at bounding box center [242, 106] width 261 height 13
click at [303, 71] on div "Shipments 0" at bounding box center [308, 75] width 33 height 8
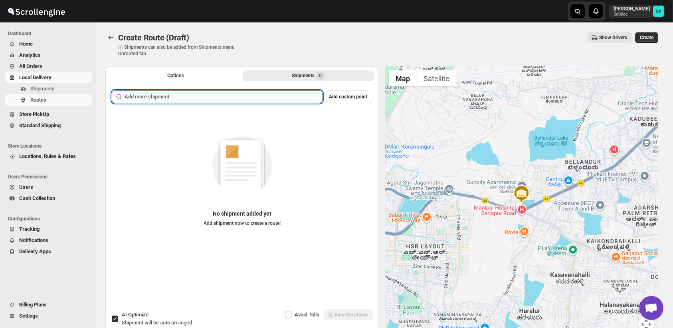
click at [213, 98] on input "text" at bounding box center [224, 96] width 198 height 13
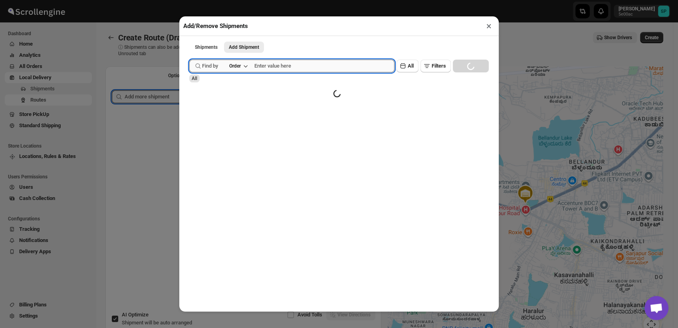
click at [270, 65] on input "text" at bounding box center [324, 66] width 140 height 13
paste input "Gs38347"
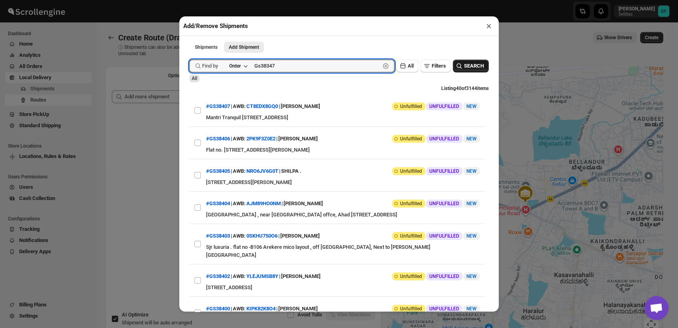
type input "Gs38347"
click at [464, 68] on span "SEARCH" at bounding box center [474, 66] width 20 height 8
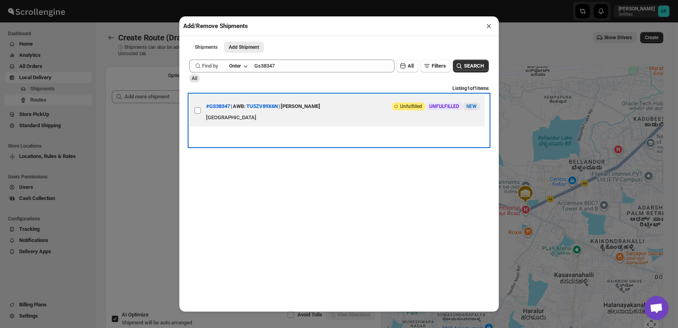
click at [201, 112] on label "View details for 68e3a59d02c94fc1c02c5bdc" at bounding box center [197, 110] width 17 height 32
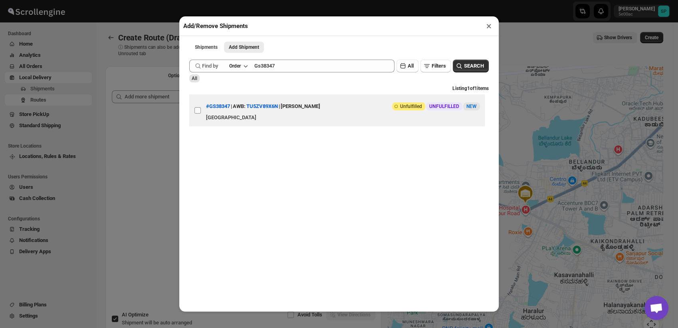
click at [201, 112] on input "View details for 68e3a59d02c94fc1c02c5bdc" at bounding box center [198, 110] width 6 height 6
checkbox input "true"
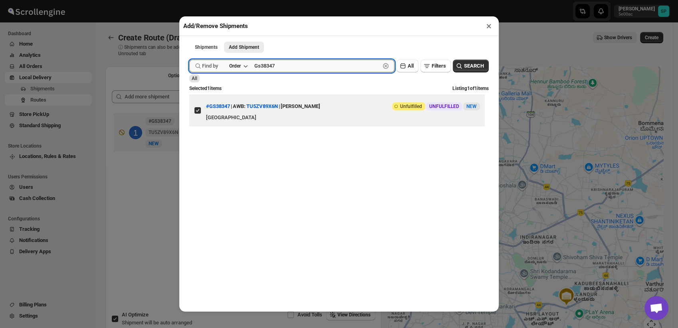
click at [272, 67] on input "Gs38347" at bounding box center [317, 66] width 126 height 13
paste input "31"
type input "Gs38331"
click at [475, 70] on span "SEARCH" at bounding box center [474, 66] width 20 height 8
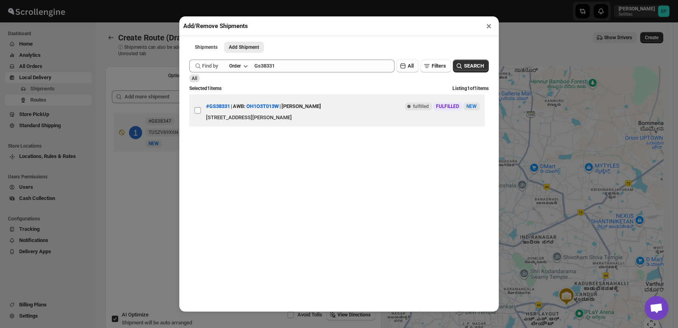
click at [199, 111] on input "View details for 68e28fa802c94fc1c02c4d47" at bounding box center [198, 110] width 6 height 6
checkbox input "true"
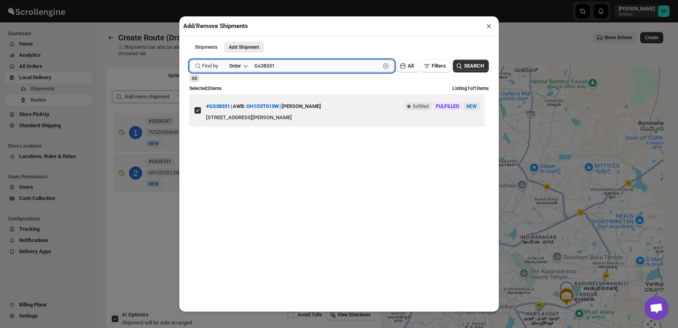
click at [290, 71] on input "Gs38331" at bounding box center [317, 66] width 126 height 13
paste input "63"
type input "Gs38363"
click at [457, 62] on button "SEARCH" at bounding box center [471, 66] width 36 height 13
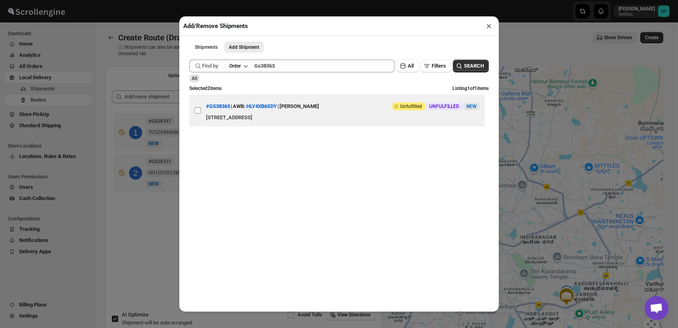
click at [197, 111] on input "View details for 68e4a8a1d1fc2f773f2b2185" at bounding box center [198, 110] width 6 height 6
checkbox input "true"
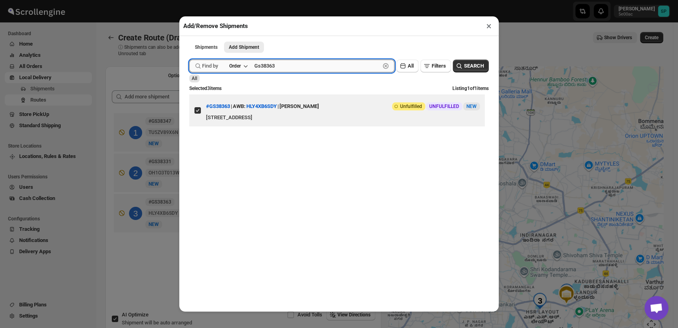
click at [312, 68] on input "Gs38363" at bounding box center [317, 66] width 126 height 13
paste input "44"
type input "Gs38344"
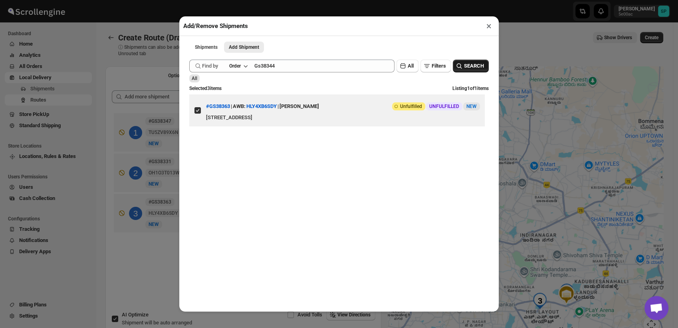
click at [468, 64] on span "SEARCH" at bounding box center [474, 66] width 20 height 8
click at [197, 113] on input "View details for 68e3748602c94fc1c02c58f5" at bounding box center [198, 110] width 6 height 6
checkbox input "true"
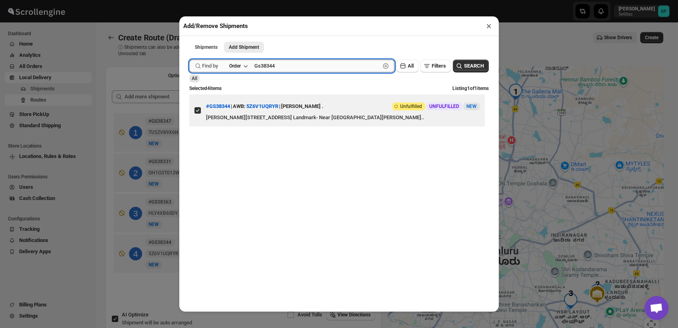
click at [290, 70] on input "Gs38344" at bounding box center [317, 66] width 126 height 13
paste input "60"
type input "Gs38360"
click at [465, 64] on span "SEARCH" at bounding box center [474, 66] width 20 height 8
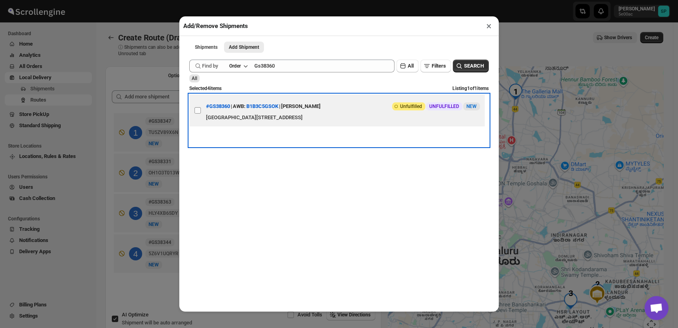
click at [199, 111] on label "View details for 68e48803d1fc2f773f2b1fa4" at bounding box center [197, 110] width 17 height 32
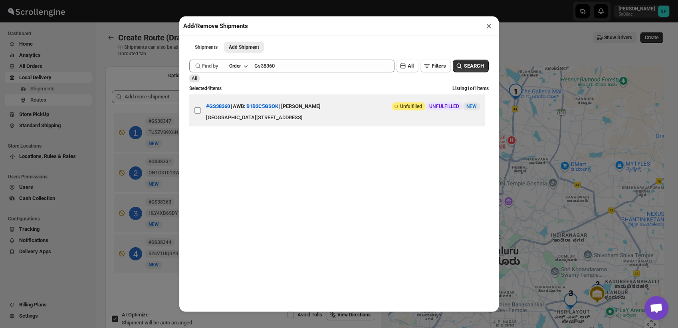
click at [199, 111] on input "View details for 68e48803d1fc2f773f2b1fa4" at bounding box center [198, 110] width 6 height 6
checkbox input "true"
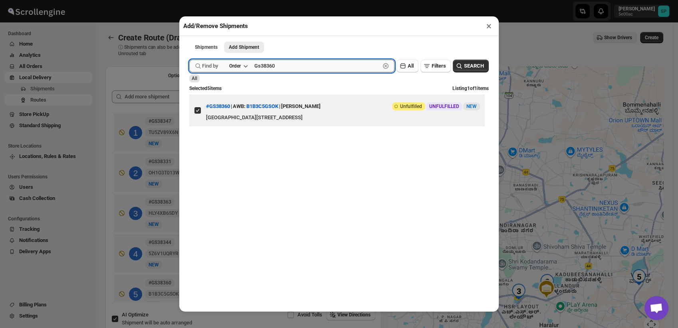
click at [288, 68] on input "Gs38360" at bounding box center [317, 66] width 126 height 13
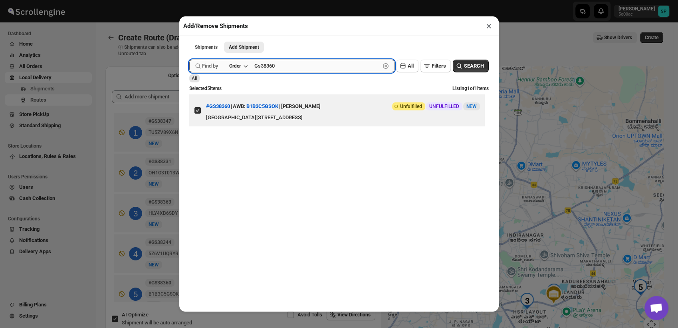
click at [288, 68] on input "Gs38360" at bounding box center [317, 66] width 126 height 13
paste input "8"
type input "Gs38380"
click at [468, 65] on span "SEARCH" at bounding box center [474, 66] width 20 height 8
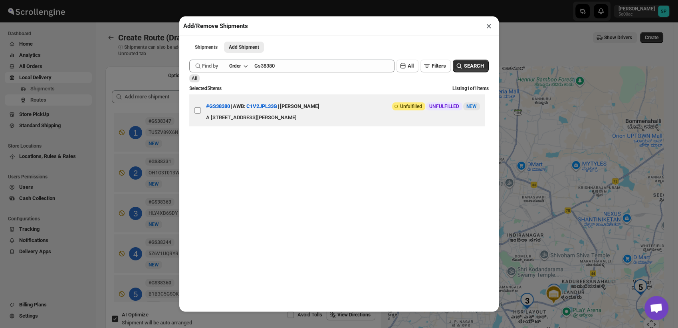
click at [199, 112] on input "View details for 68e50fa8d1fc2f773f2b27db" at bounding box center [198, 110] width 6 height 6
checkbox input "true"
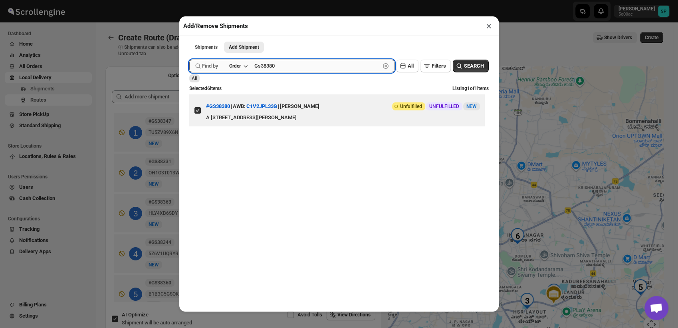
click at [300, 66] on input "Gs38380" at bounding box center [317, 66] width 126 height 13
paste input "5"
type input "Gs38385"
click at [473, 65] on span "SEARCH" at bounding box center [474, 66] width 20 height 8
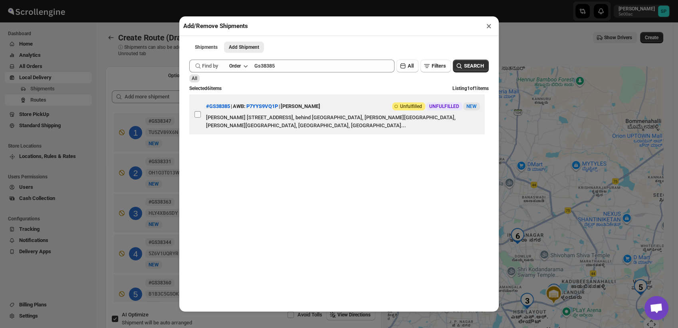
click at [198, 117] on input "View details for 68e52962d1fc2f773f2b29c6" at bounding box center [198, 114] width 6 height 6
checkbox input "true"
click at [489, 27] on button "×" at bounding box center [489, 25] width 12 height 11
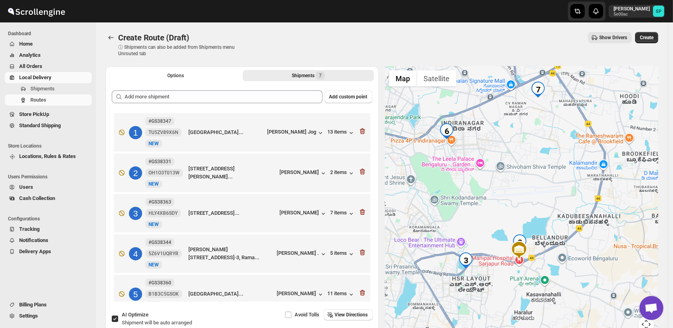
drag, startPoint x: 561, startPoint y: 252, endPoint x: 534, endPoint y: 179, distance: 78.1
click at [537, 175] on div at bounding box center [522, 203] width 274 height 275
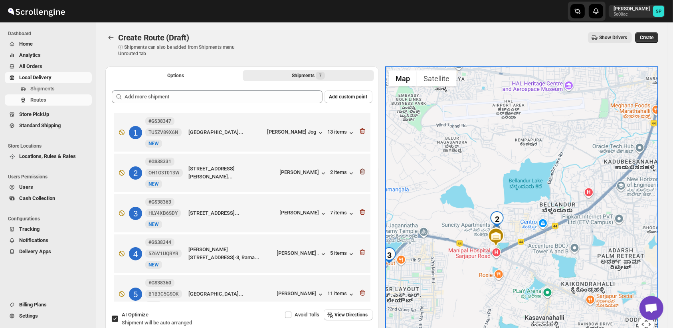
click at [360, 170] on icon "button" at bounding box center [362, 172] width 5 height 6
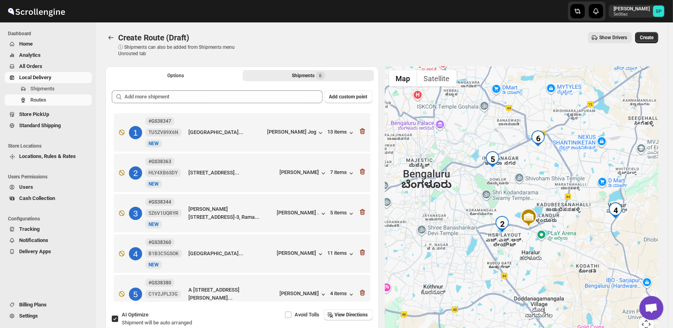
drag, startPoint x: 524, startPoint y: 265, endPoint x: 503, endPoint y: 185, distance: 83.1
click at [503, 185] on div at bounding box center [522, 203] width 274 height 275
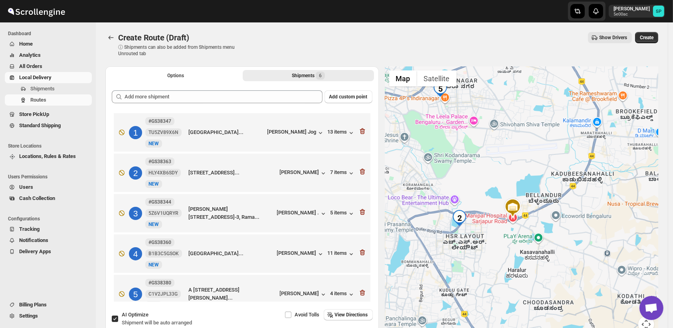
drag, startPoint x: 491, startPoint y: 225, endPoint x: 521, endPoint y: 214, distance: 31.7
click at [521, 214] on div at bounding box center [522, 203] width 274 height 275
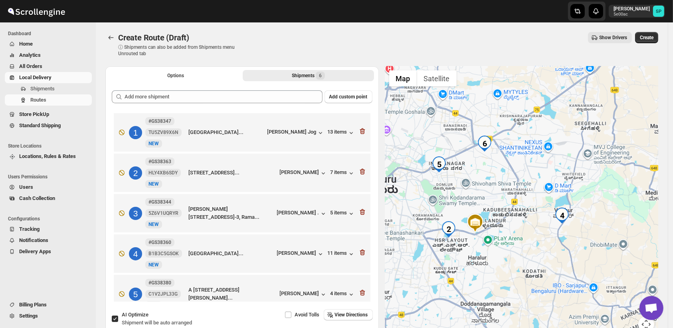
drag, startPoint x: 599, startPoint y: 240, endPoint x: 479, endPoint y: 235, distance: 119.5
click at [480, 237] on div at bounding box center [522, 203] width 274 height 275
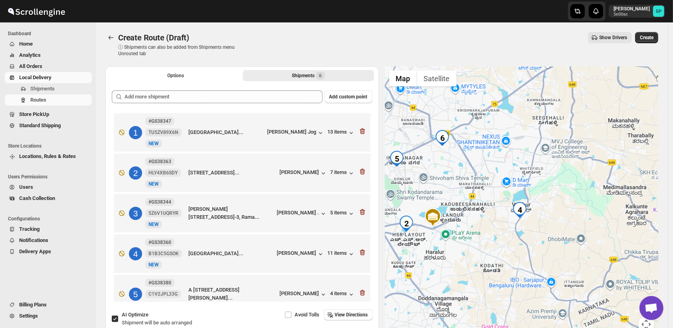
drag, startPoint x: 501, startPoint y: 216, endPoint x: 561, endPoint y: 199, distance: 62.3
click at [561, 199] on div at bounding box center [522, 203] width 274 height 275
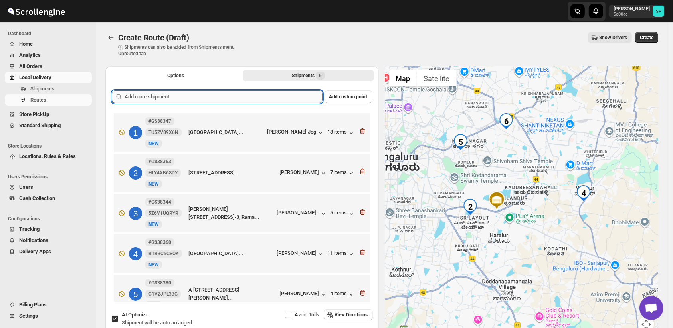
click at [260, 99] on input "text" at bounding box center [224, 96] width 198 height 13
click at [221, 101] on input "text" at bounding box center [224, 96] width 198 height 13
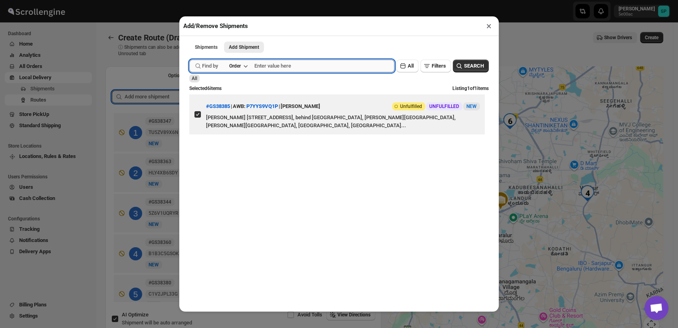
click at [279, 72] on input "text" at bounding box center [324, 66] width 140 height 13
type input "38318"
click at [455, 64] on icon "button" at bounding box center [459, 66] width 8 height 8
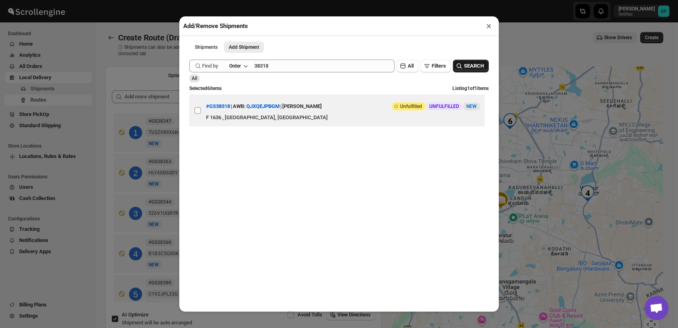
click at [200, 113] on input "View details for 68e24d6c02c94fc1c02c49e6" at bounding box center [198, 110] width 6 height 6
checkbox input "true"
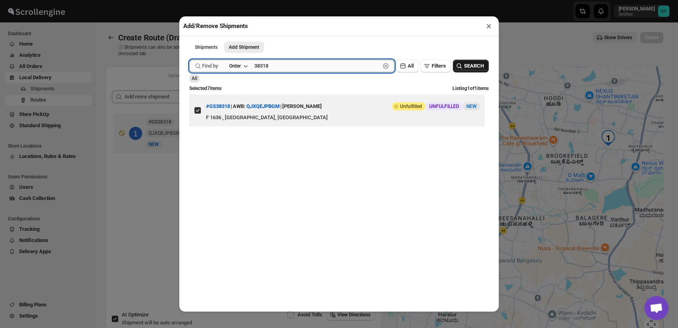
click at [278, 63] on input "38318" at bounding box center [317, 66] width 126 height 13
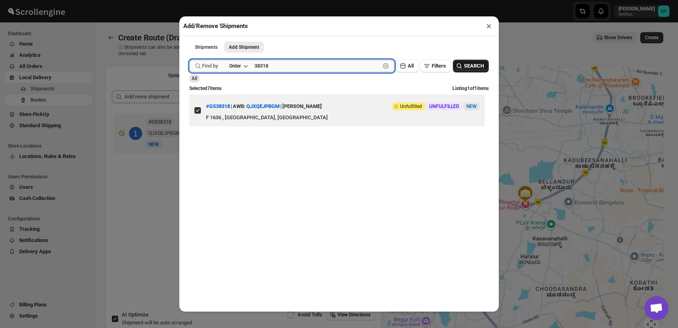
click at [278, 63] on input "38318" at bounding box center [317, 66] width 126 height 13
type input "38374"
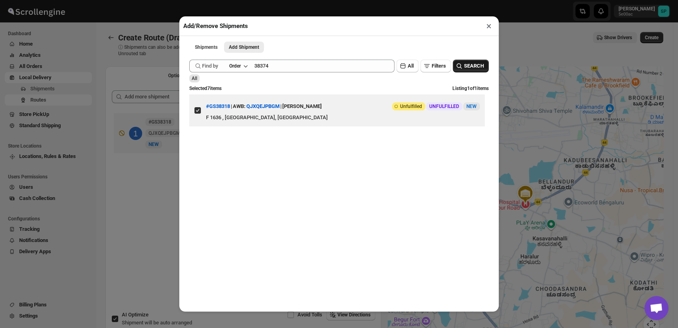
click at [468, 66] on span "SEARCH" at bounding box center [474, 66] width 20 height 8
click at [200, 113] on input "View details for 68e4ed2ed1fc2f773f2b2590" at bounding box center [198, 110] width 6 height 6
checkbox input "true"
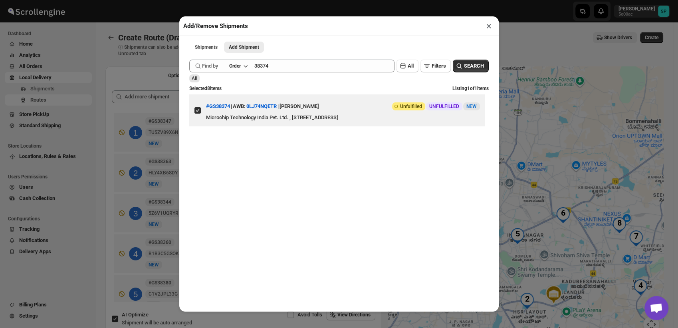
click at [487, 28] on button "×" at bounding box center [489, 25] width 12 height 11
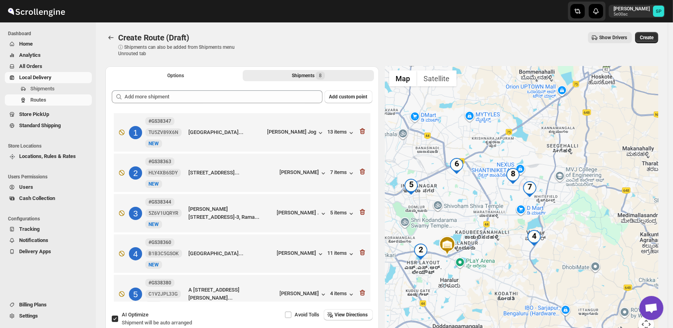
drag, startPoint x: 542, startPoint y: 168, endPoint x: 435, endPoint y: 119, distance: 117.8
click at [435, 119] on div at bounding box center [522, 203] width 274 height 275
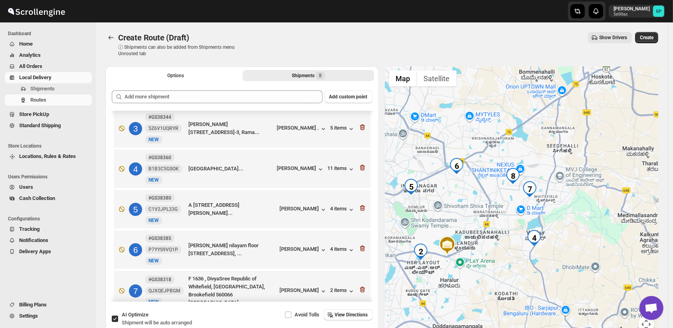
scroll to position [139, 0]
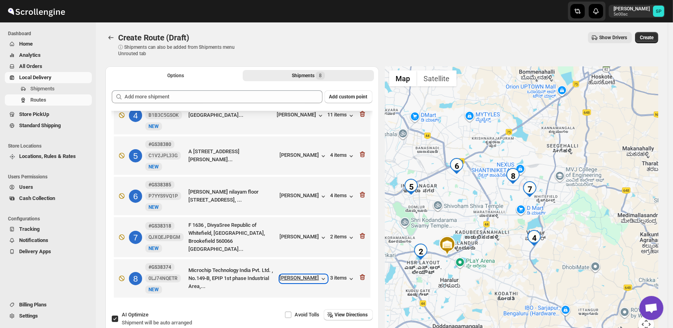
click at [284, 279] on div "[PERSON_NAME]" at bounding box center [304, 278] width 48 height 8
click at [286, 235] on div "[PERSON_NAME]" at bounding box center [304, 237] width 48 height 8
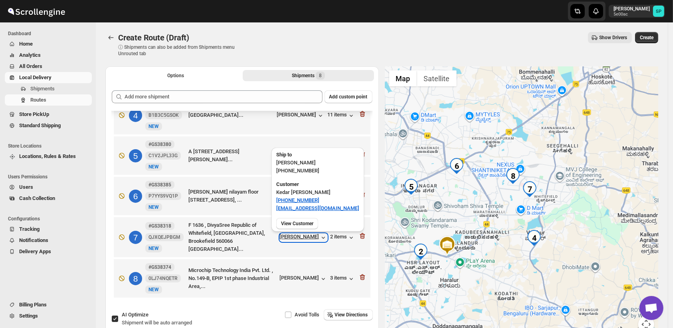
click at [286, 235] on div "[PERSON_NAME]" at bounding box center [304, 237] width 48 height 8
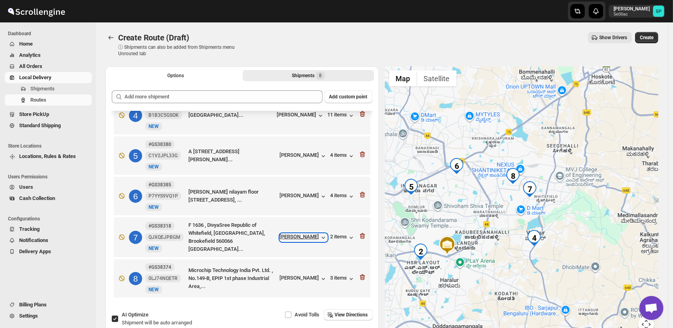
click at [286, 235] on div "[PERSON_NAME]" at bounding box center [304, 237] width 48 height 8
